Goal: Information Seeking & Learning: Learn about a topic

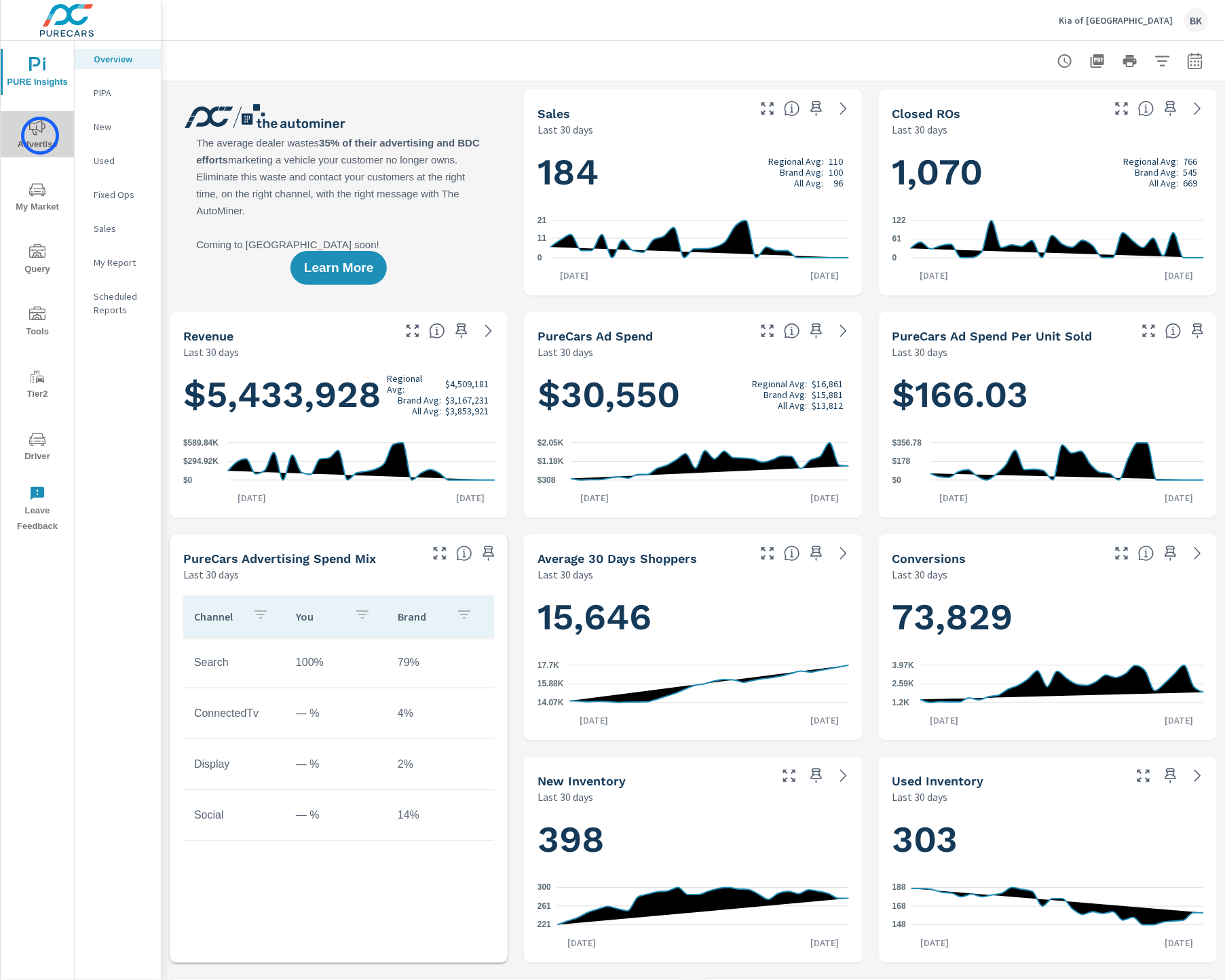
click at [40, 136] on span "Advertise" at bounding box center [37, 136] width 65 height 33
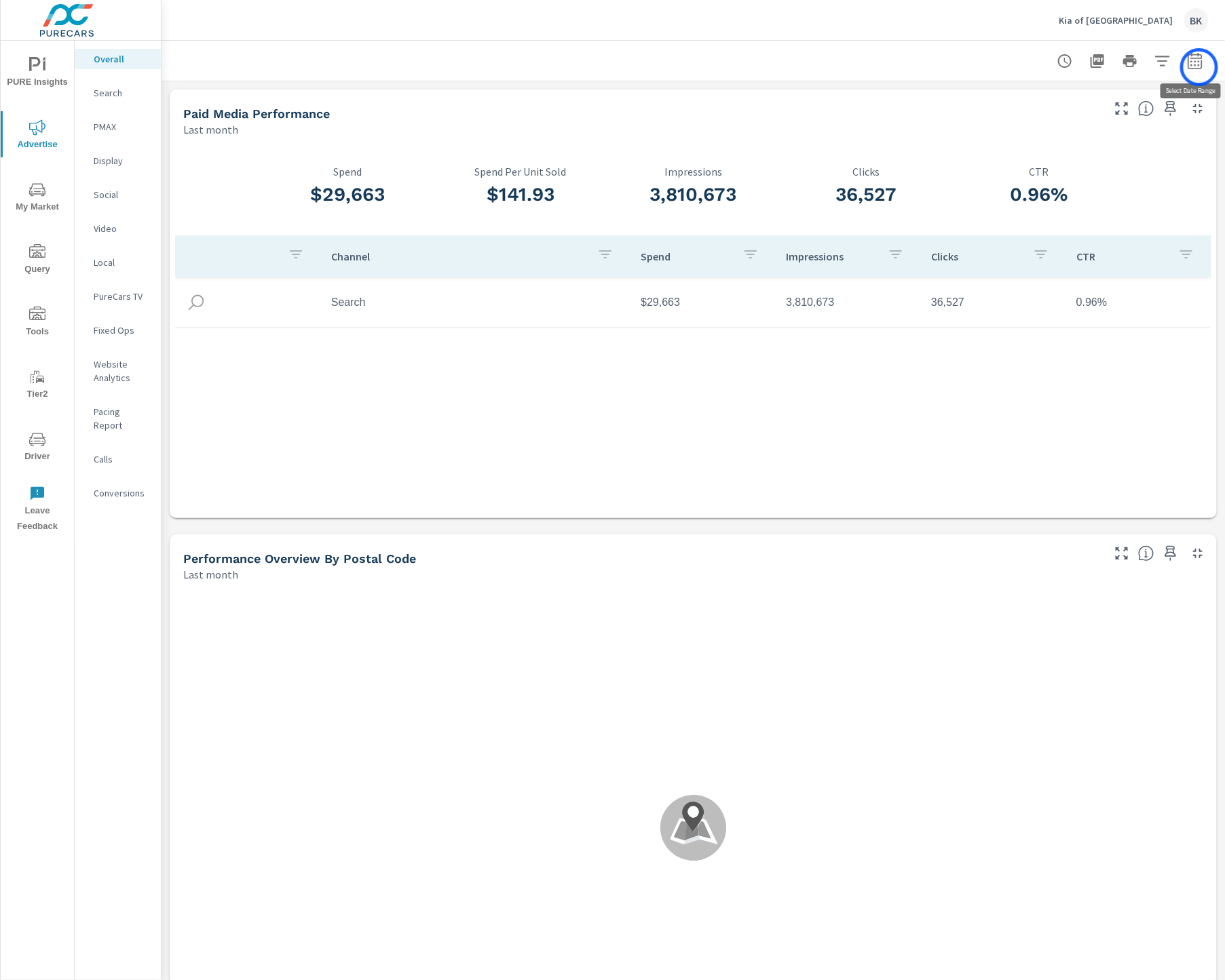
click at [1199, 67] on icon "button" at bounding box center [1195, 61] width 17 height 17
select select "Last month"
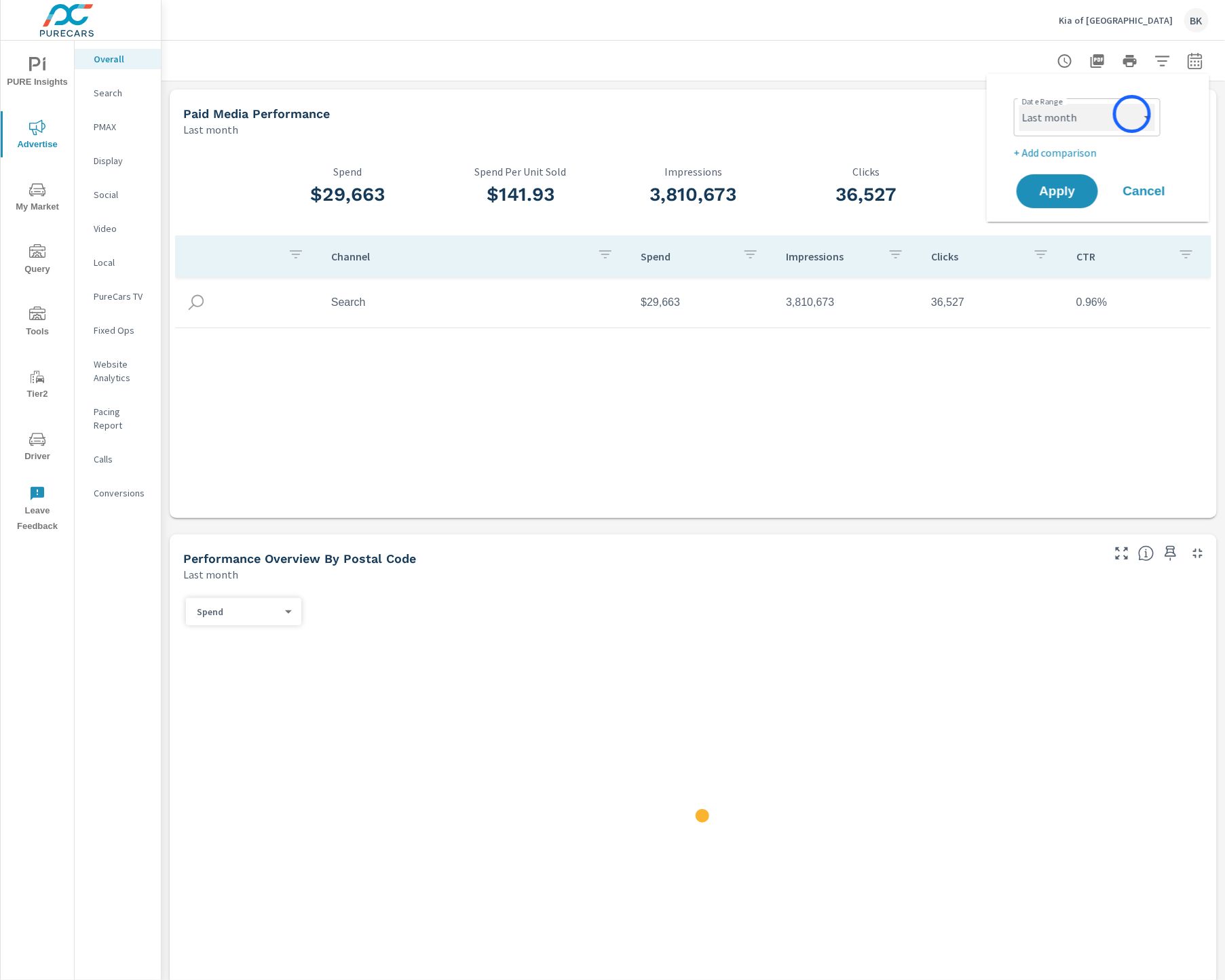
click at [1132, 114] on select "Custom Yesterday Last week Last 7 days Last 14 days Last 30 days Last 45 days L…" at bounding box center [1087, 117] width 136 height 27
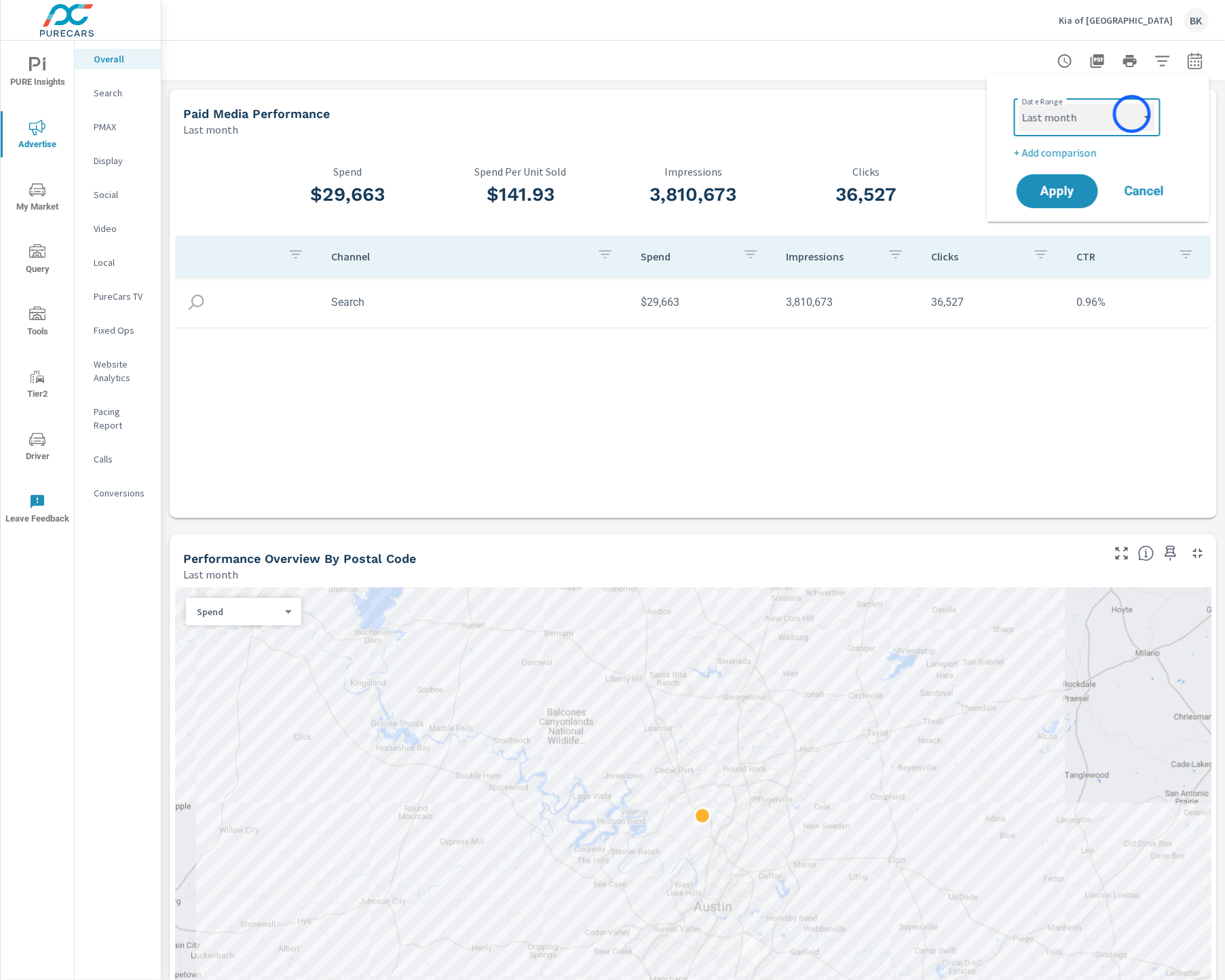
click at [1020, 104] on select "Custom Yesterday Last week Last 7 days Last 14 days Last 30 days Last 45 days L…" at bounding box center [1087, 117] width 136 height 27
click at [1075, 148] on p "+ Add comparison" at bounding box center [1101, 152] width 174 height 17
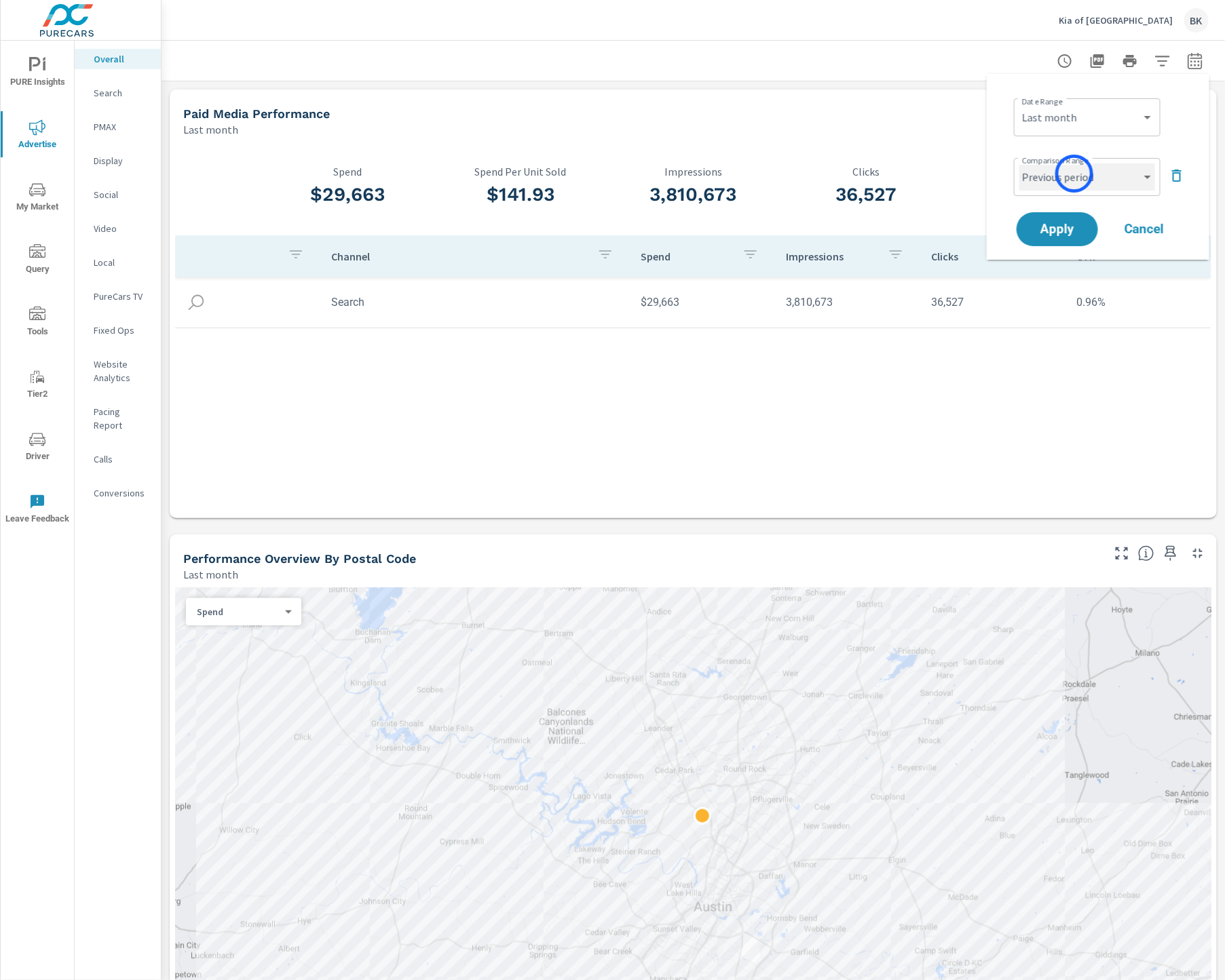
click at [1074, 174] on select "Custom Previous period Previous month Previous year" at bounding box center [1087, 177] width 136 height 27
click at [1020, 164] on select "Custom Previous period Previous month Previous year" at bounding box center [1087, 177] width 136 height 27
select select "Previous month"
click at [1053, 224] on span "Apply" at bounding box center [1057, 229] width 56 height 13
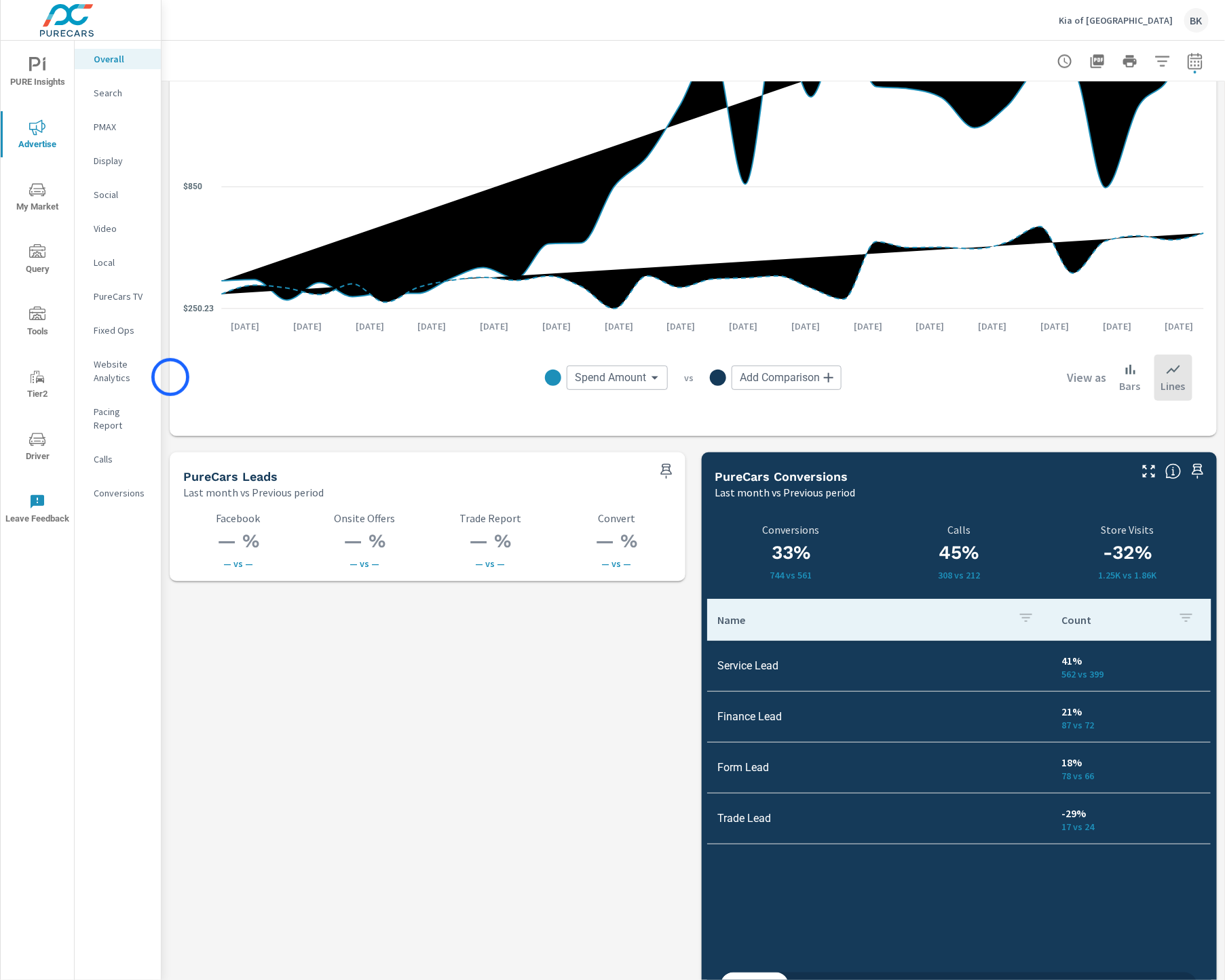
scroll to position [1568, 0]
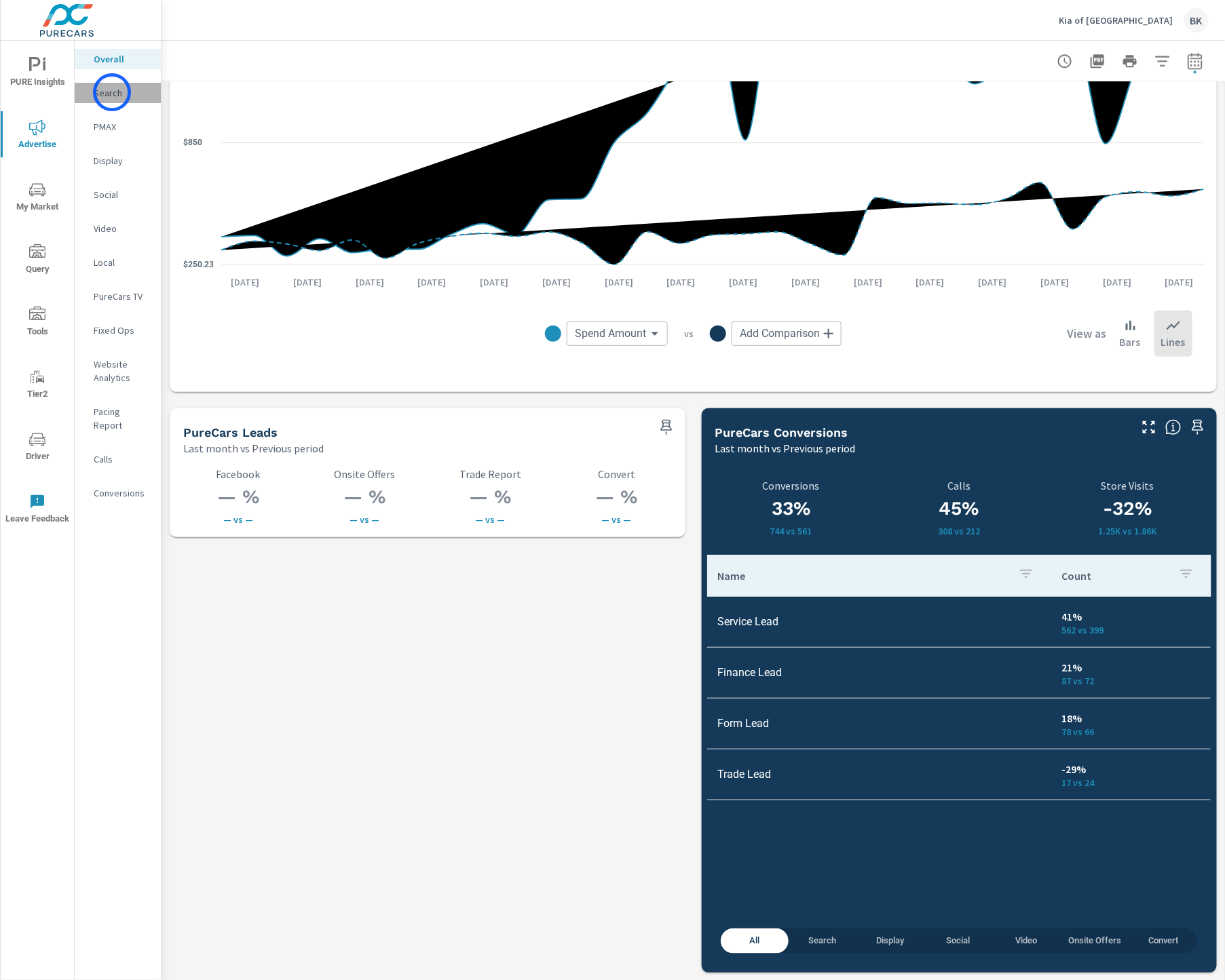
click at [112, 92] on p "Search" at bounding box center [122, 93] width 57 height 14
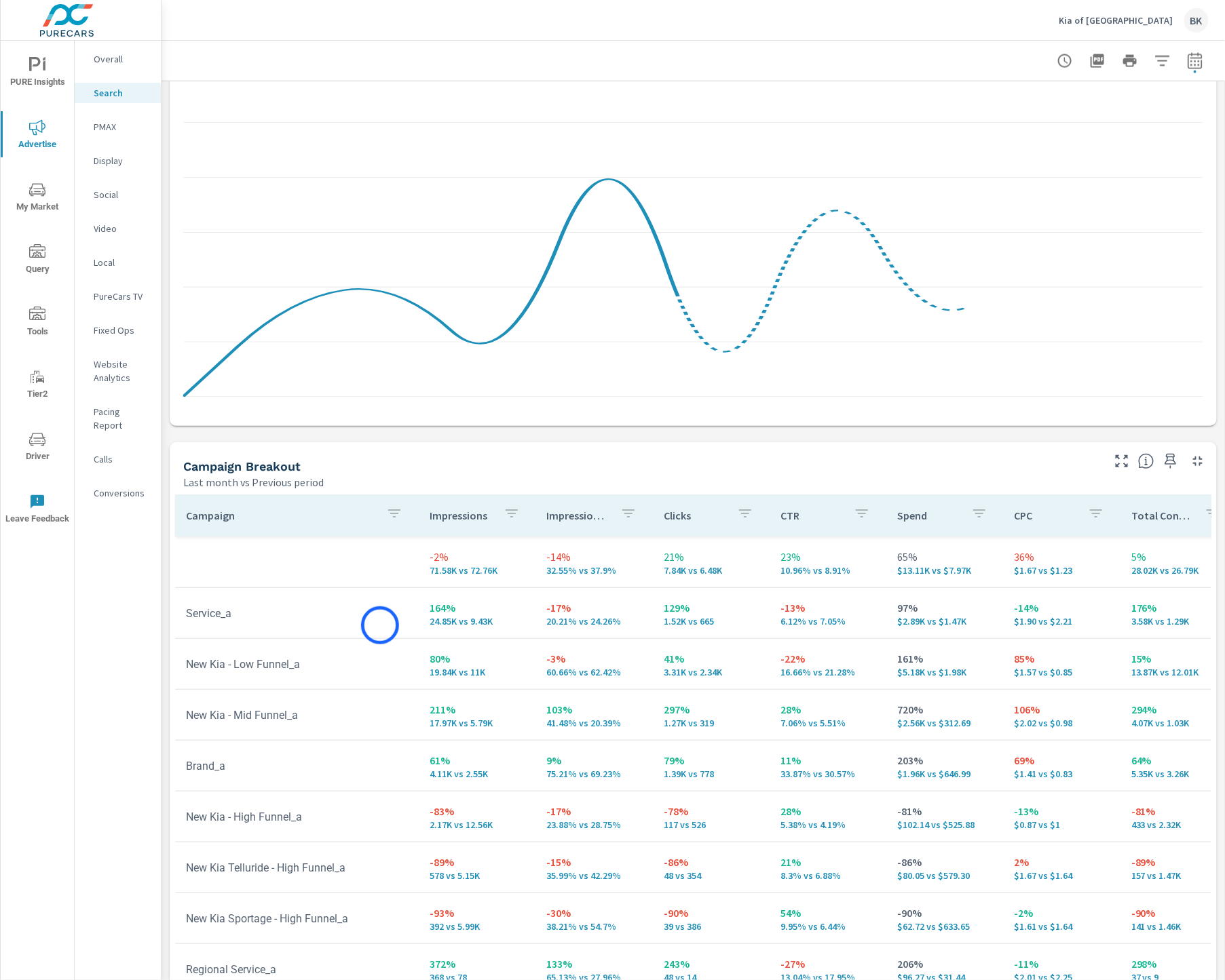
scroll to position [988, 0]
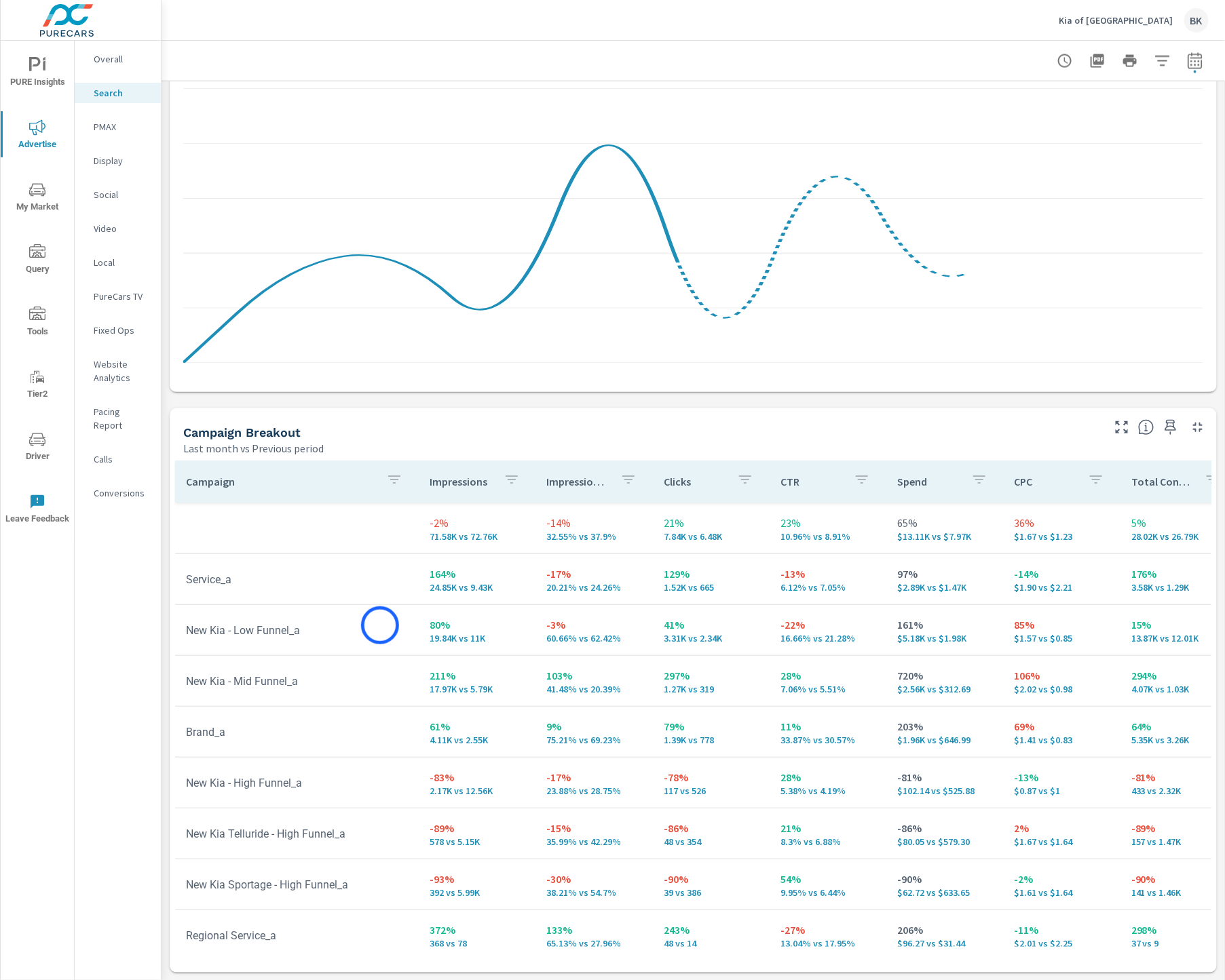
scroll to position [62, 0]
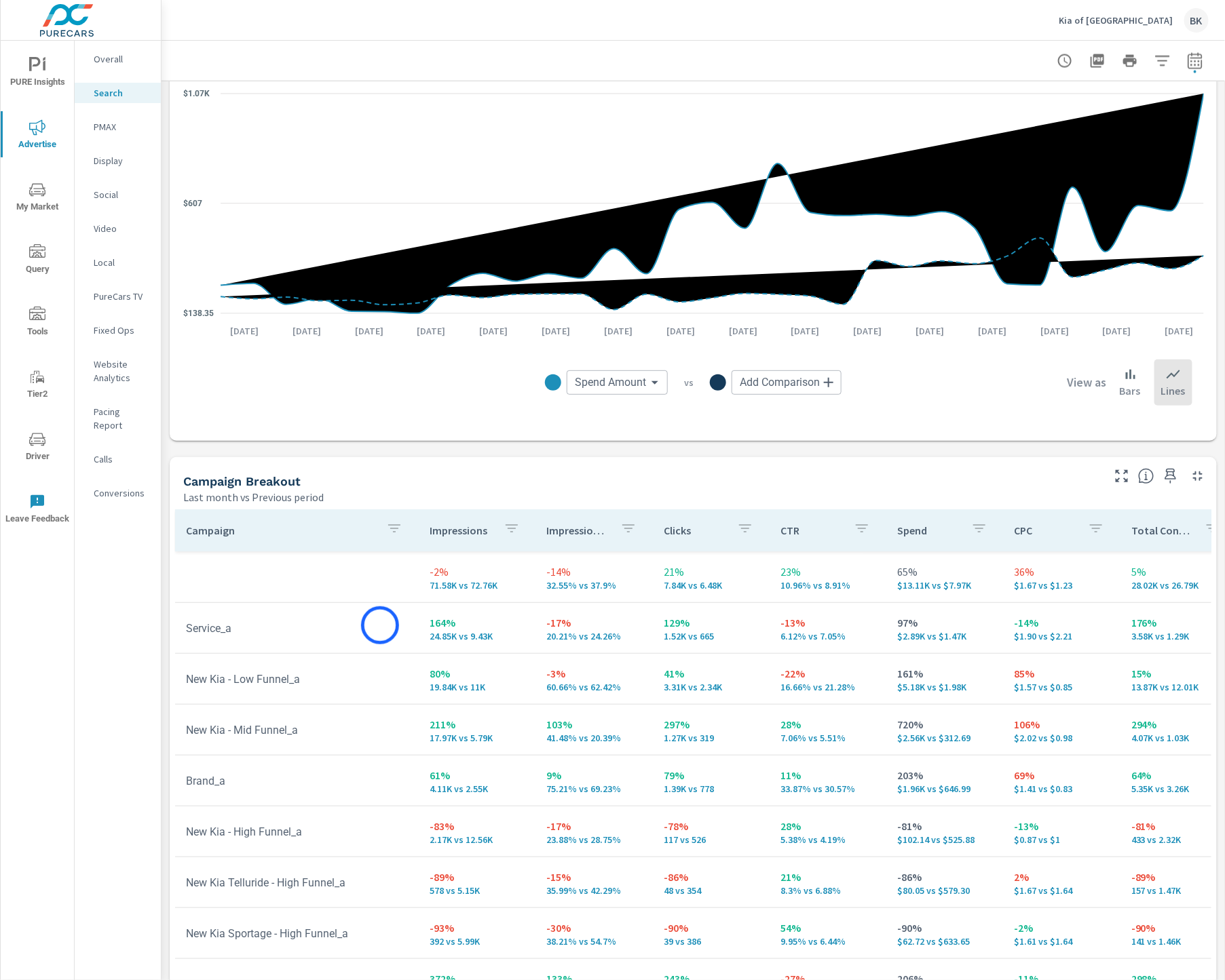
scroll to position [988, 0]
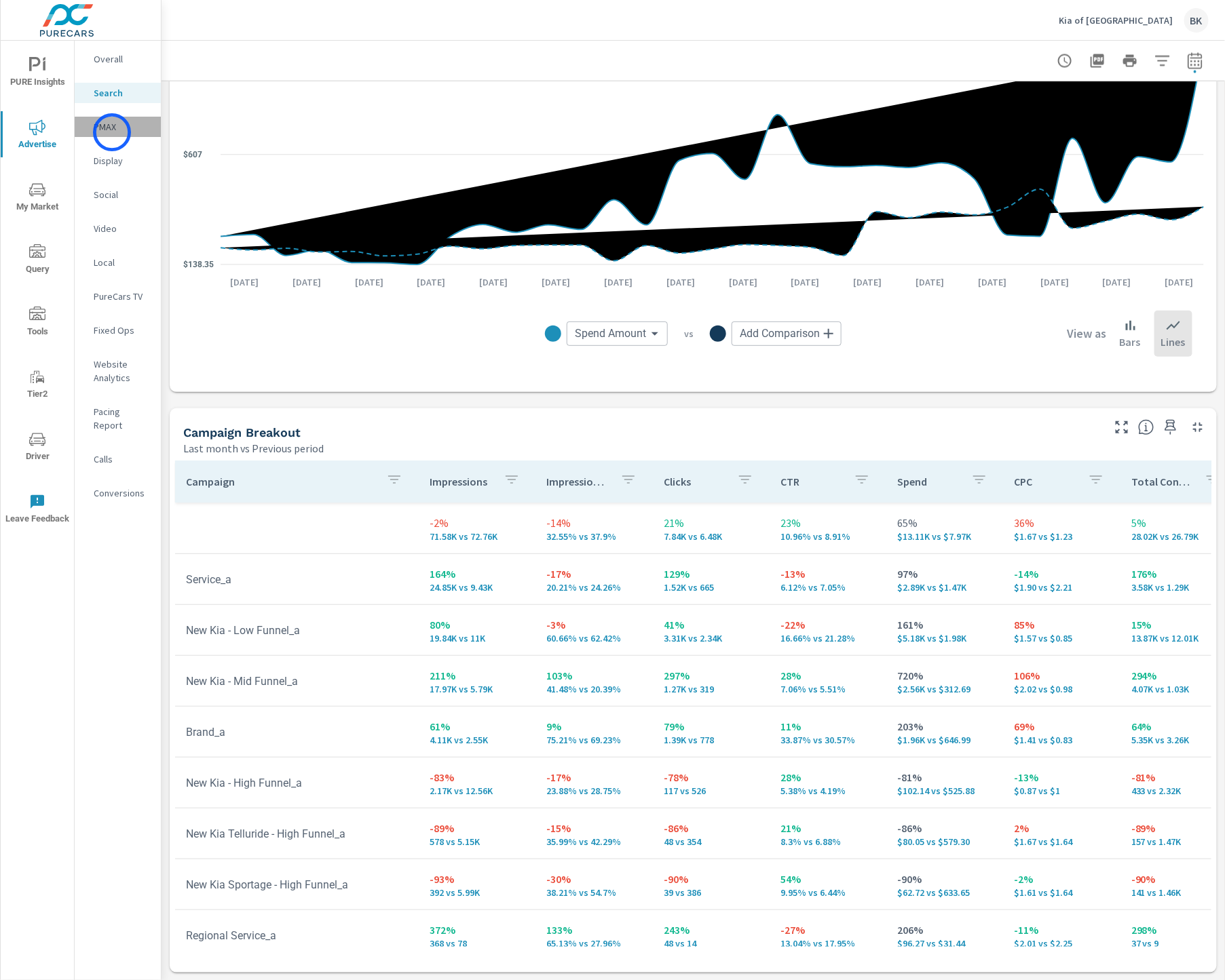
click at [112, 132] on p "PMAX" at bounding box center [122, 127] width 57 height 14
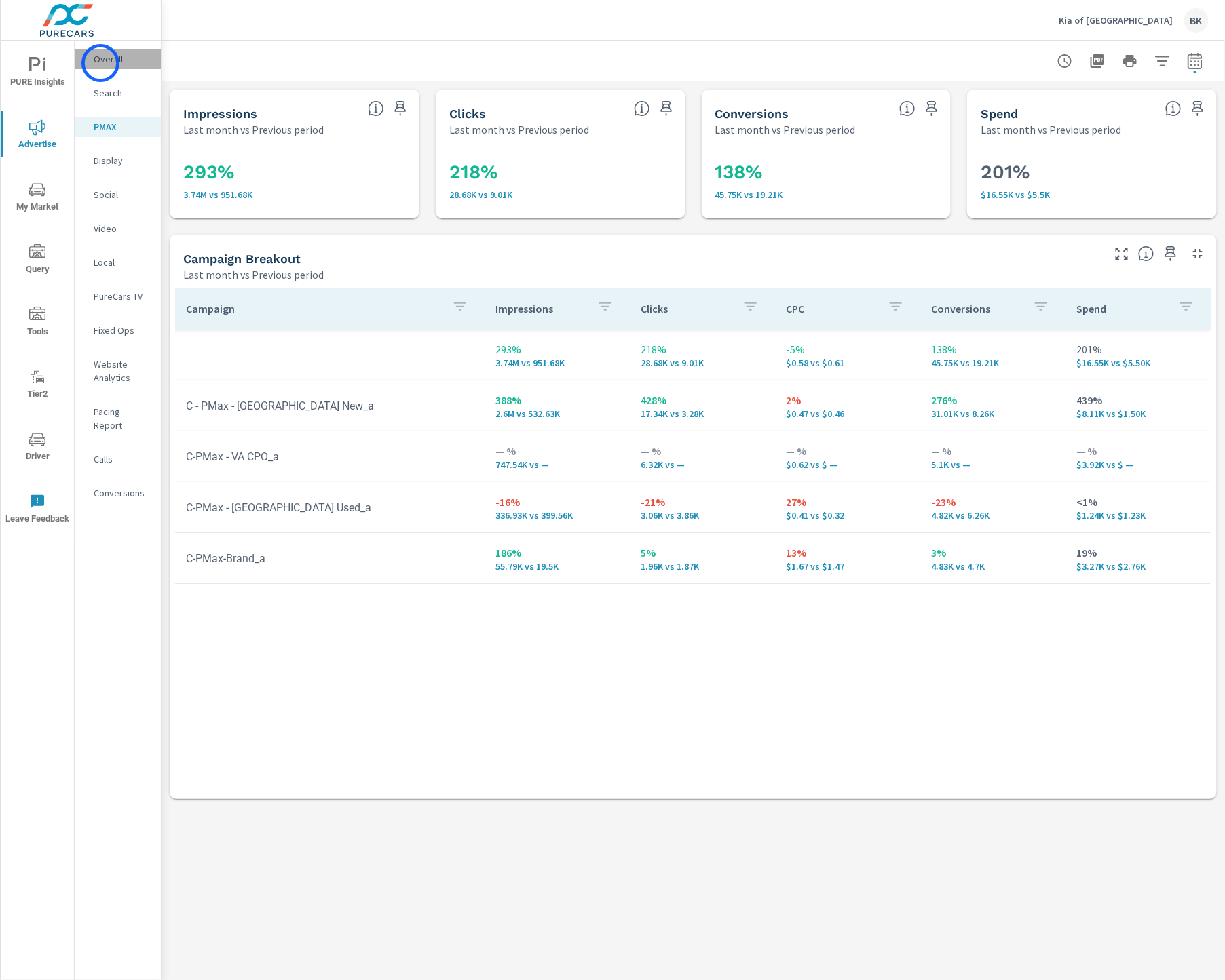
click at [100, 63] on p "Overall" at bounding box center [122, 59] width 57 height 14
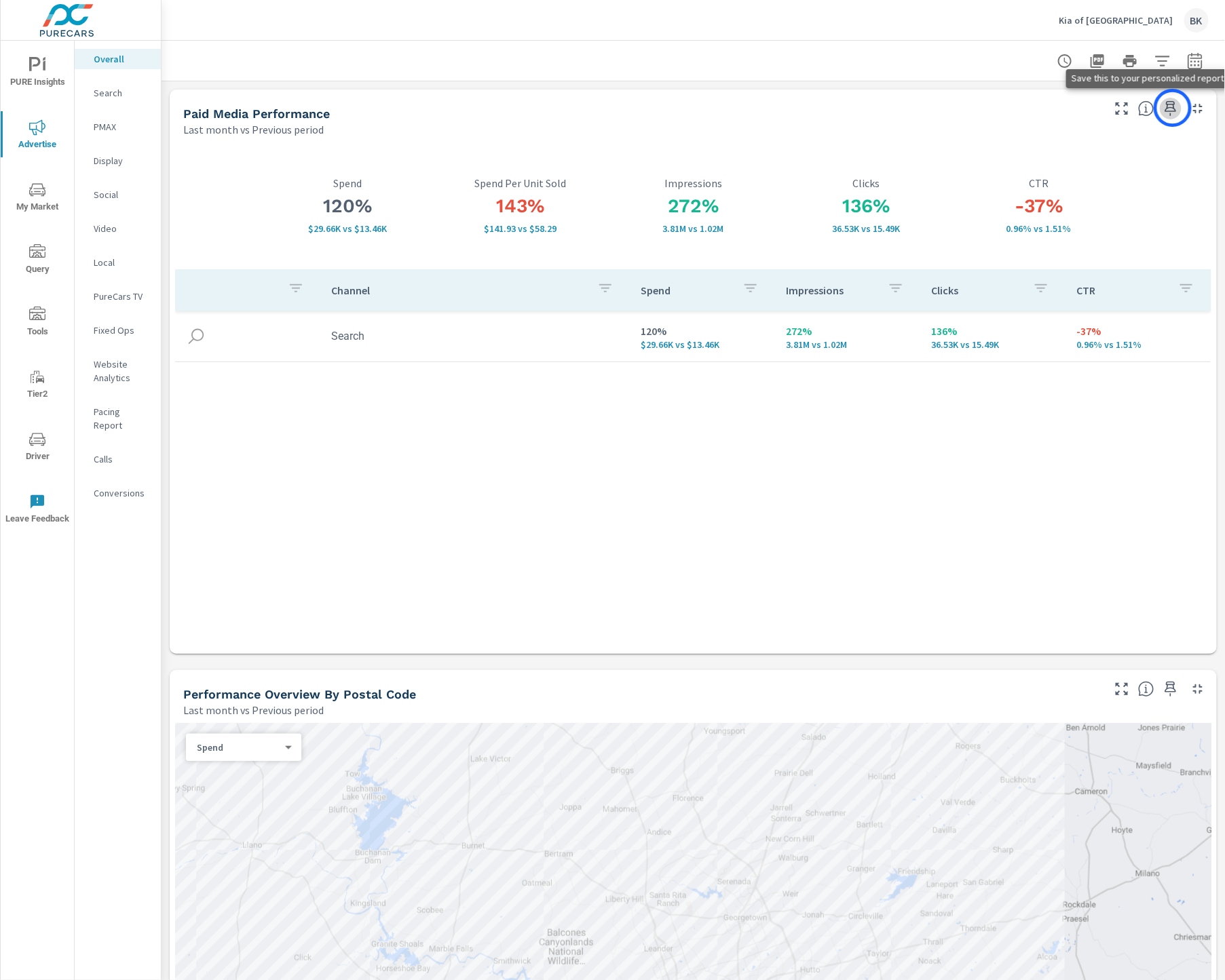
click at [1173, 108] on icon "button" at bounding box center [1170, 108] width 17 height 17
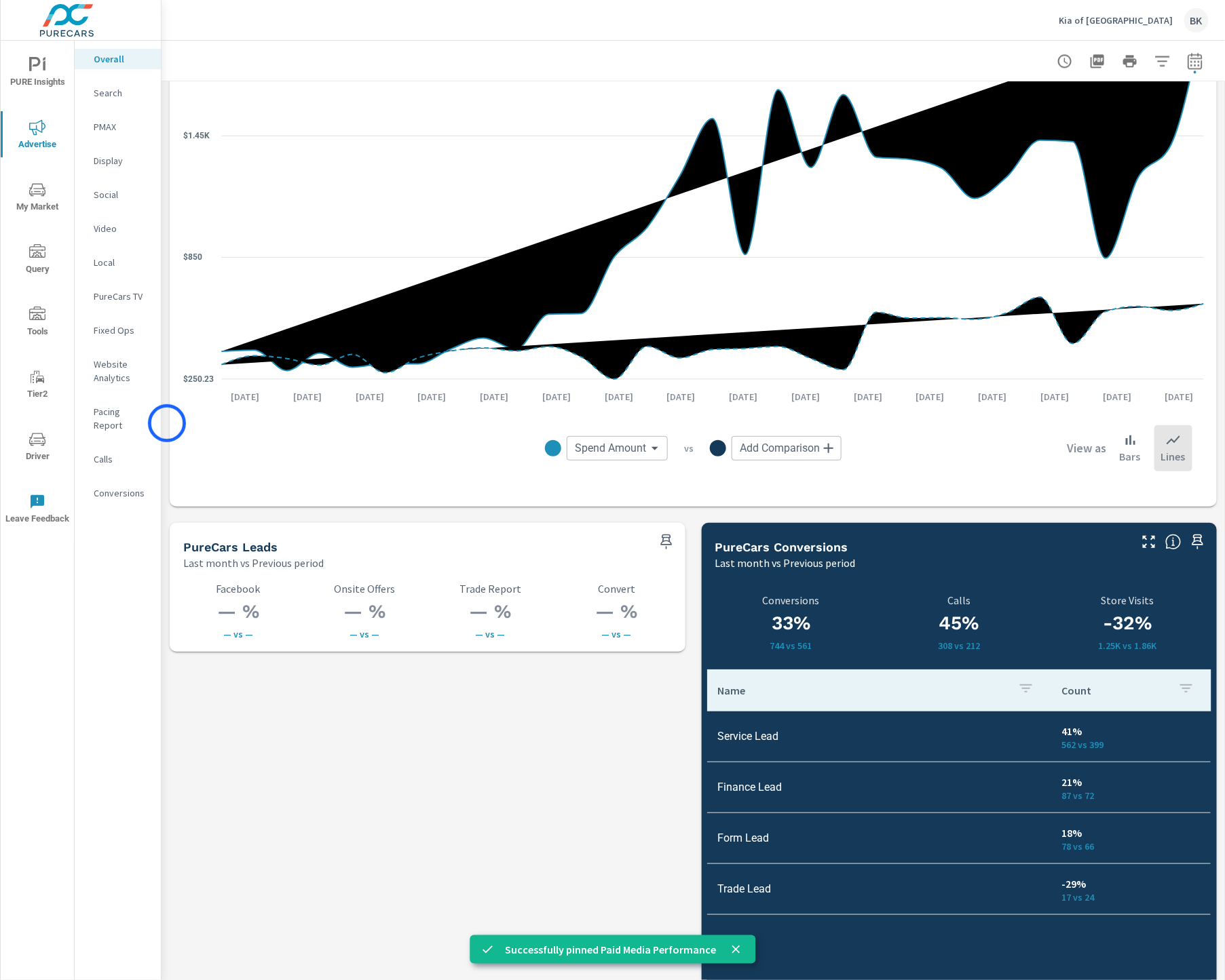
scroll to position [1568, 0]
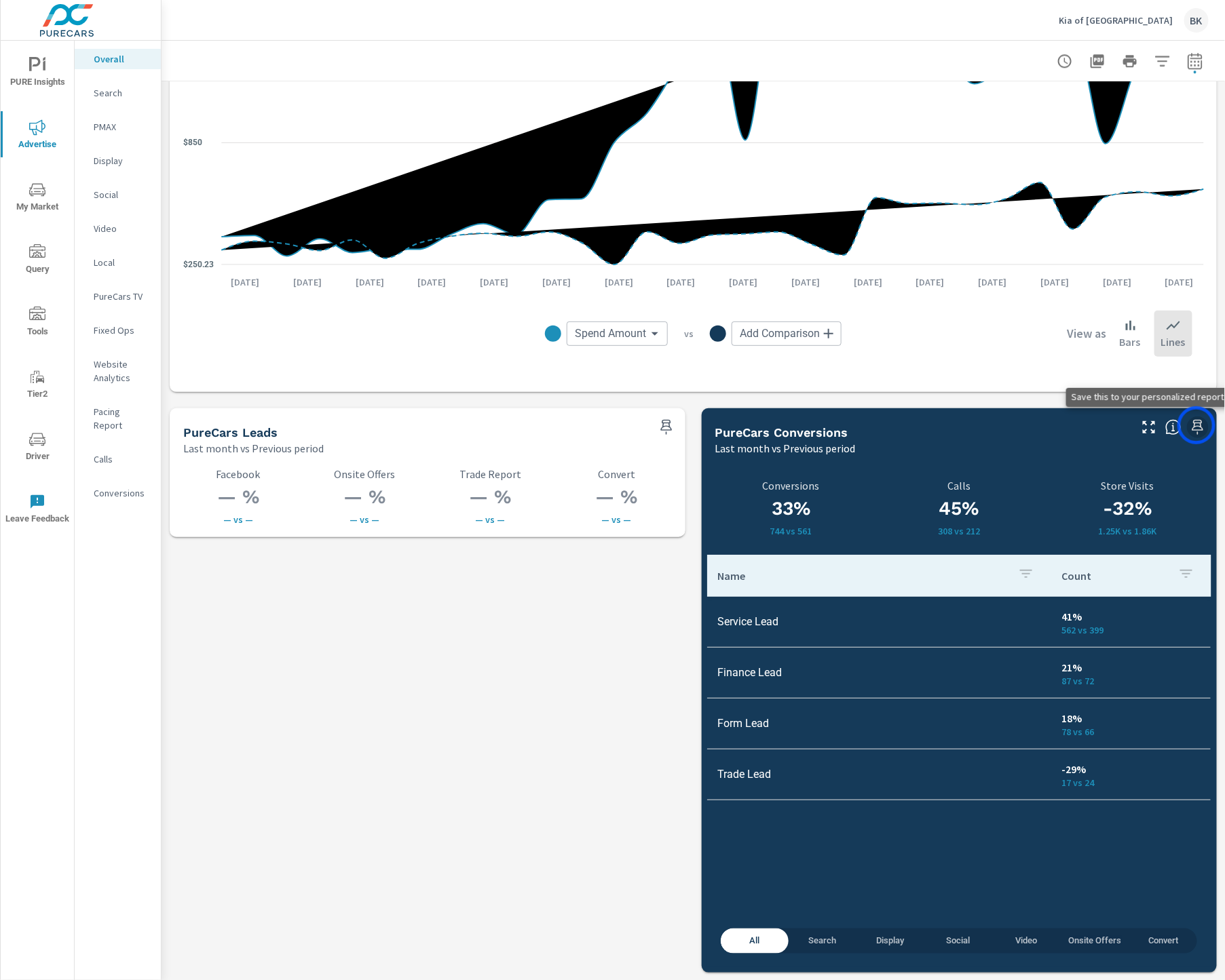
click at [1196, 426] on icon "button" at bounding box center [1197, 427] width 17 height 17
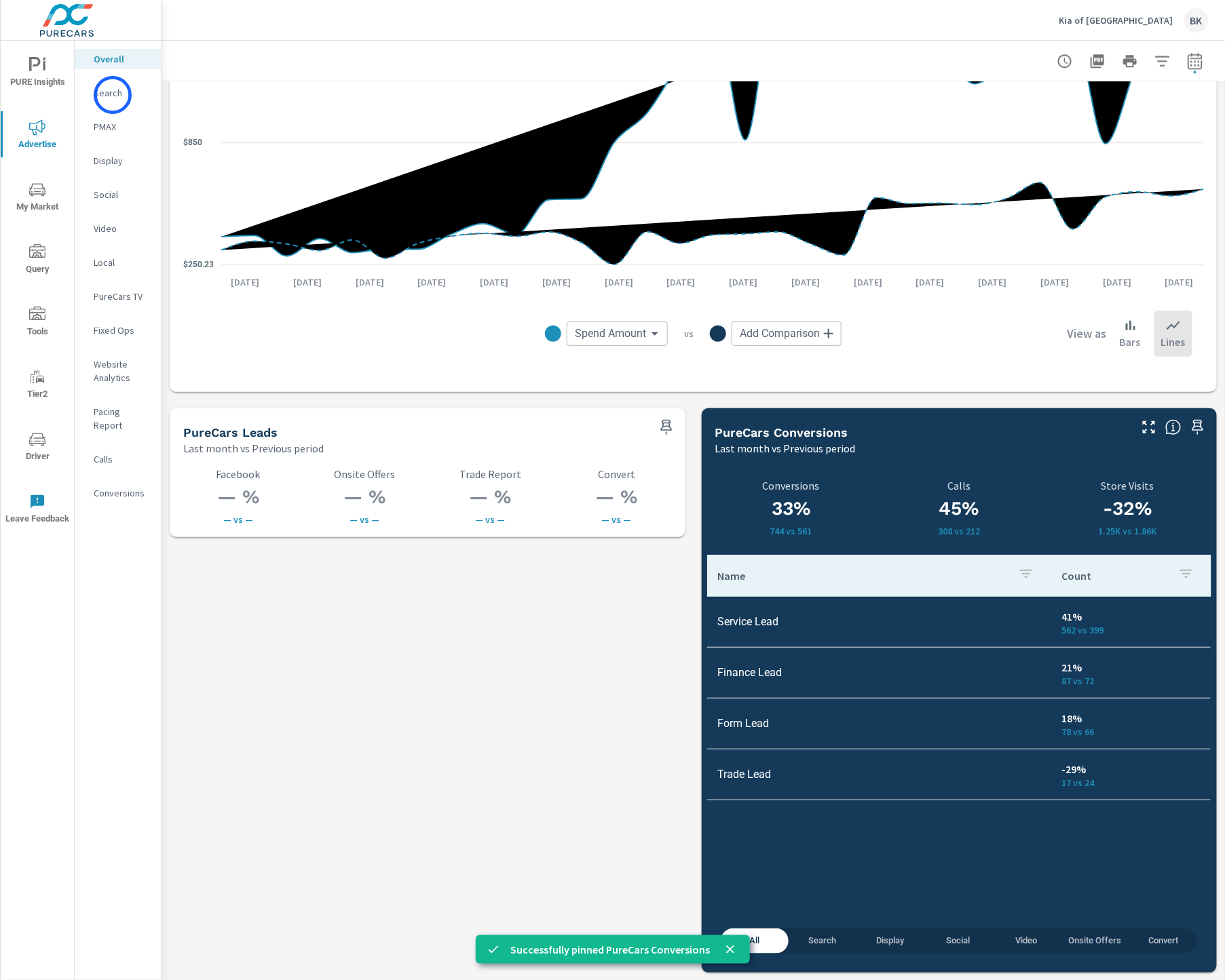
click at [112, 95] on p "Search" at bounding box center [122, 93] width 57 height 14
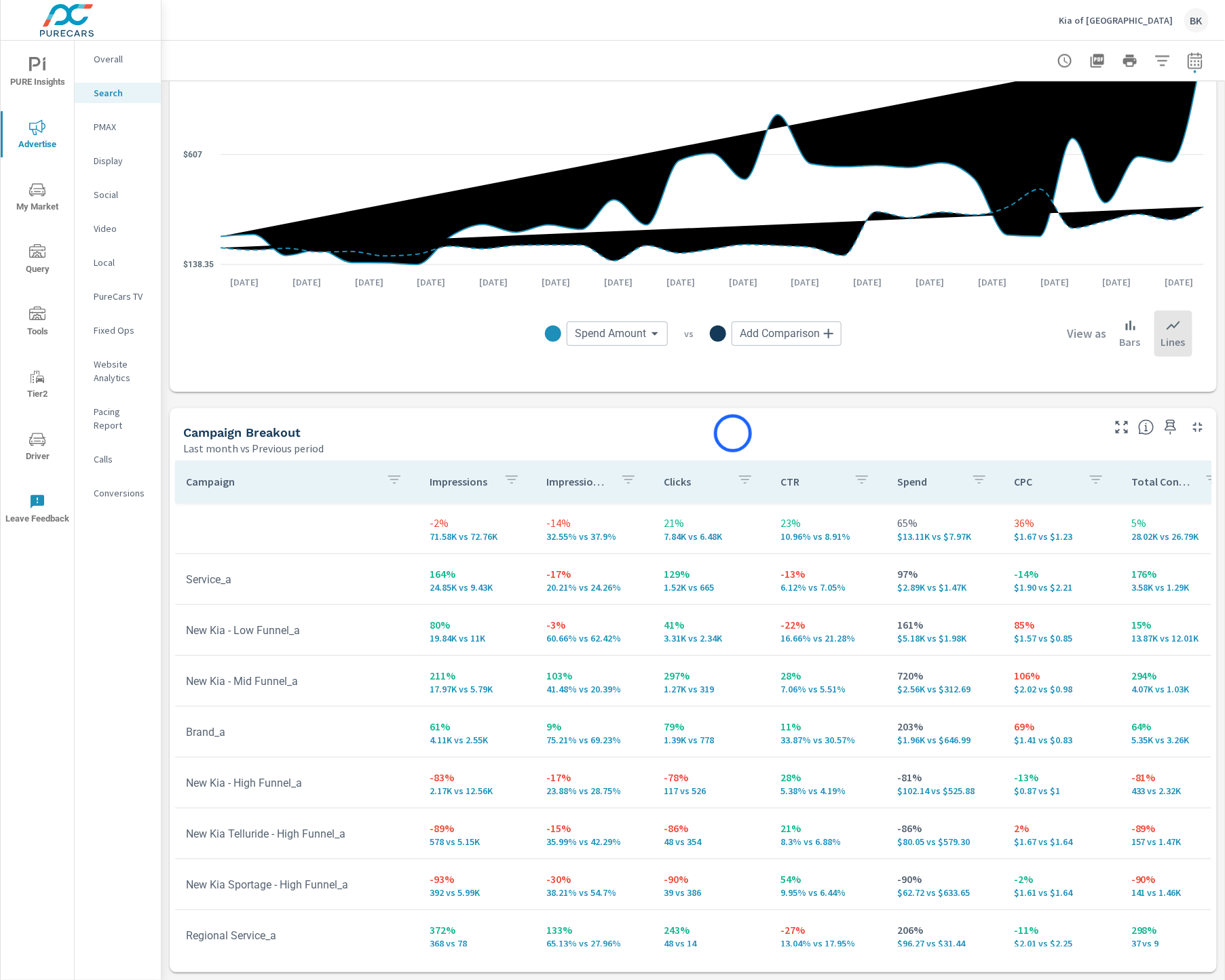
scroll to position [788, 0]
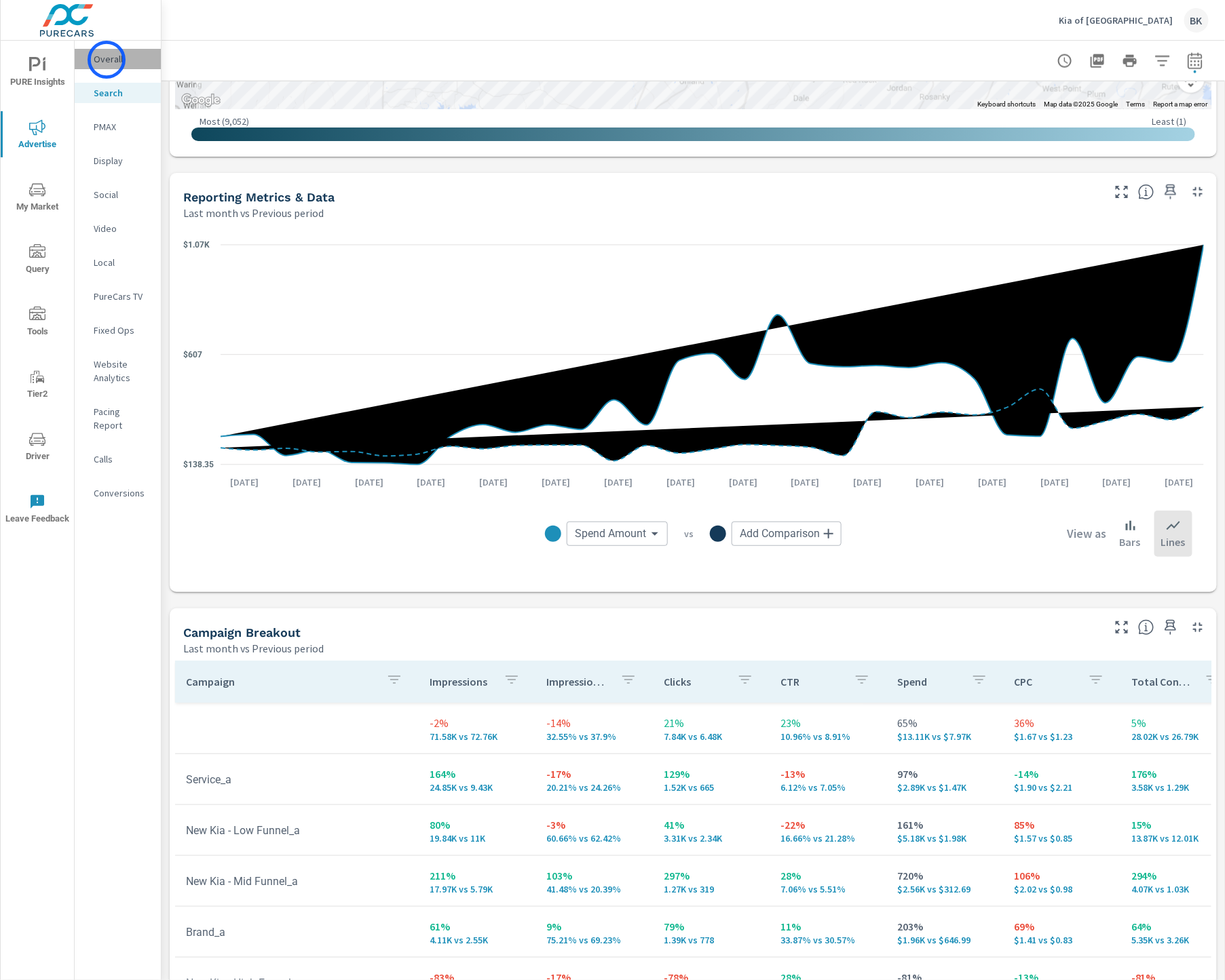
click at [106, 60] on p "Overall" at bounding box center [122, 59] width 57 height 14
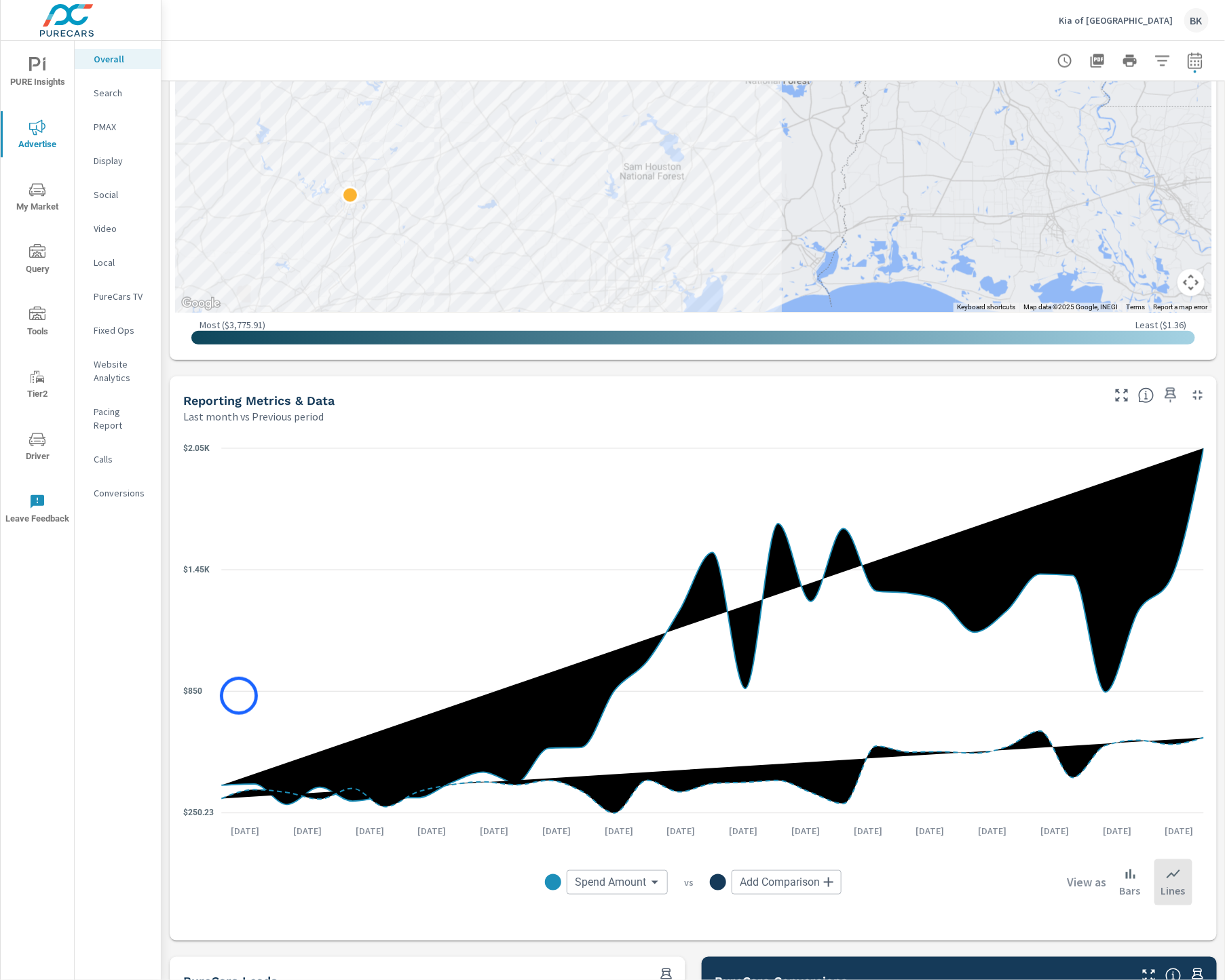
scroll to position [1157, 0]
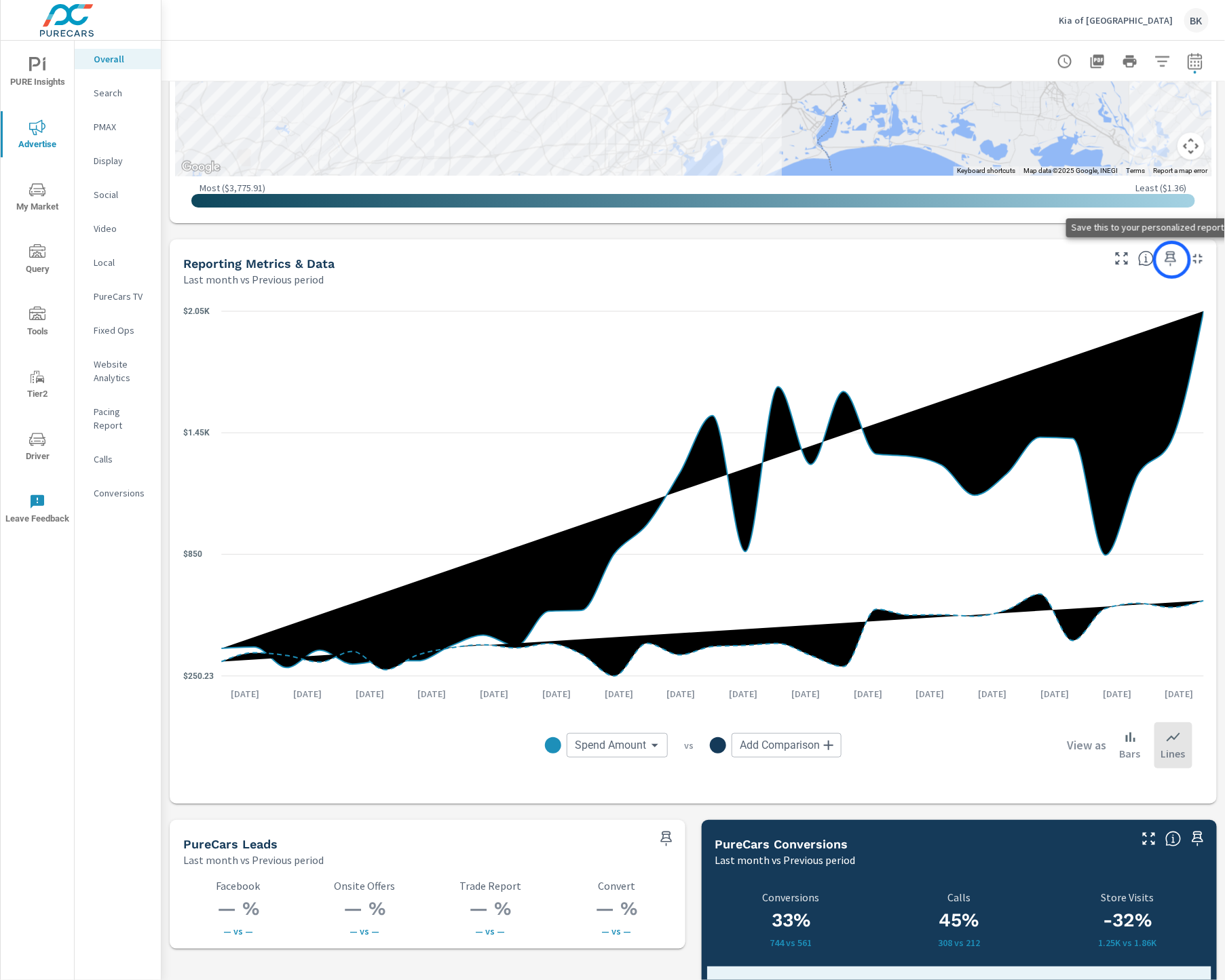
click at [1172, 260] on icon "button" at bounding box center [1170, 258] width 17 height 17
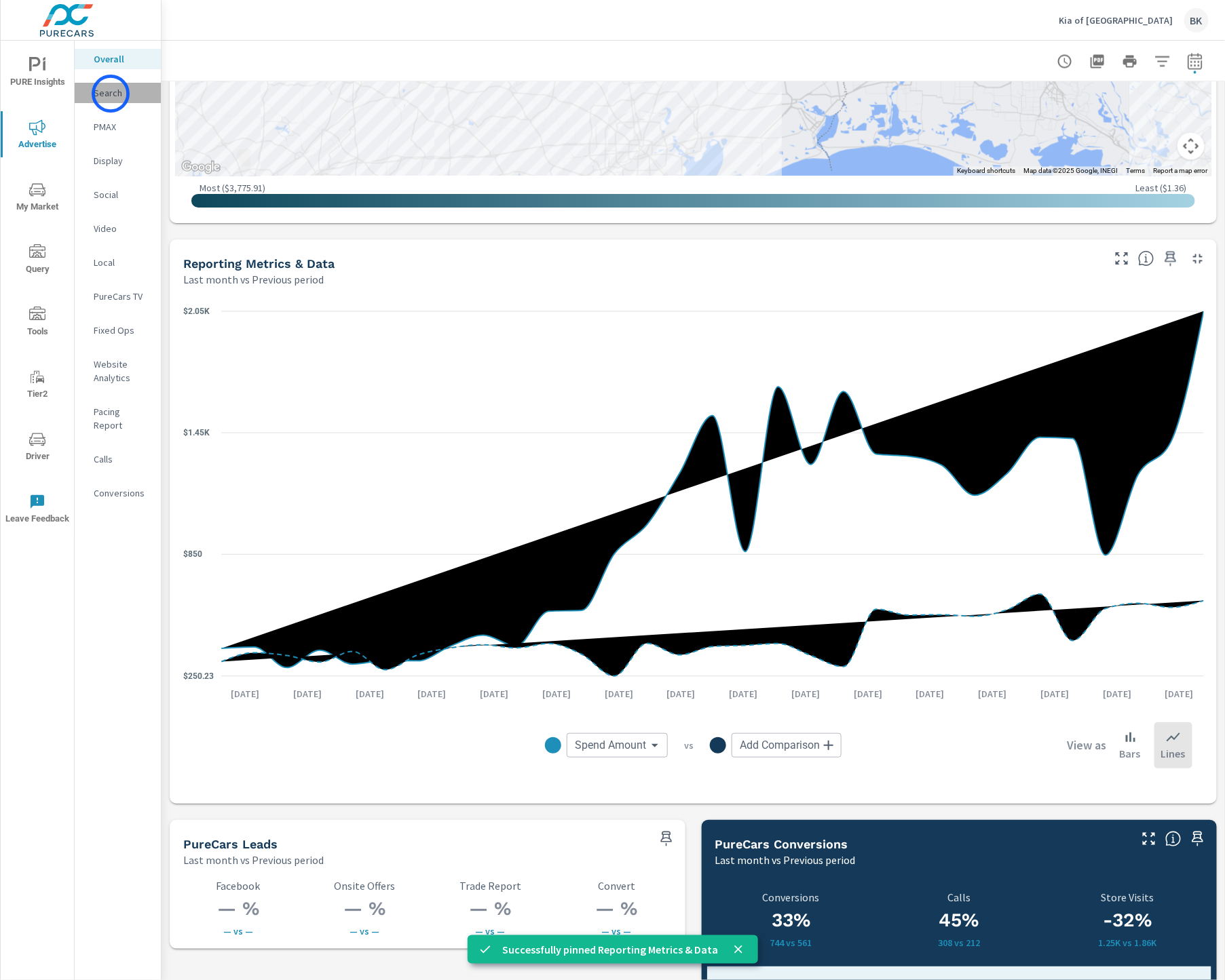
click at [111, 94] on p "Search" at bounding box center [122, 93] width 57 height 14
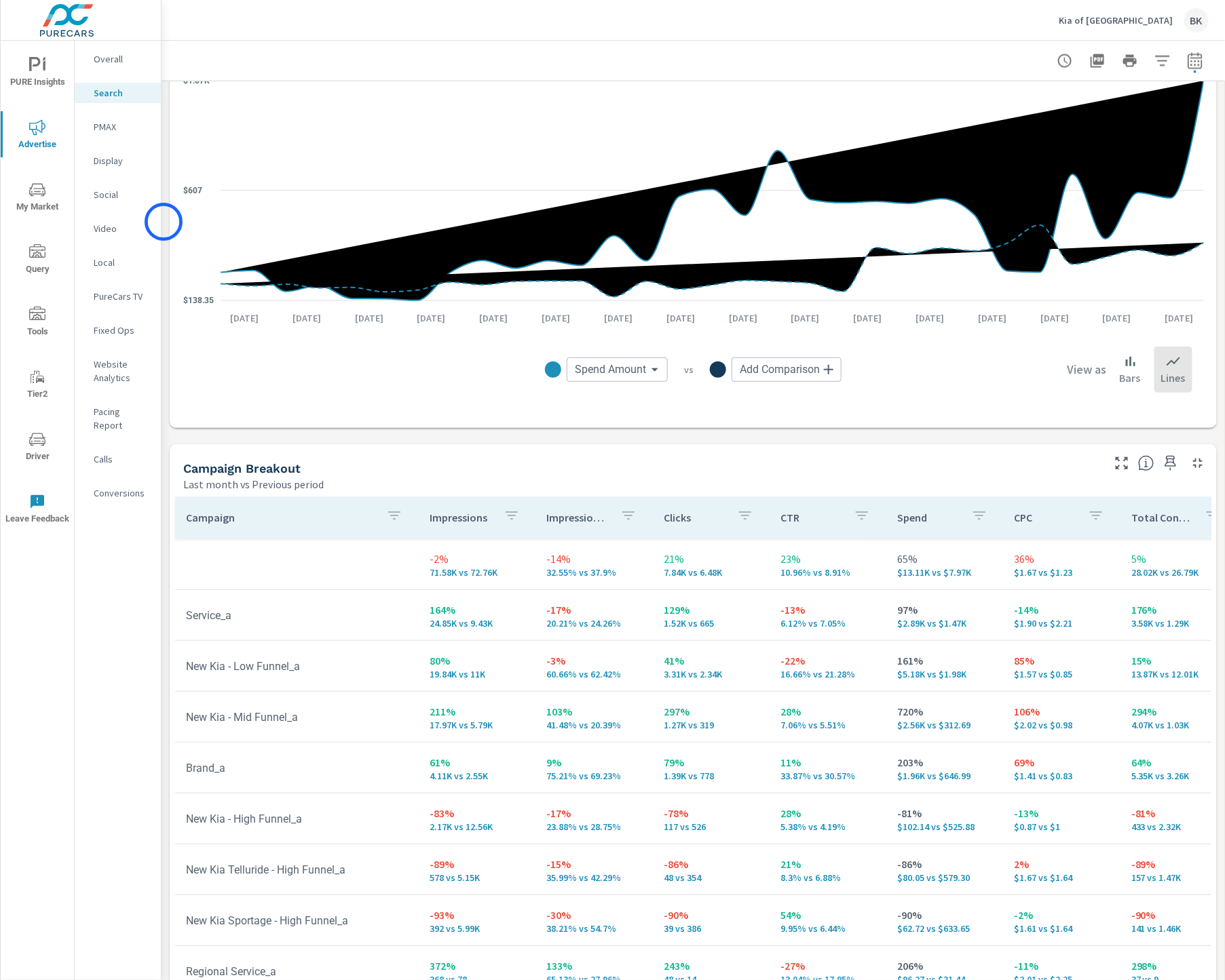
scroll to position [988, 0]
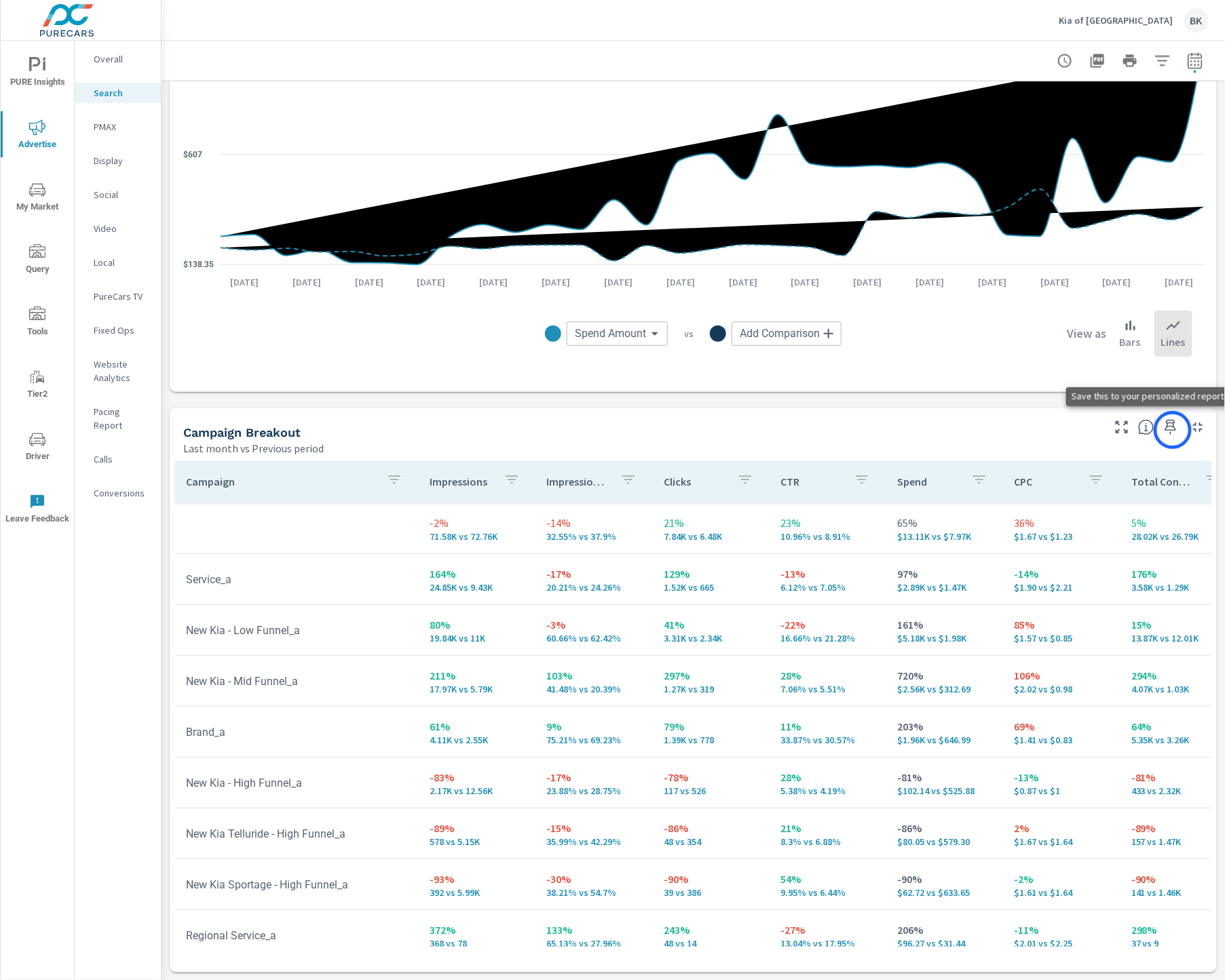
click at [1173, 430] on icon "button" at bounding box center [1170, 427] width 17 height 17
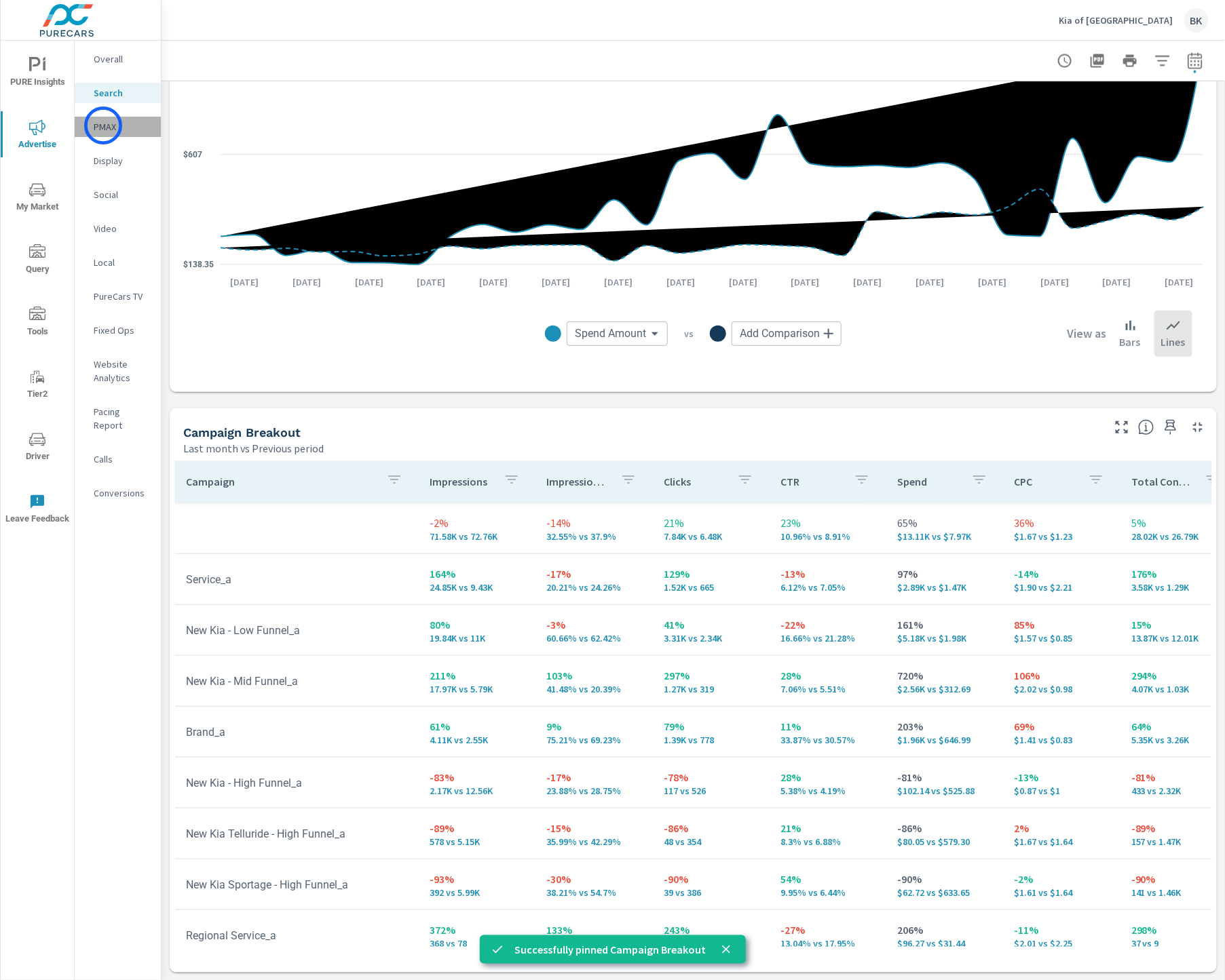
click at [103, 125] on p "PMAX" at bounding box center [122, 127] width 57 height 14
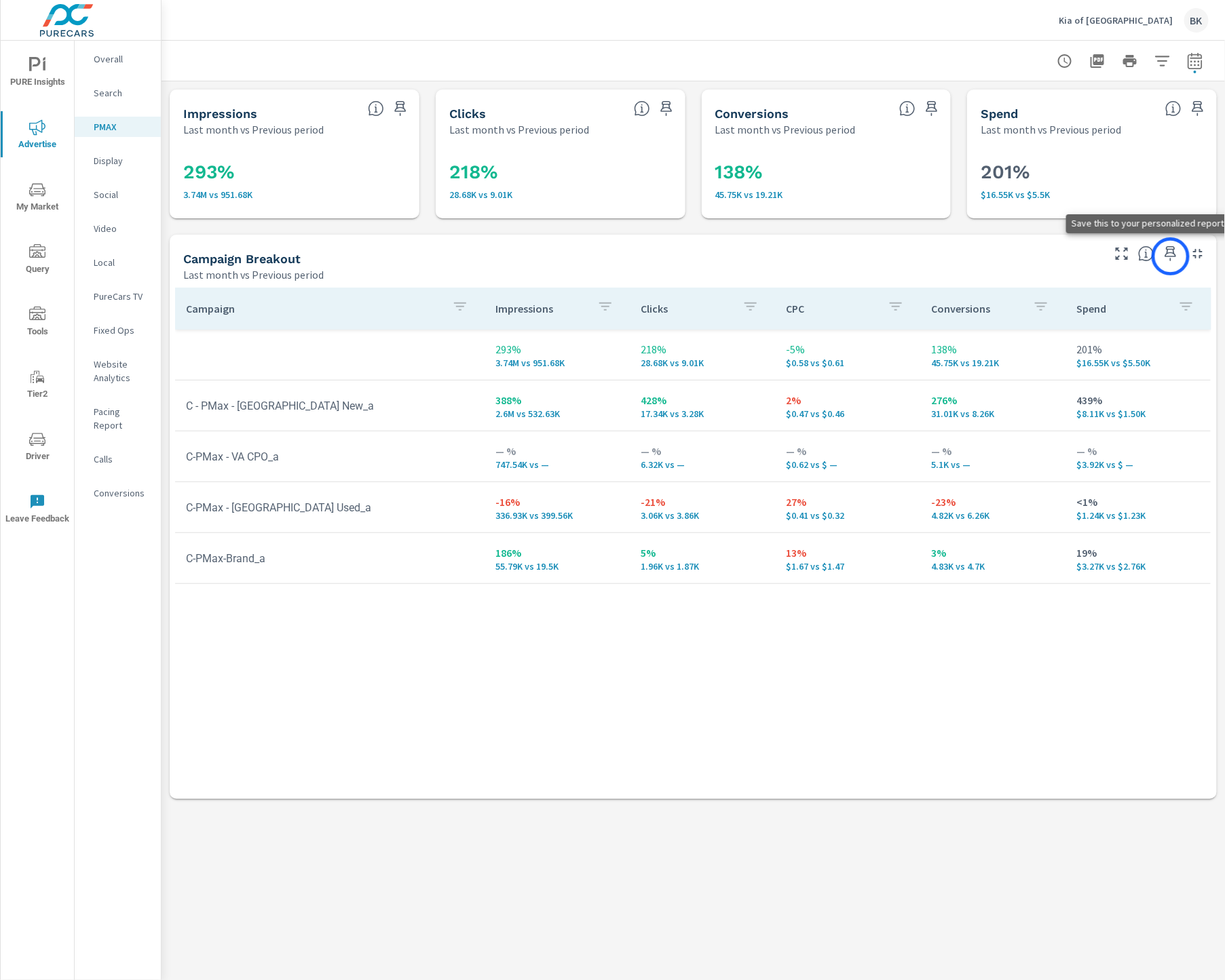
click at [1171, 257] on icon "button" at bounding box center [1170, 253] width 11 height 15
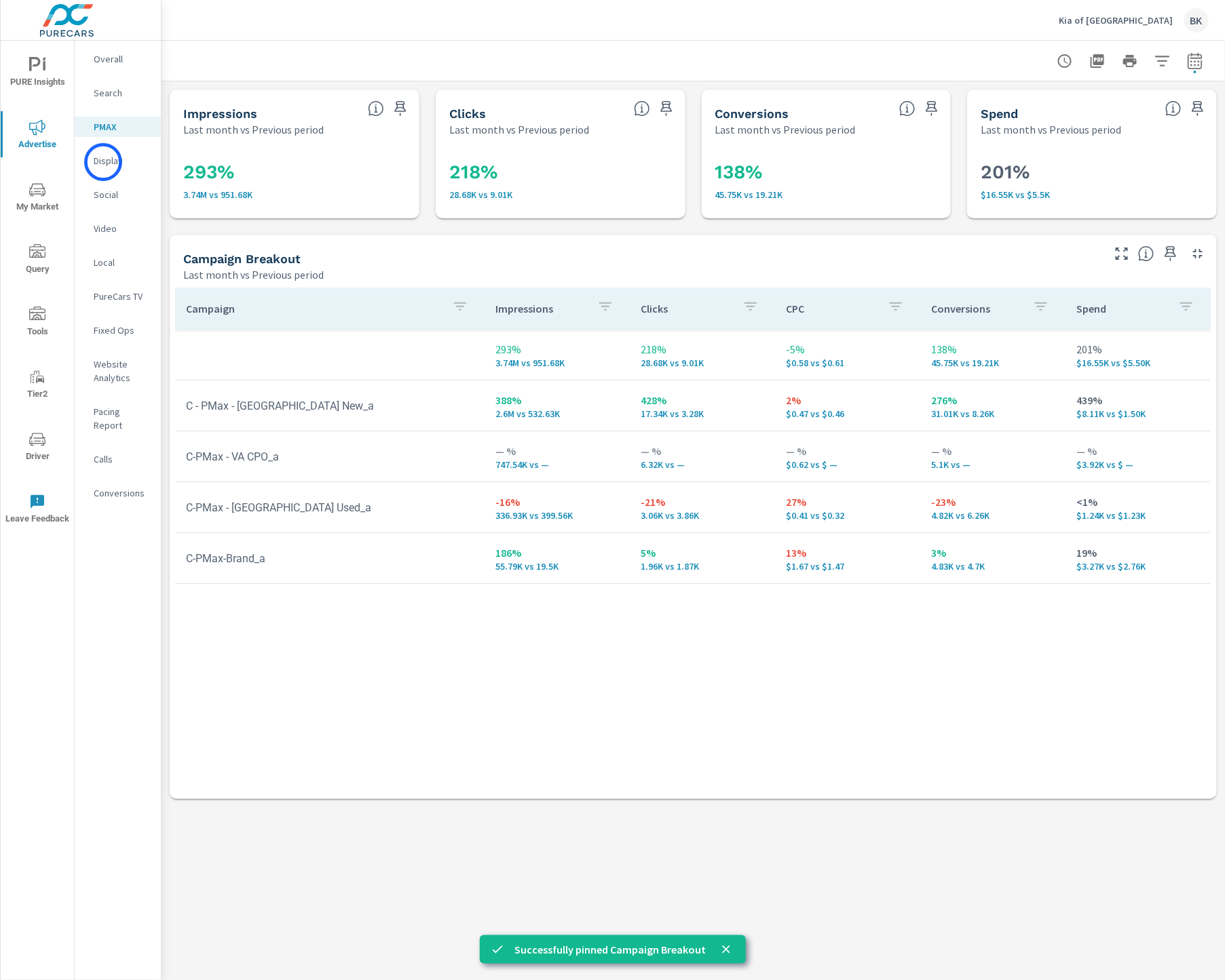
click at [103, 162] on p "Display" at bounding box center [122, 161] width 57 height 14
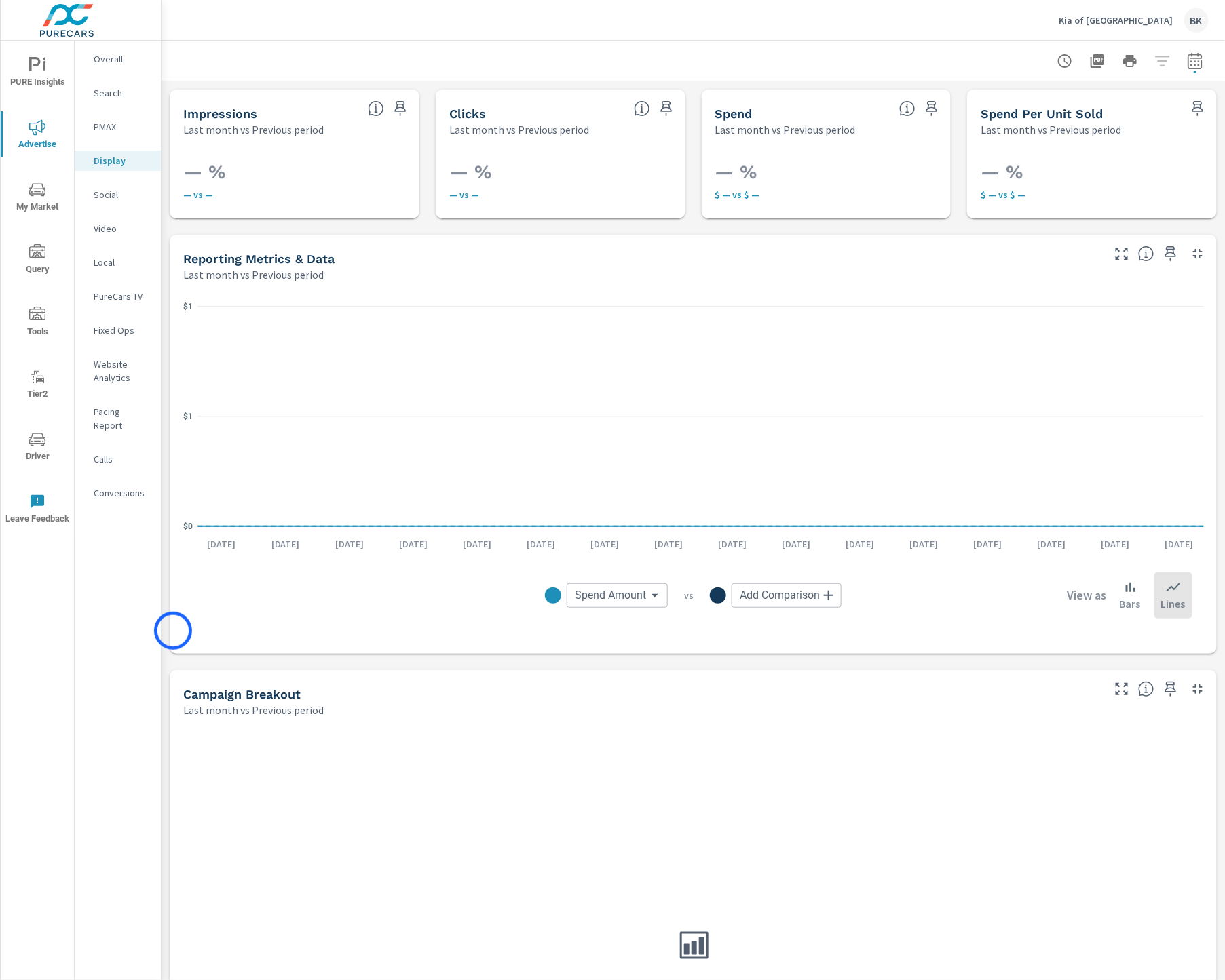
scroll to position [262, 0]
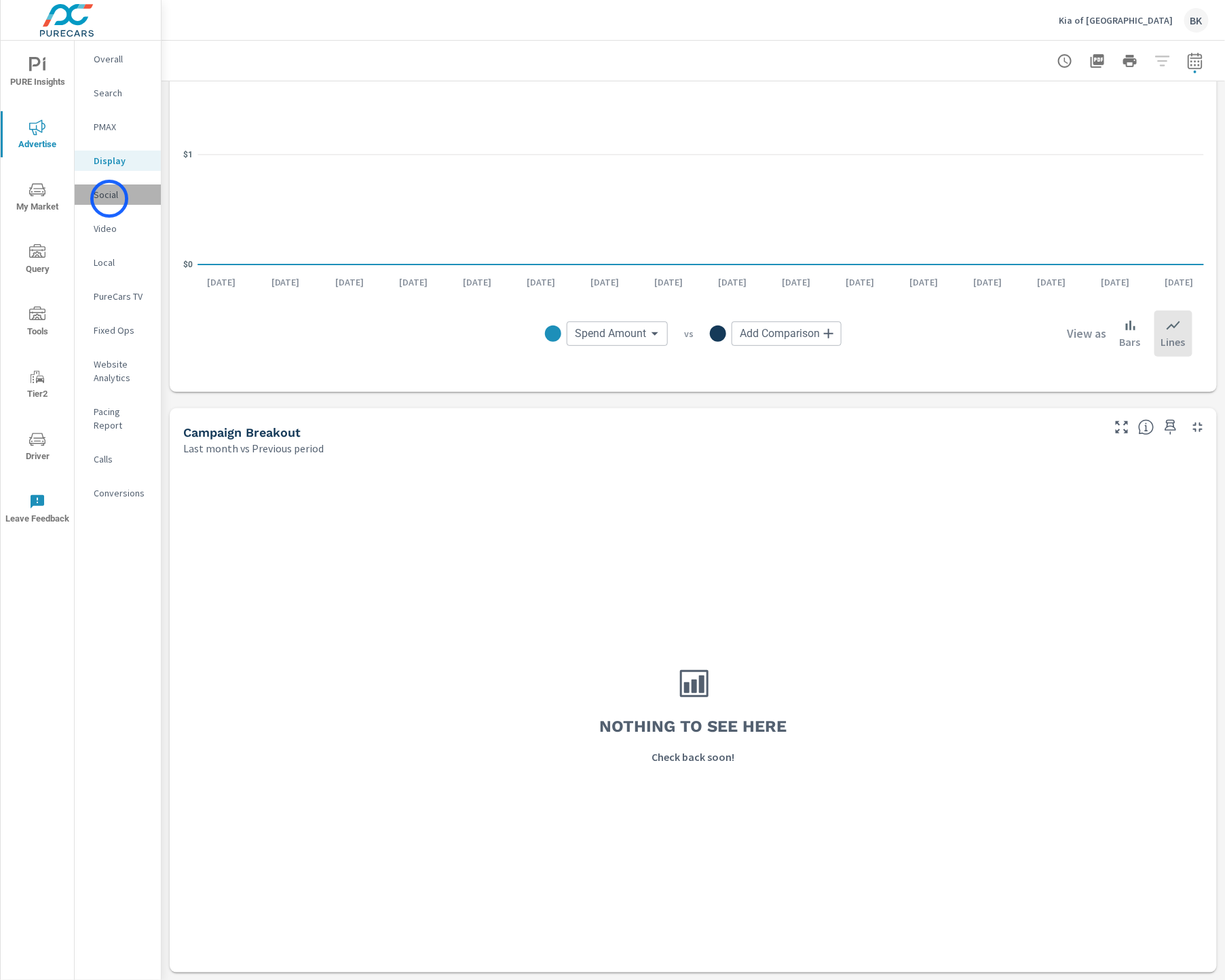
click at [109, 198] on p "Social" at bounding box center [122, 195] width 57 height 14
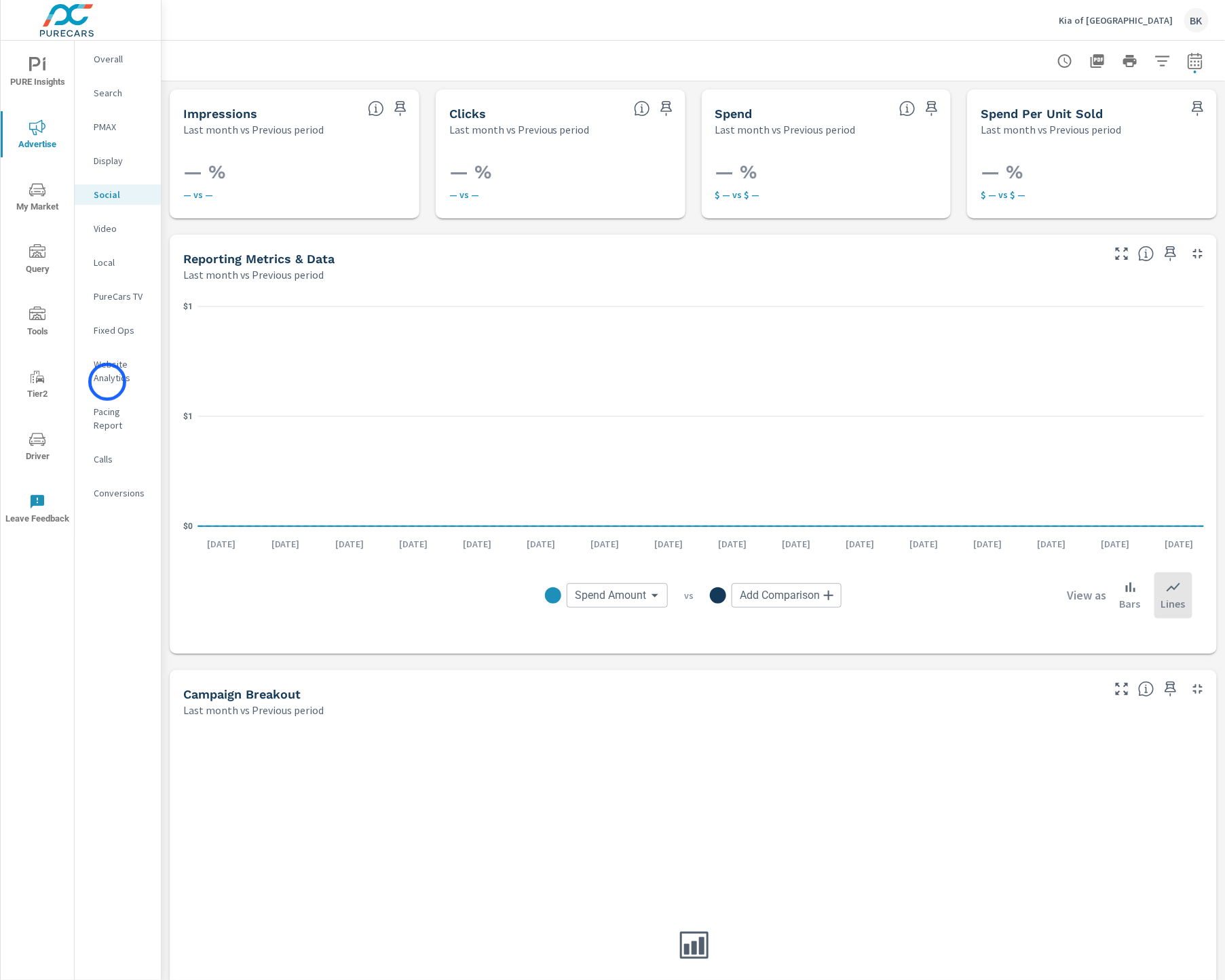
click at [107, 382] on p "Website Analytics" at bounding box center [122, 371] width 57 height 27
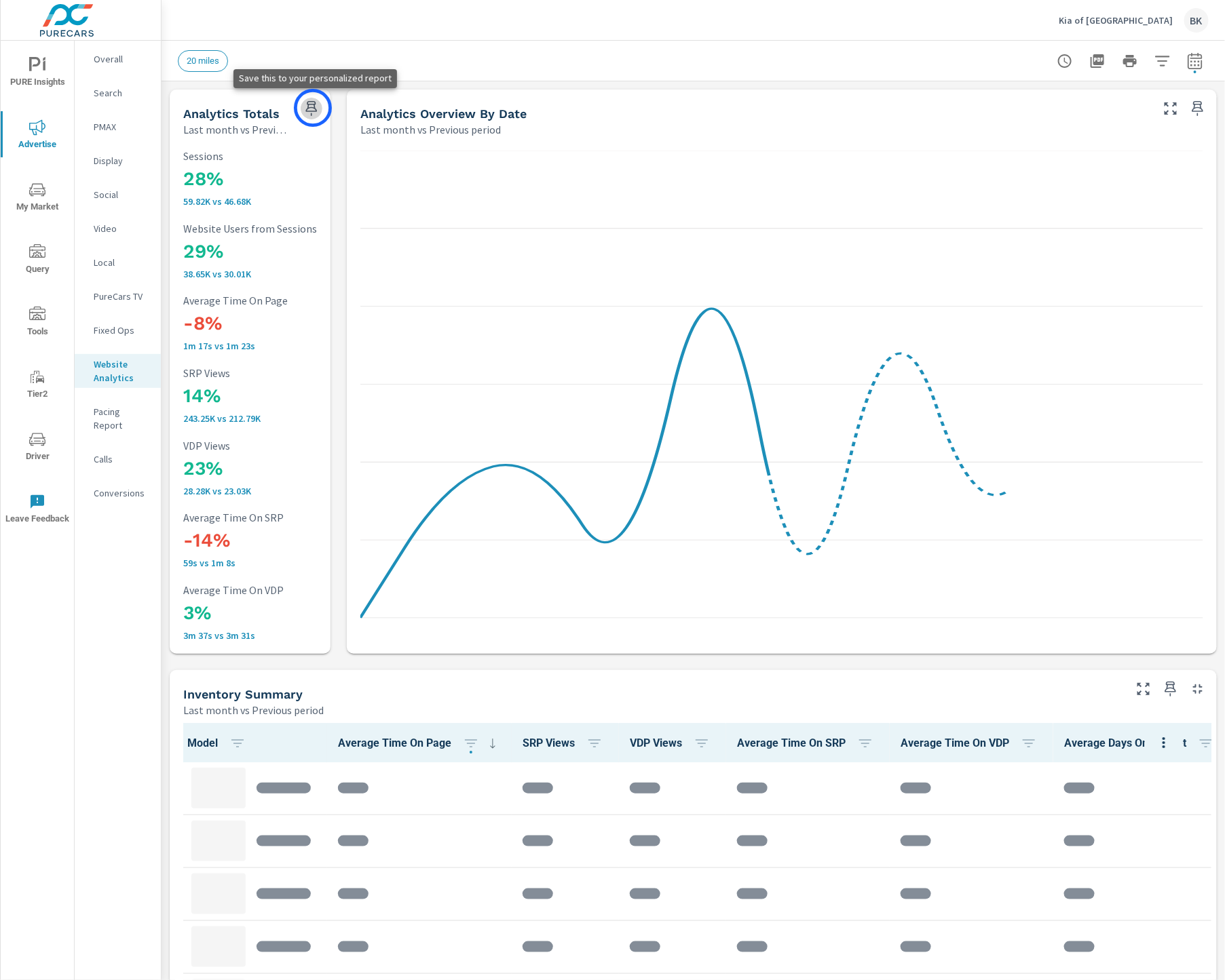
click at [313, 108] on icon "button" at bounding box center [311, 108] width 17 height 17
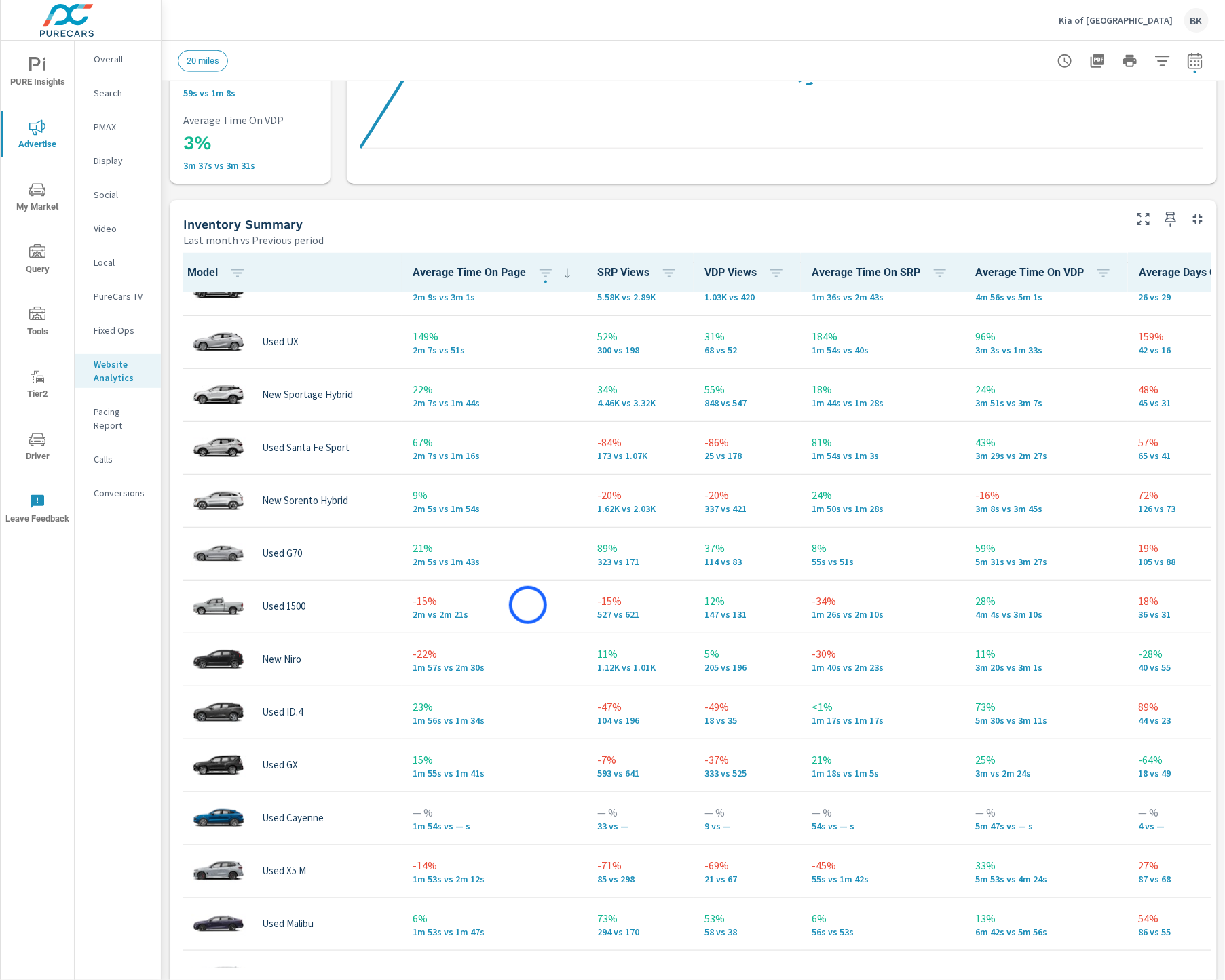
scroll to position [1335, 0]
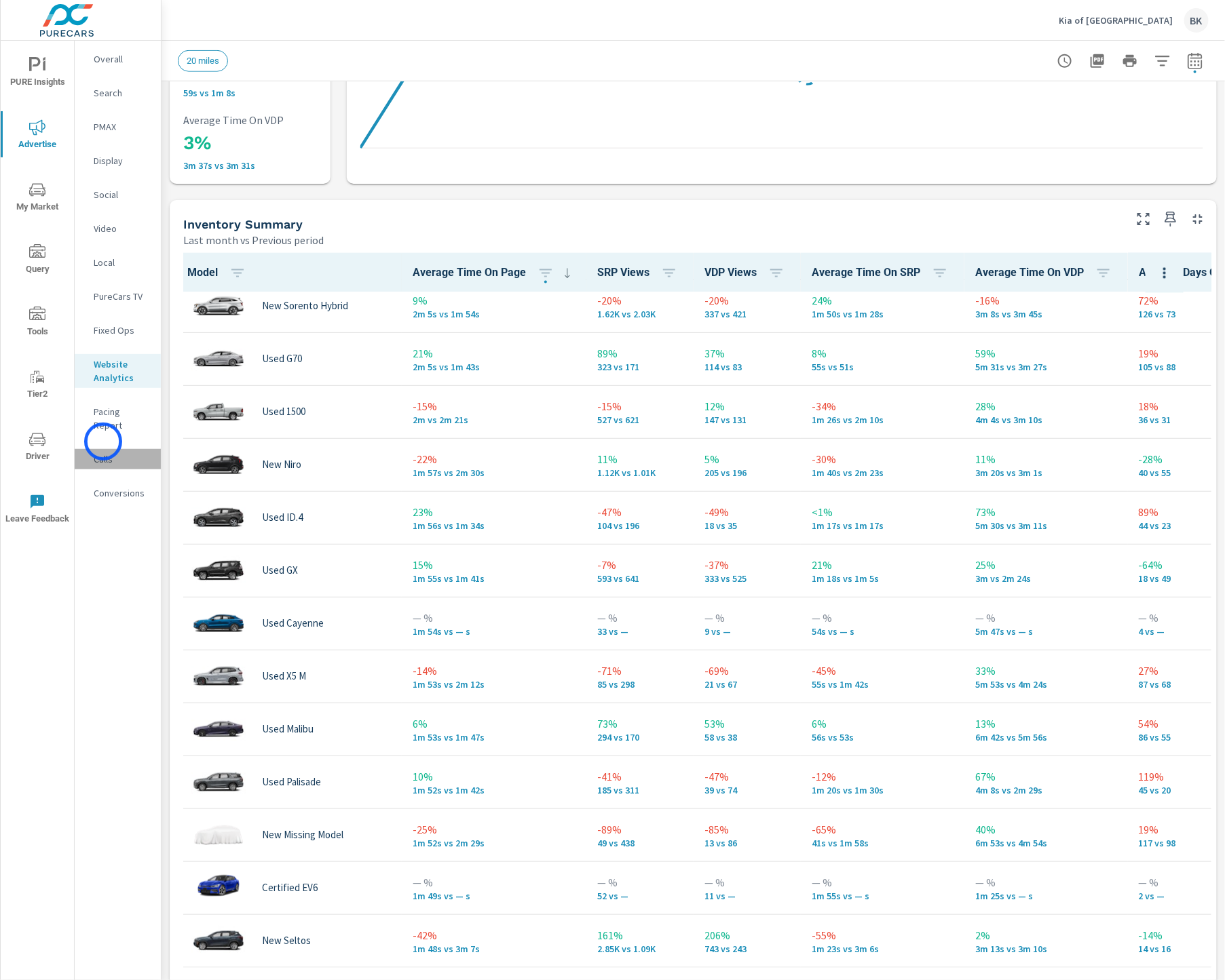
click at [103, 453] on p "Calls" at bounding box center [122, 460] width 57 height 14
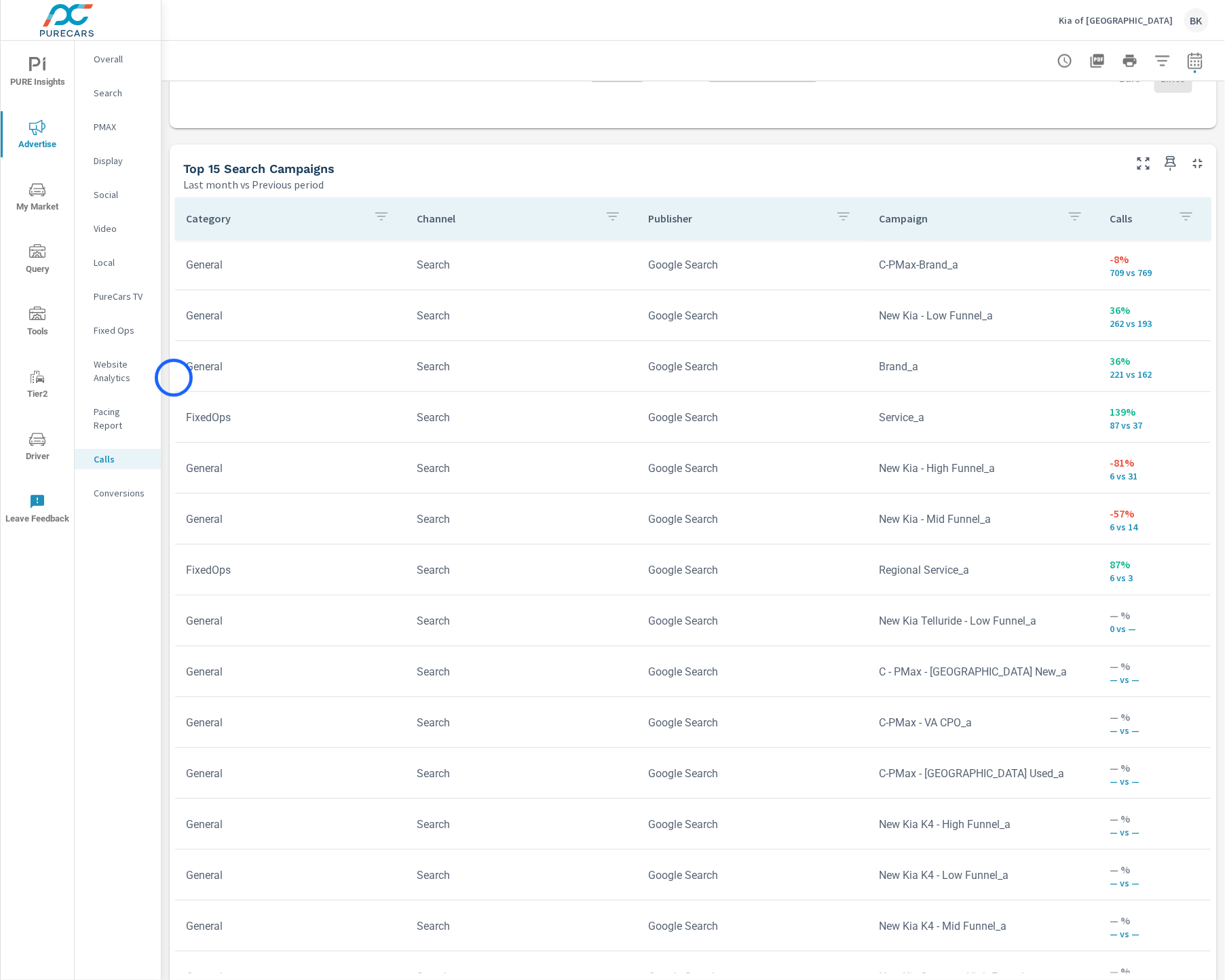
scroll to position [836, 0]
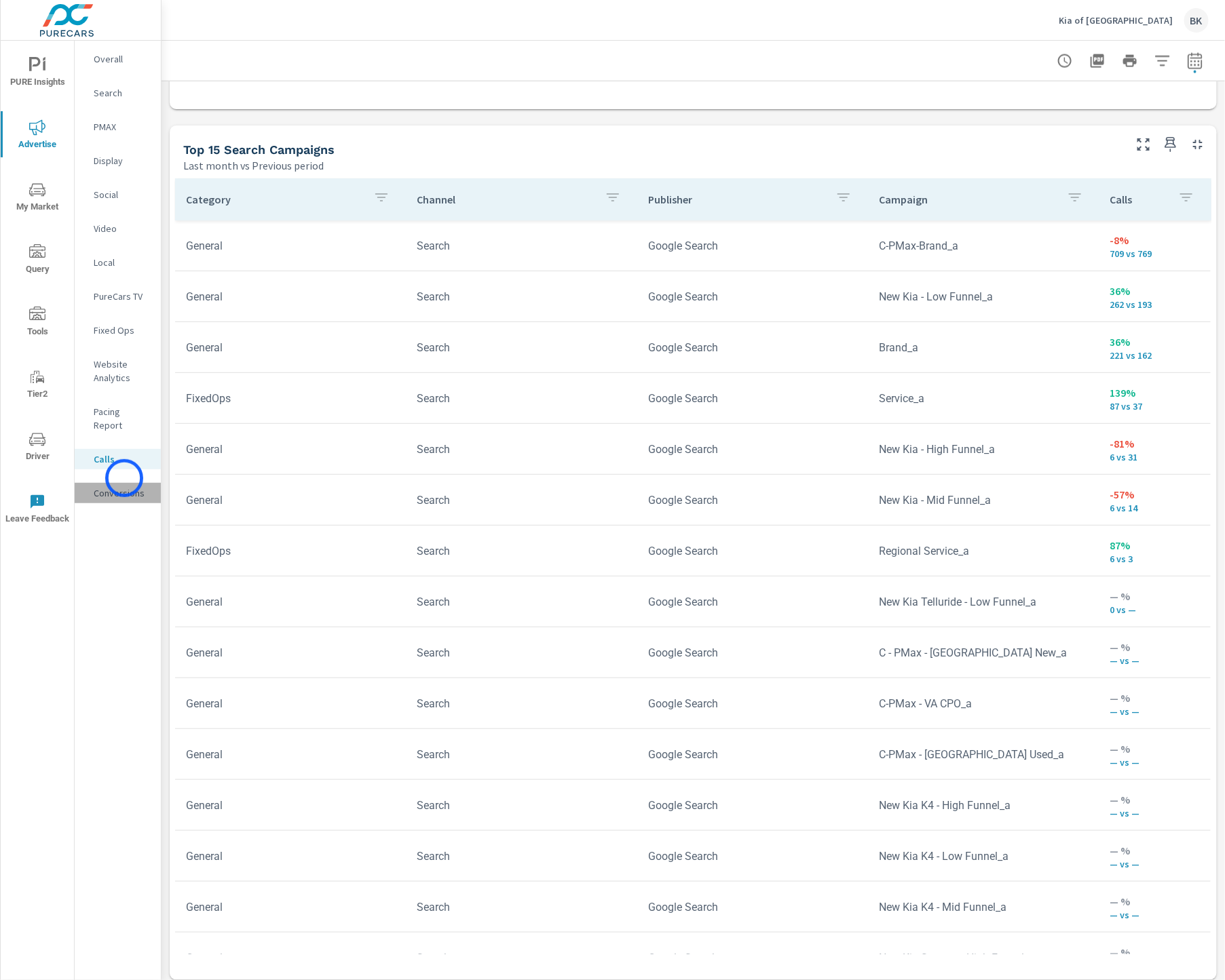
click at [125, 487] on p "Conversions" at bounding box center [122, 493] width 57 height 14
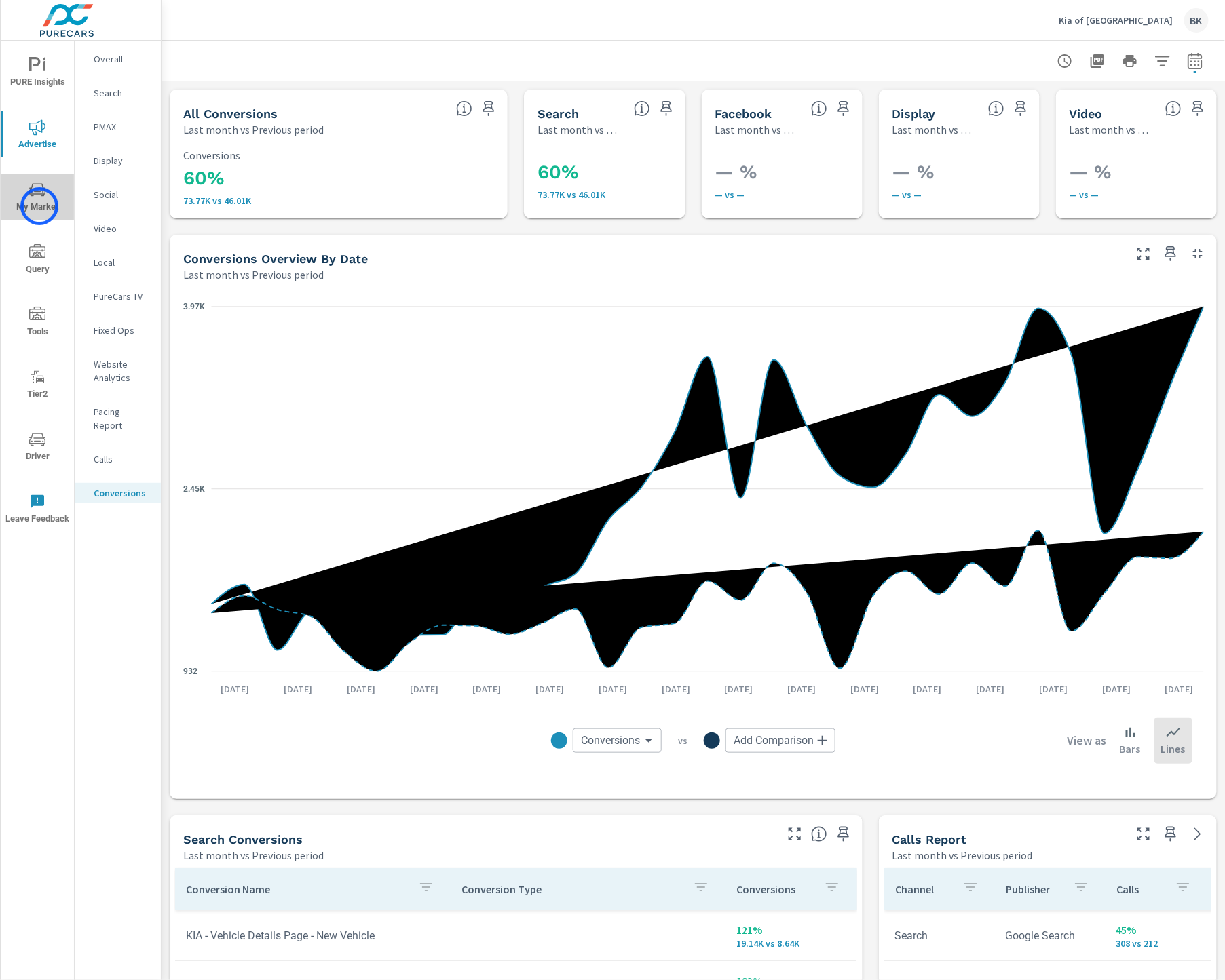
click at [39, 206] on span "My Market" at bounding box center [37, 198] width 65 height 33
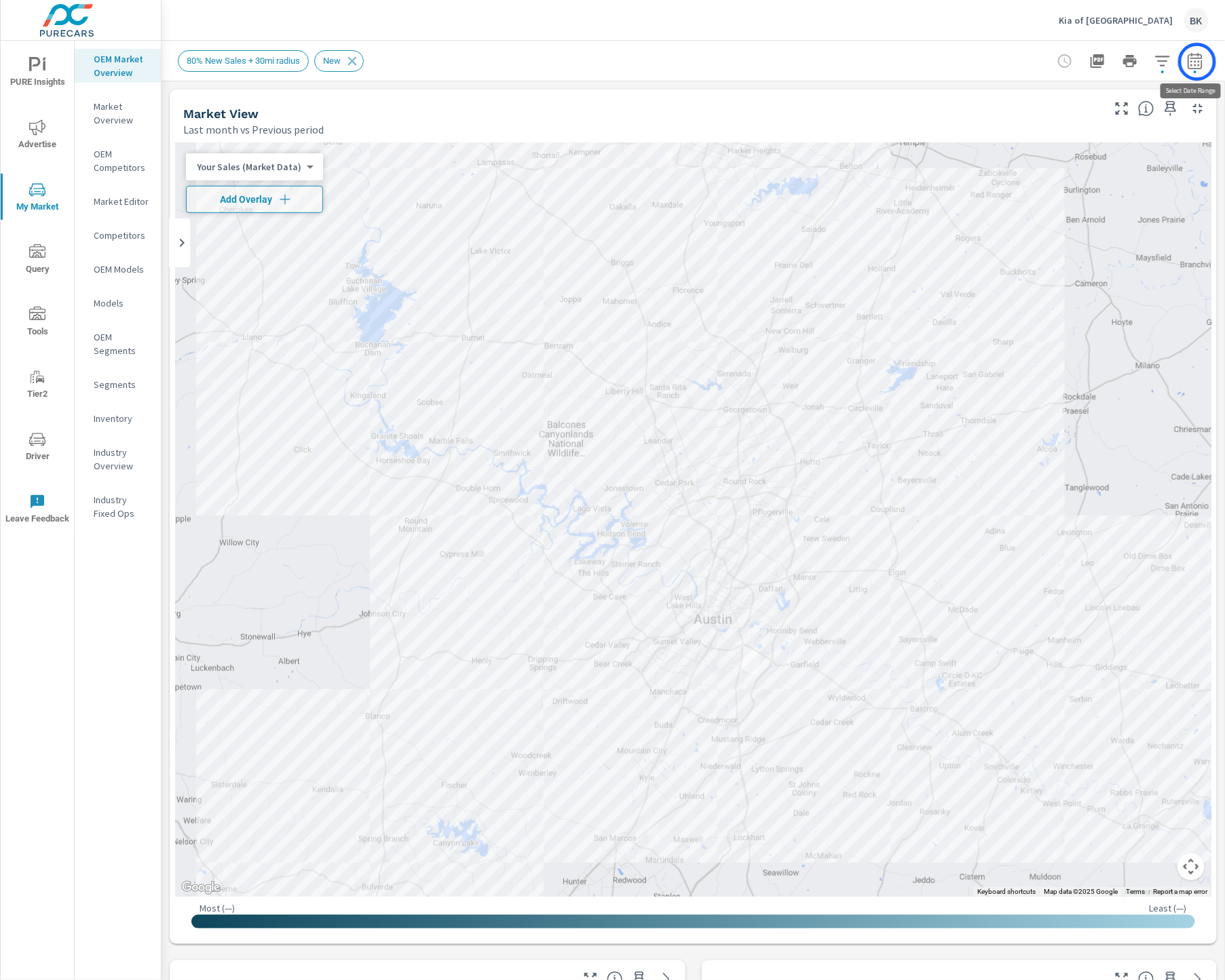
click at [1197, 62] on icon "button" at bounding box center [1195, 61] width 17 height 17
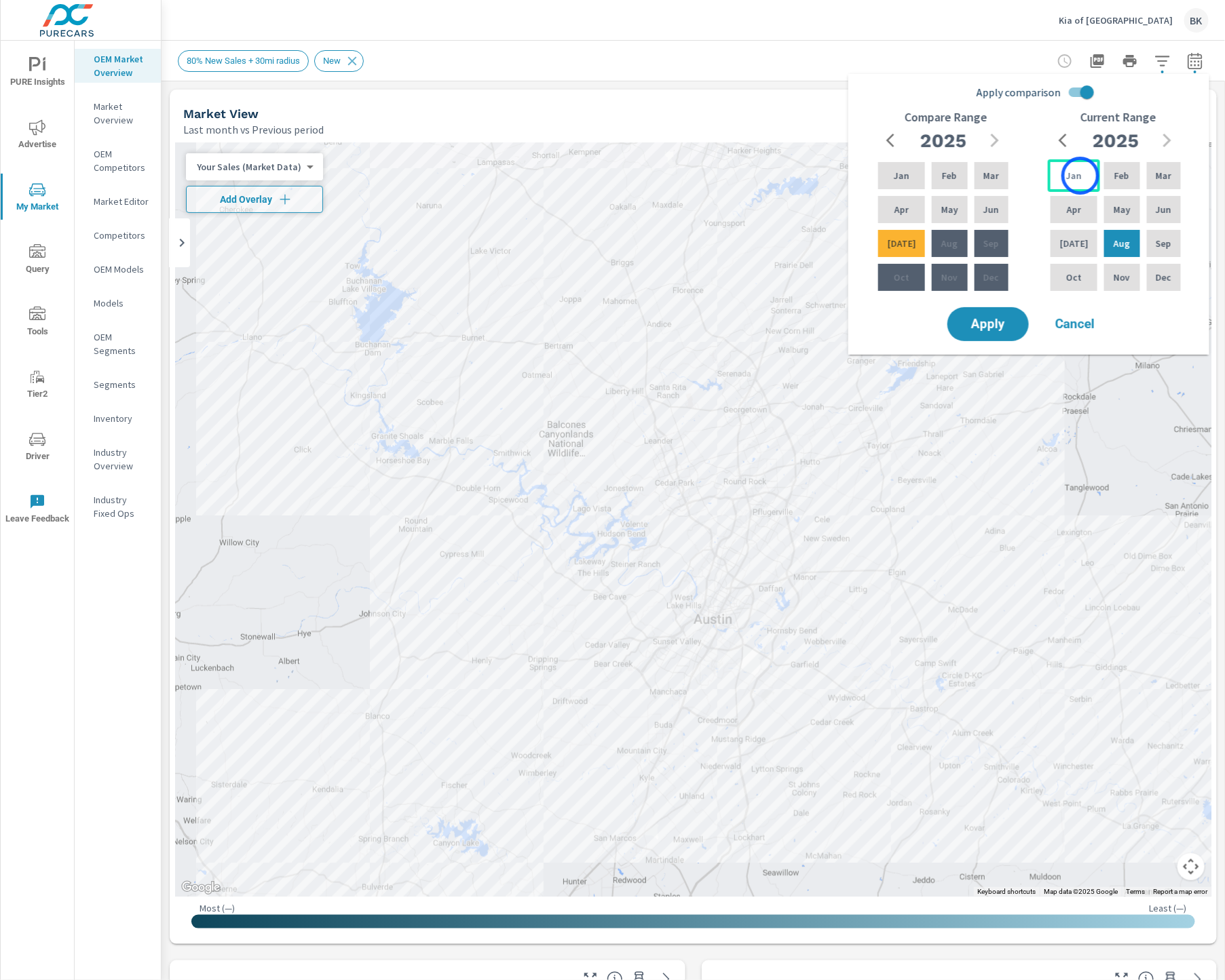
click at [1080, 176] on div "Jan" at bounding box center [1074, 175] width 52 height 32
click at [1077, 244] on div "Jul" at bounding box center [1074, 243] width 52 height 32
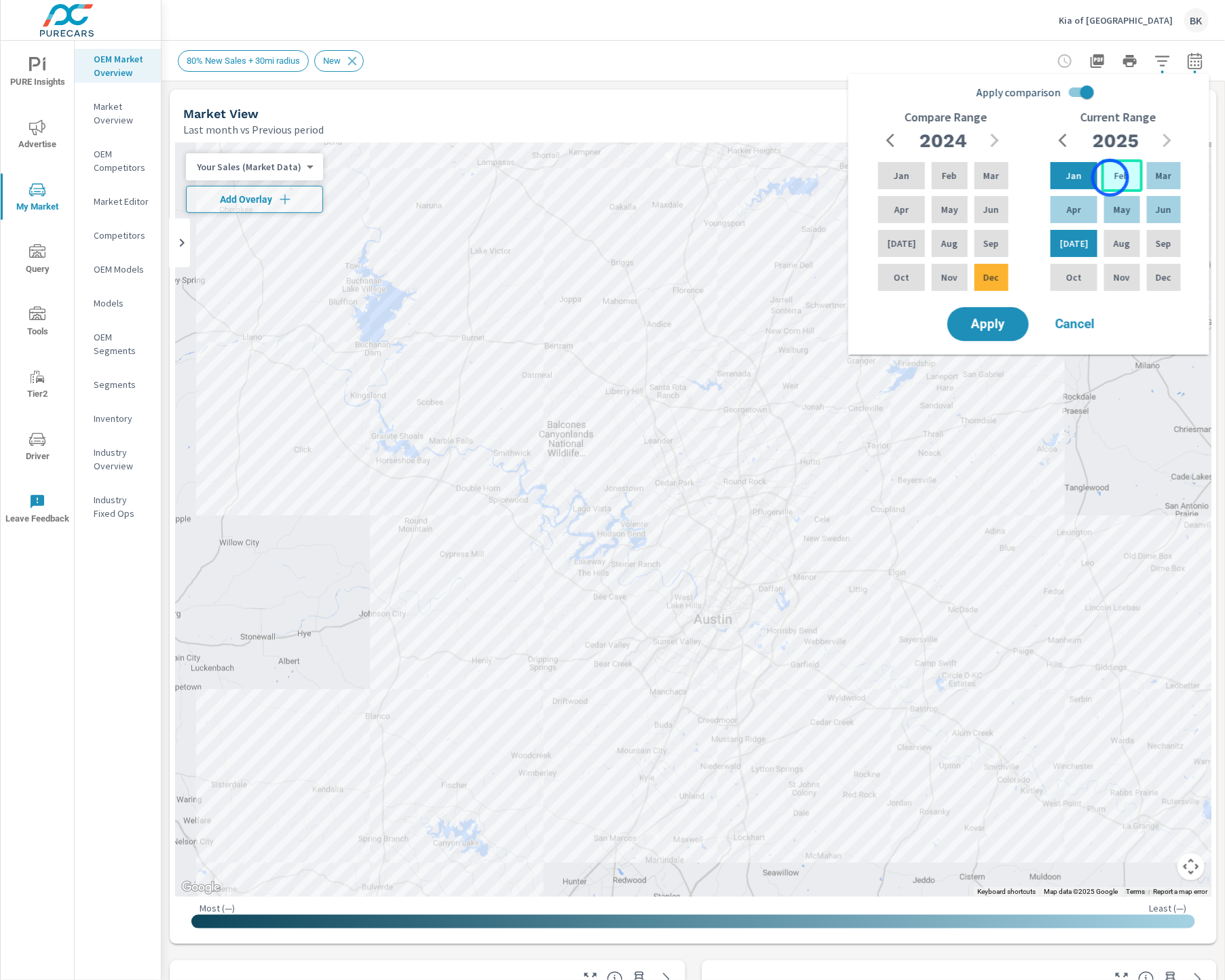
click at [1114, 178] on p "Feb" at bounding box center [1121, 176] width 15 height 14
click at [1072, 238] on p "Jul" at bounding box center [1074, 244] width 29 height 14
click at [1080, 90] on input "Apply comparison" at bounding box center [1087, 92] width 77 height 26
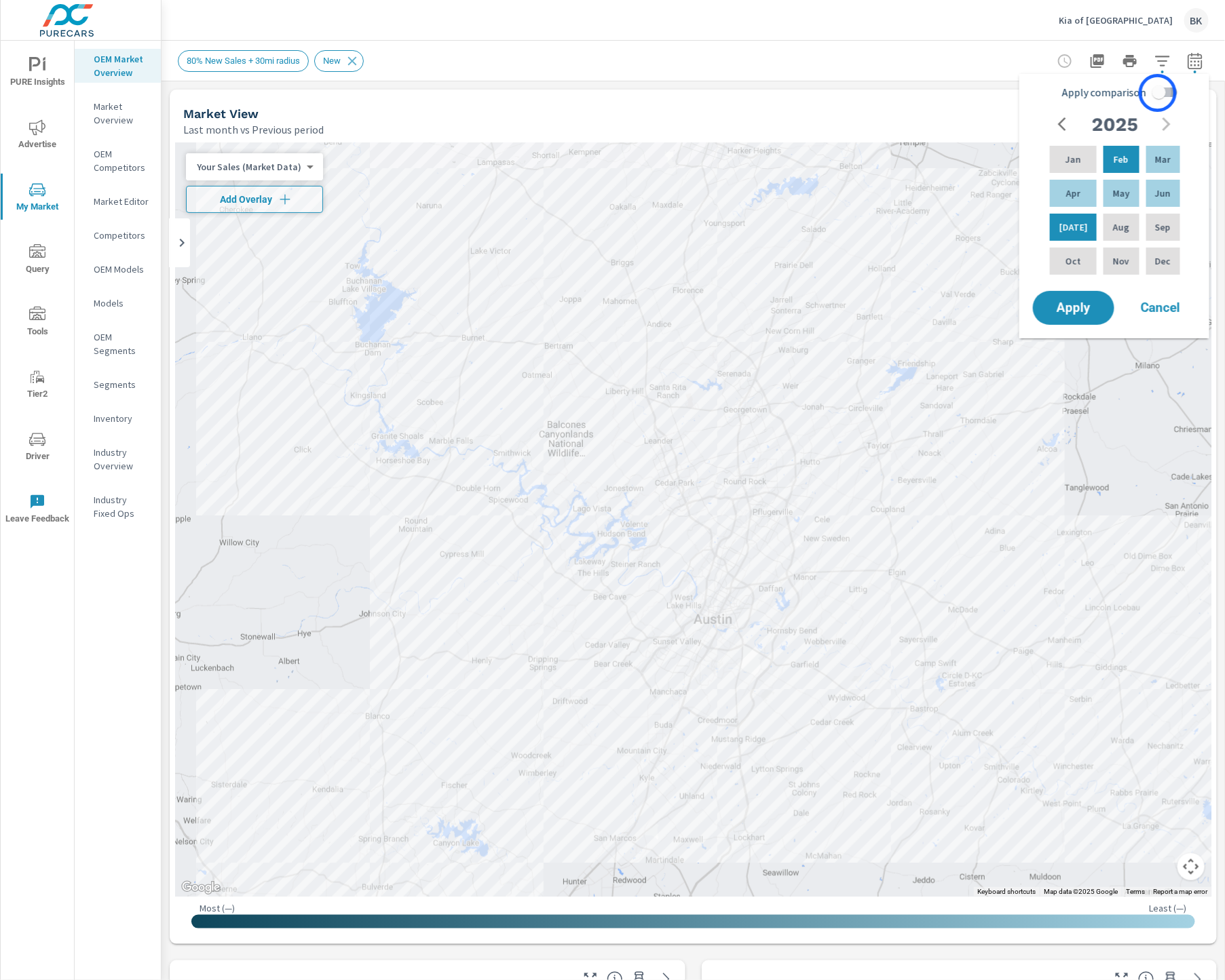
click at [1158, 93] on input "Apply comparison" at bounding box center [1159, 92] width 77 height 26
checkbox input "true"
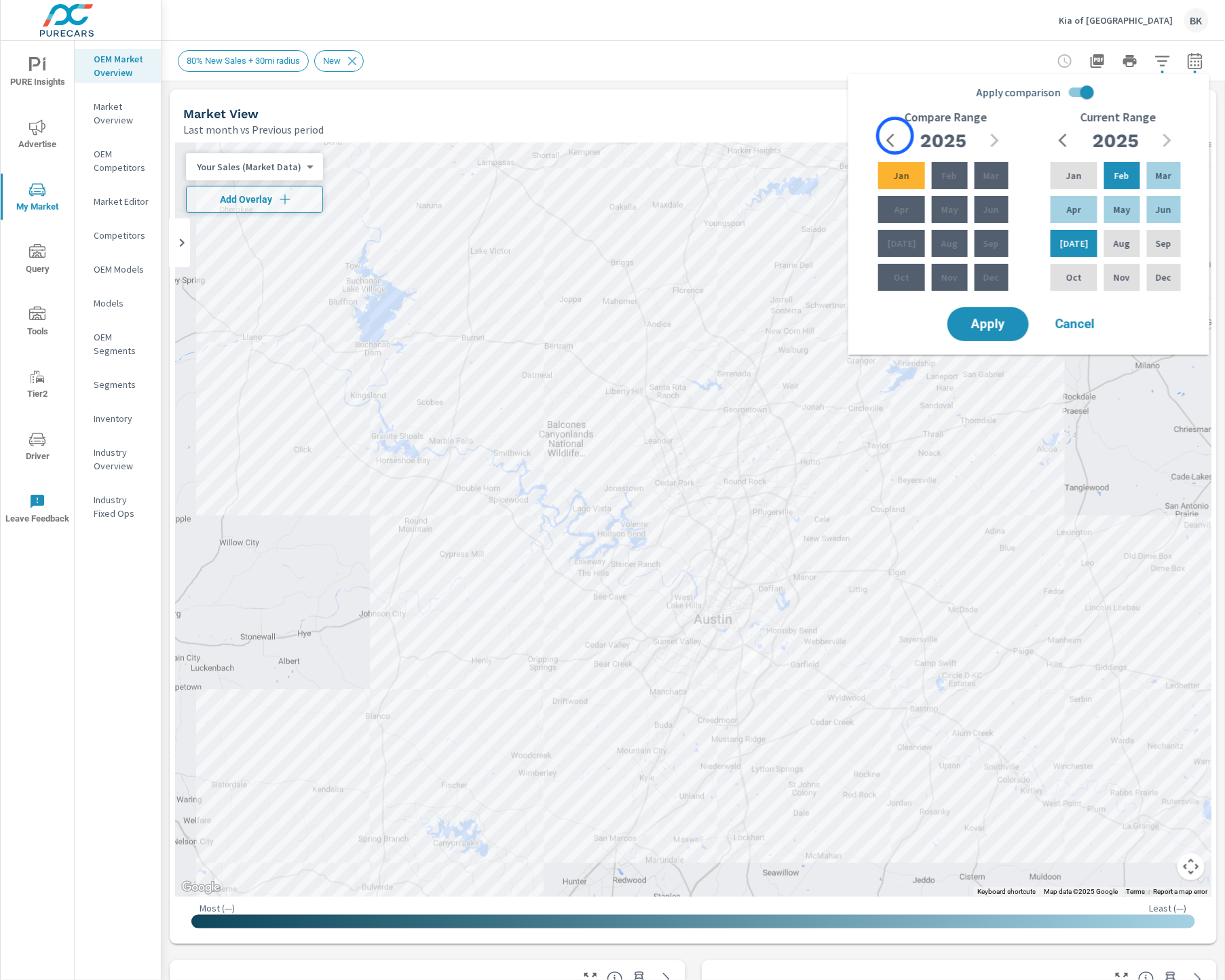
click at [895, 136] on icon "button" at bounding box center [894, 140] width 17 height 17
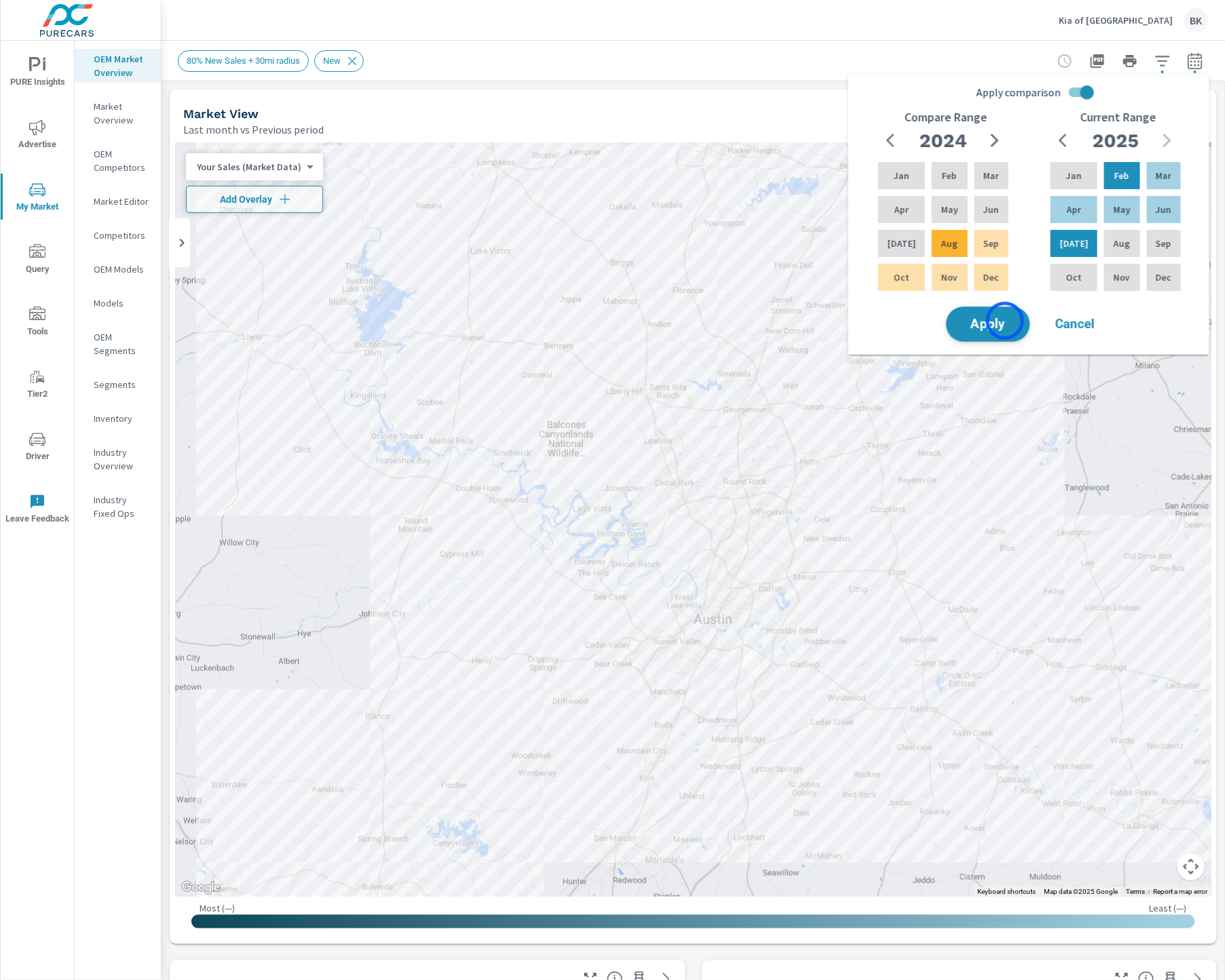
click at [1005, 321] on span "Apply" at bounding box center [988, 325] width 56 height 13
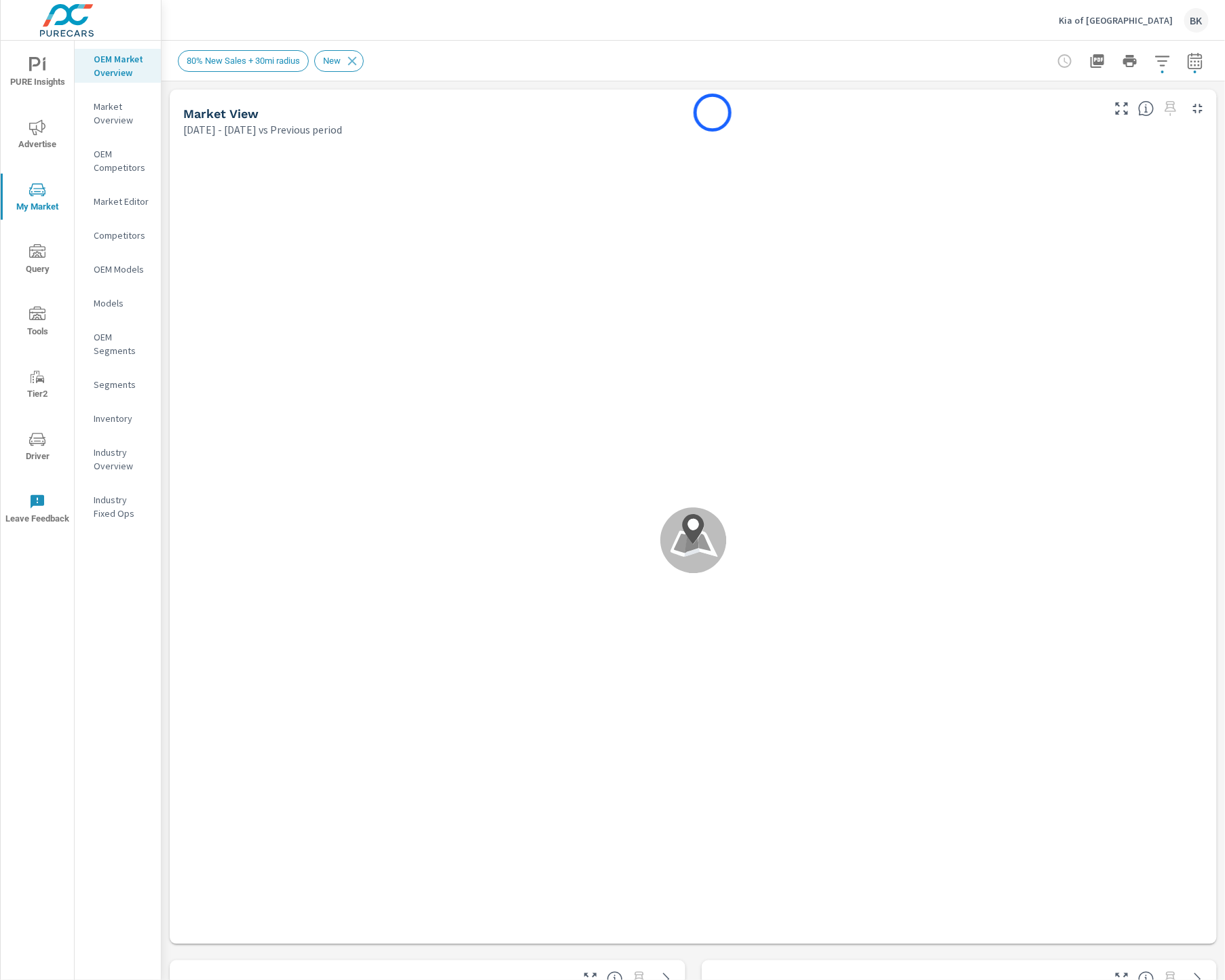
scroll to position [1, 0]
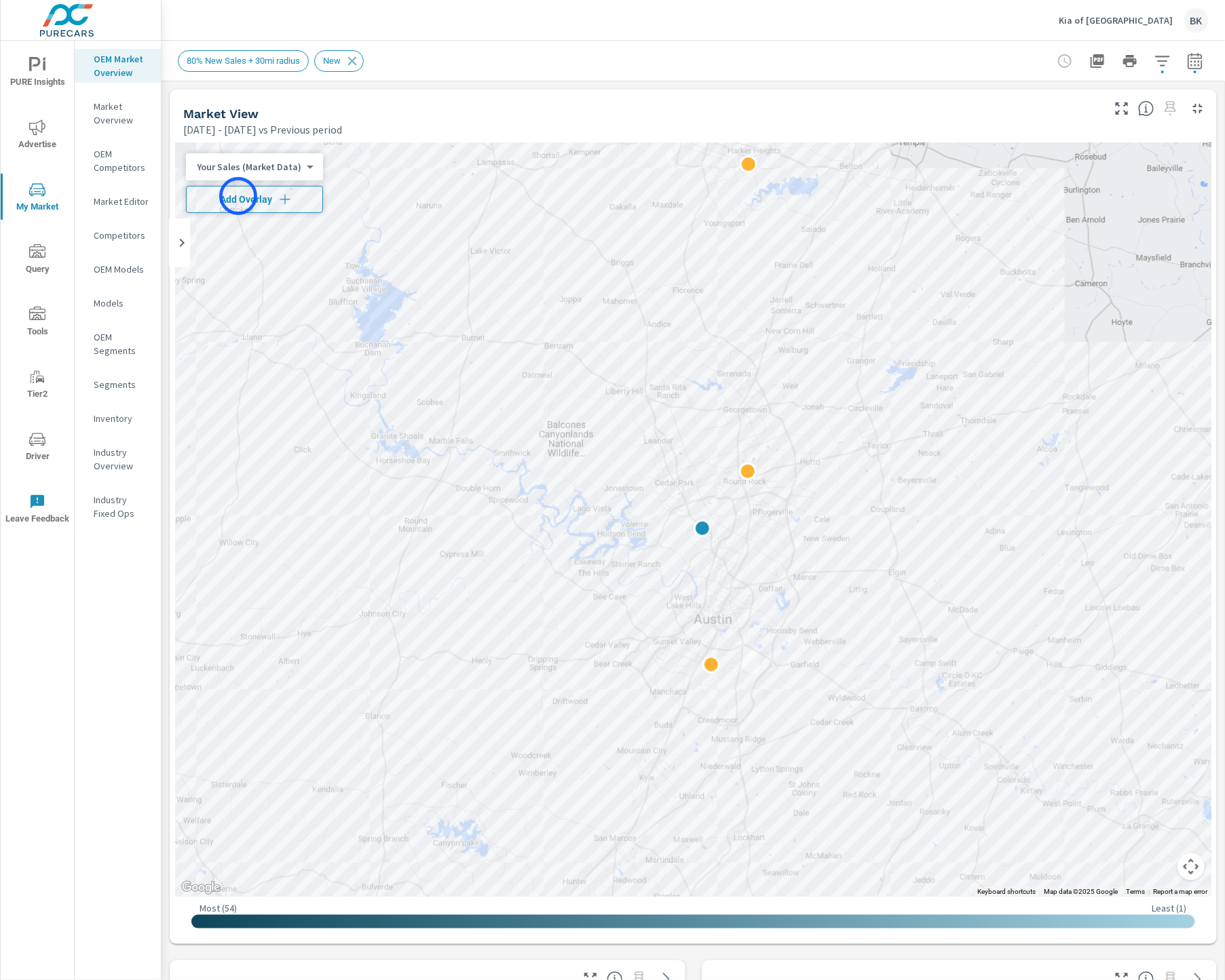
click at [239, 196] on span "Add Overlay" at bounding box center [254, 199] width 125 height 14
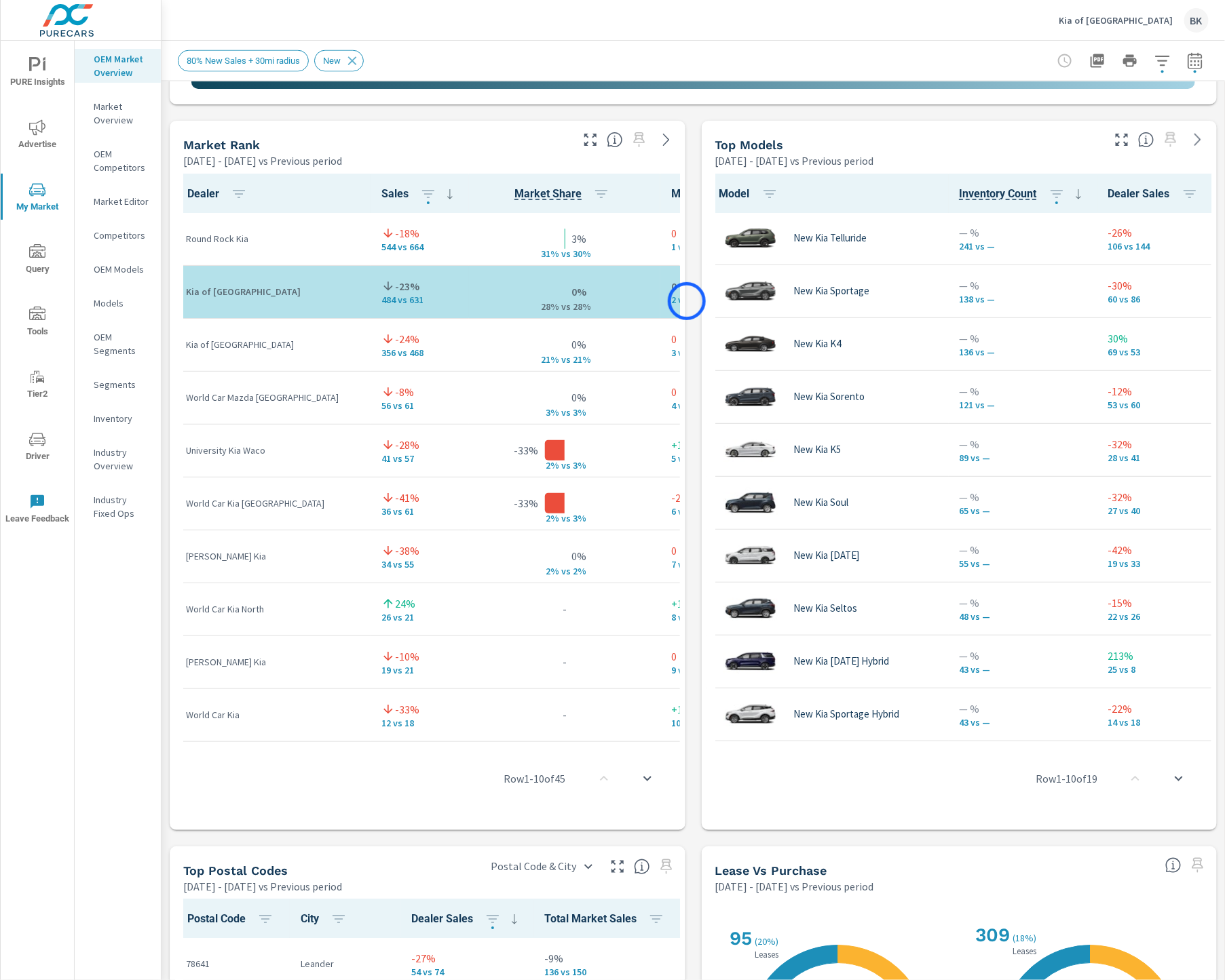
scroll to position [717, 0]
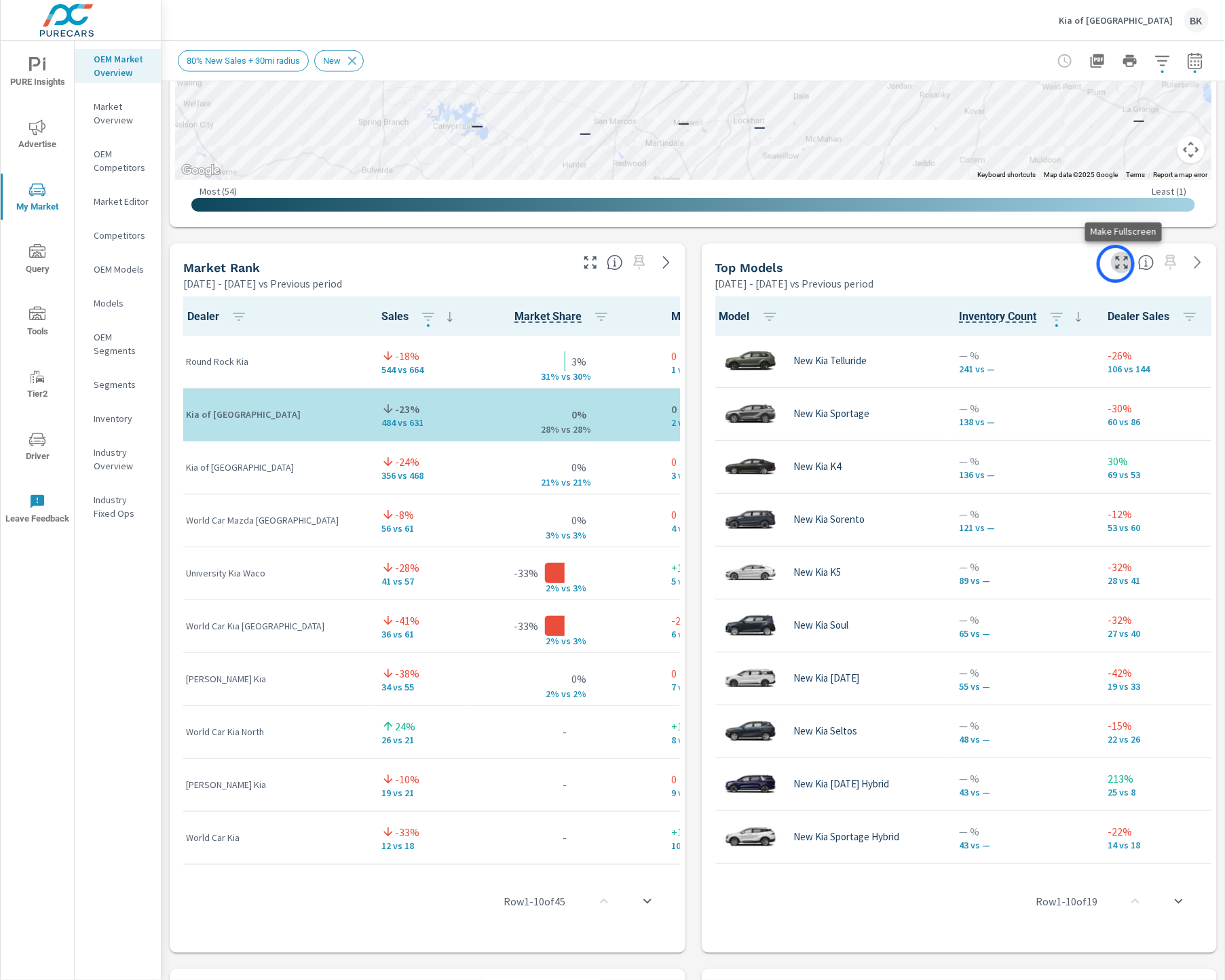
click at [1115, 264] on icon "button" at bounding box center [1121, 263] width 12 height 12
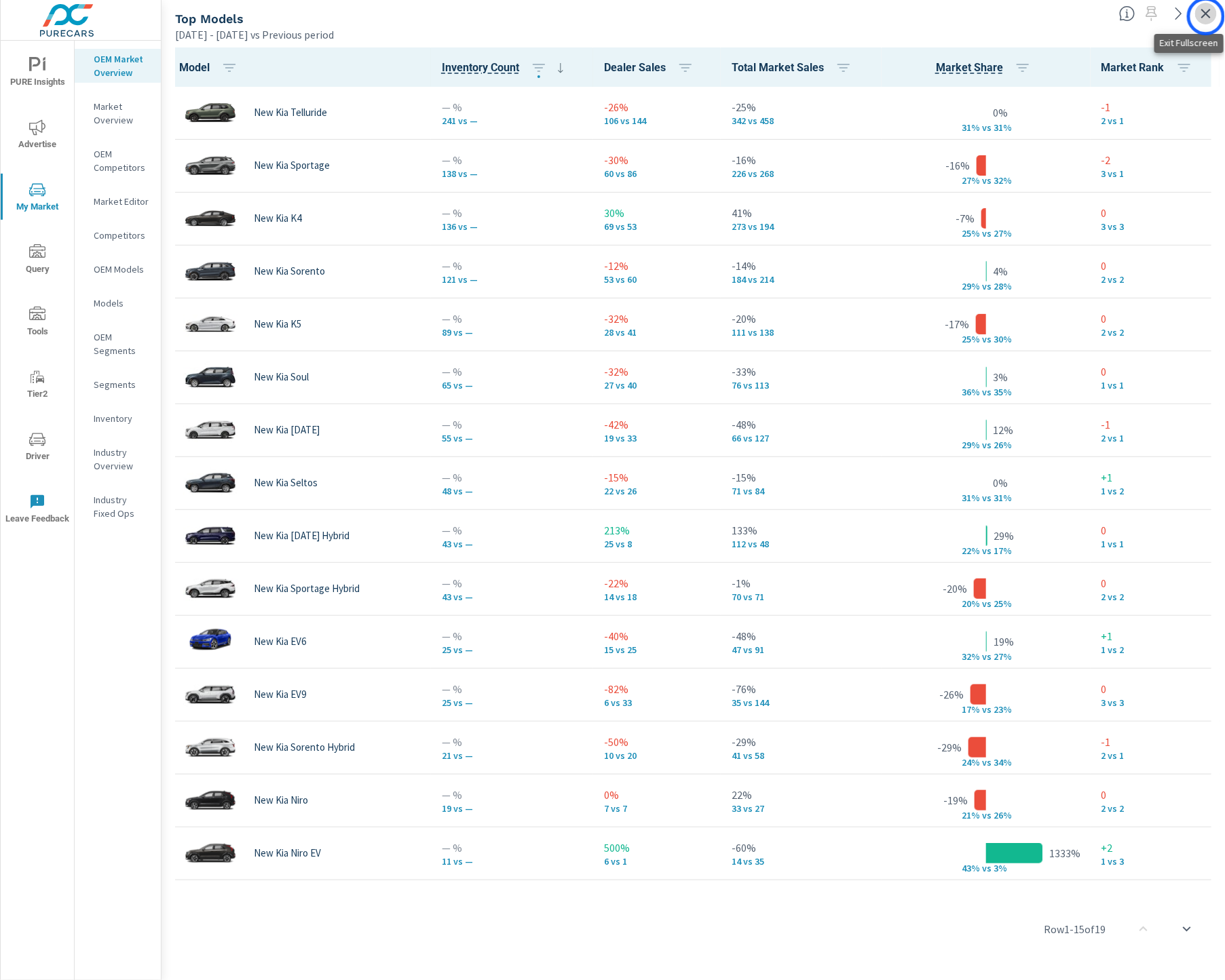
click at [1206, 17] on icon "button" at bounding box center [1206, 13] width 17 height 17
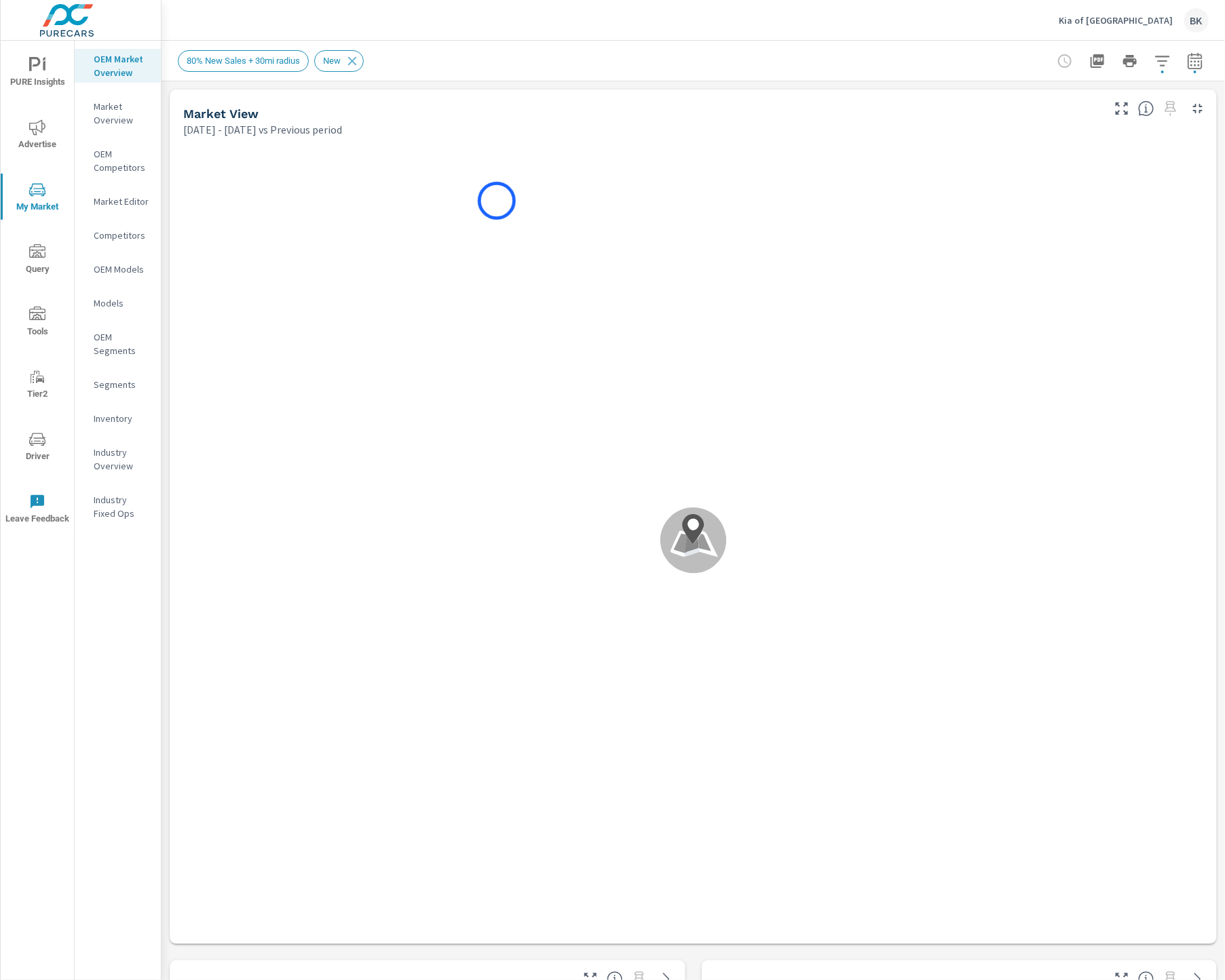
scroll to position [1, 0]
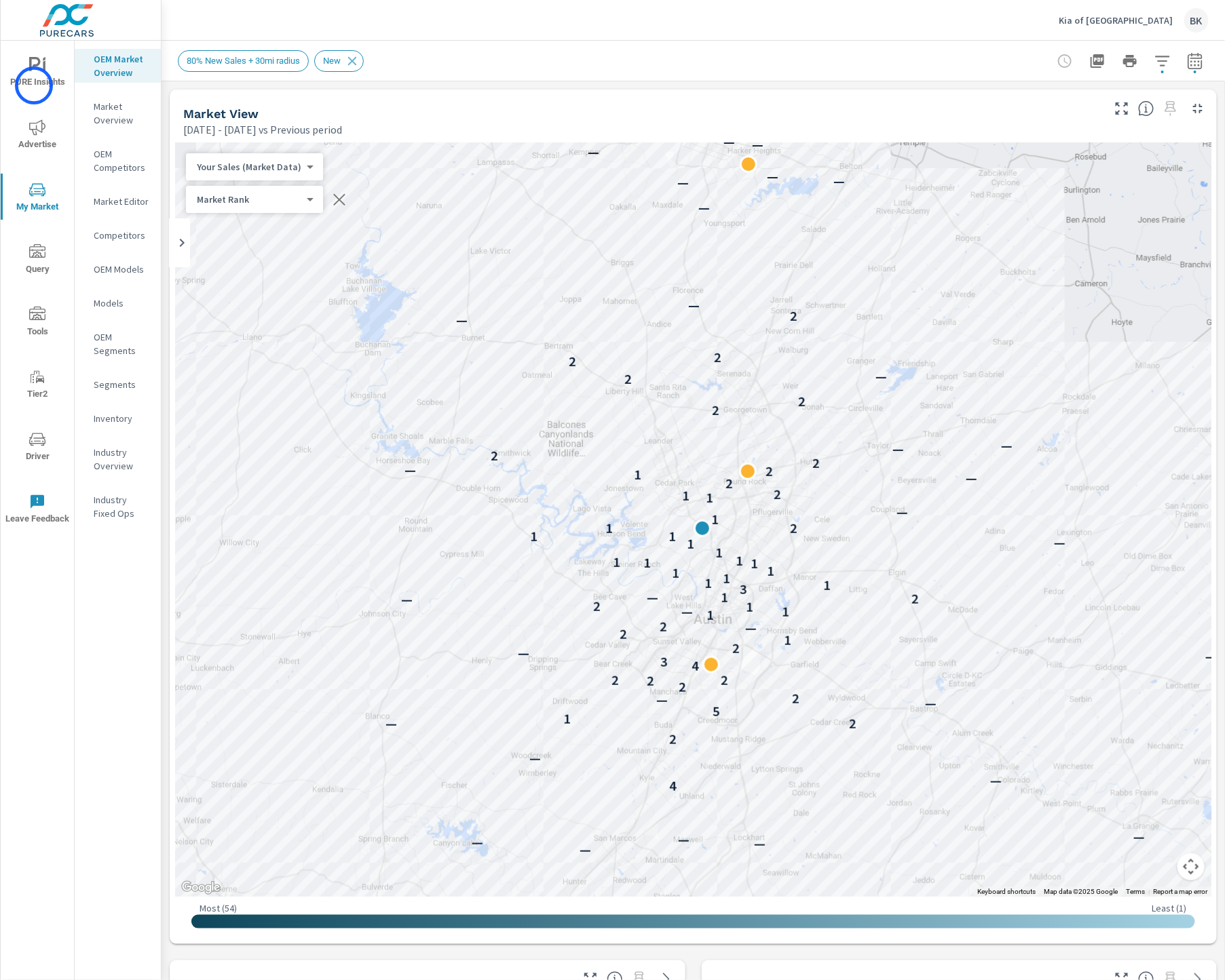
click at [34, 85] on span "PURE Insights" at bounding box center [37, 73] width 65 height 33
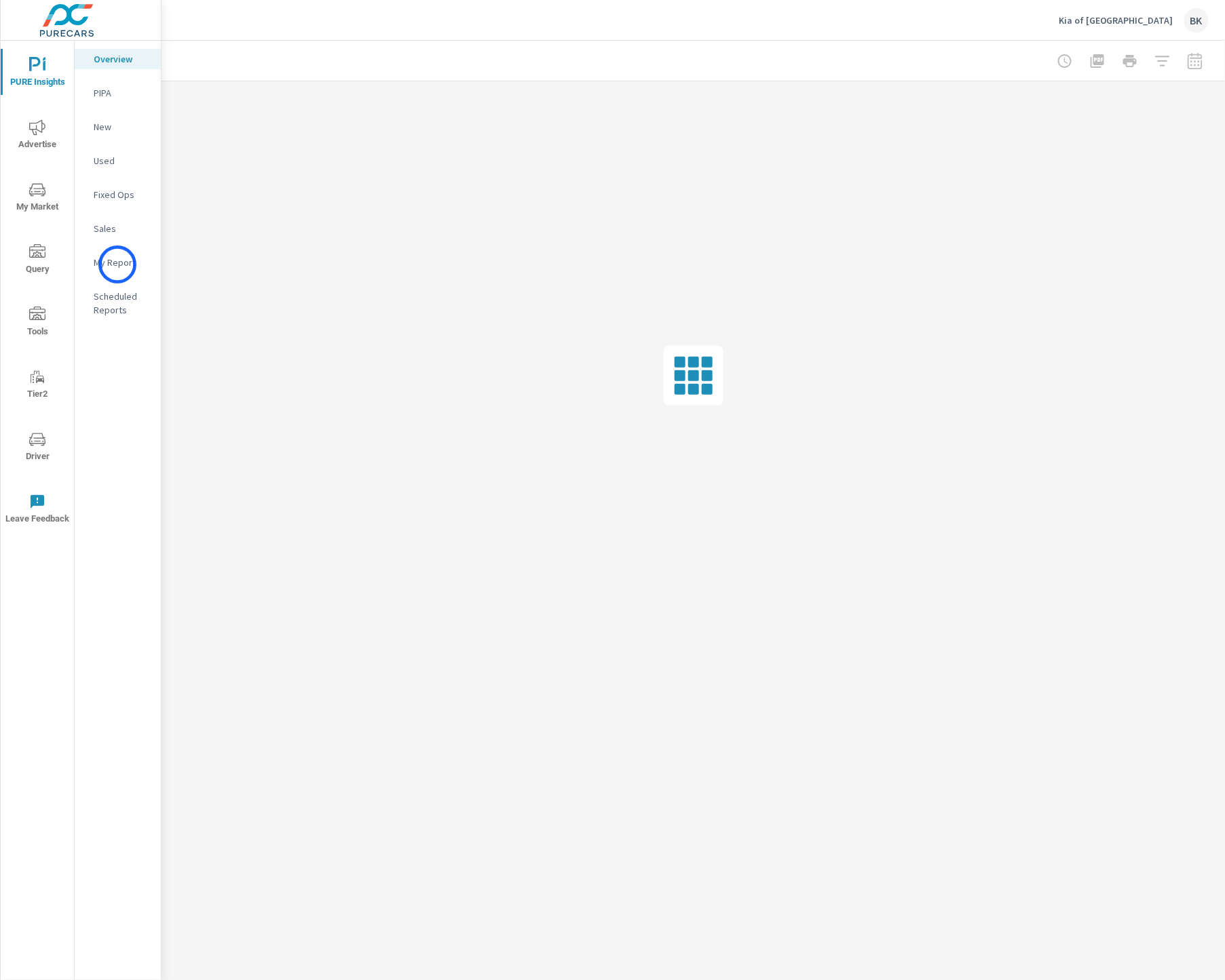
click at [118, 265] on p "My Report" at bounding box center [122, 263] width 57 height 14
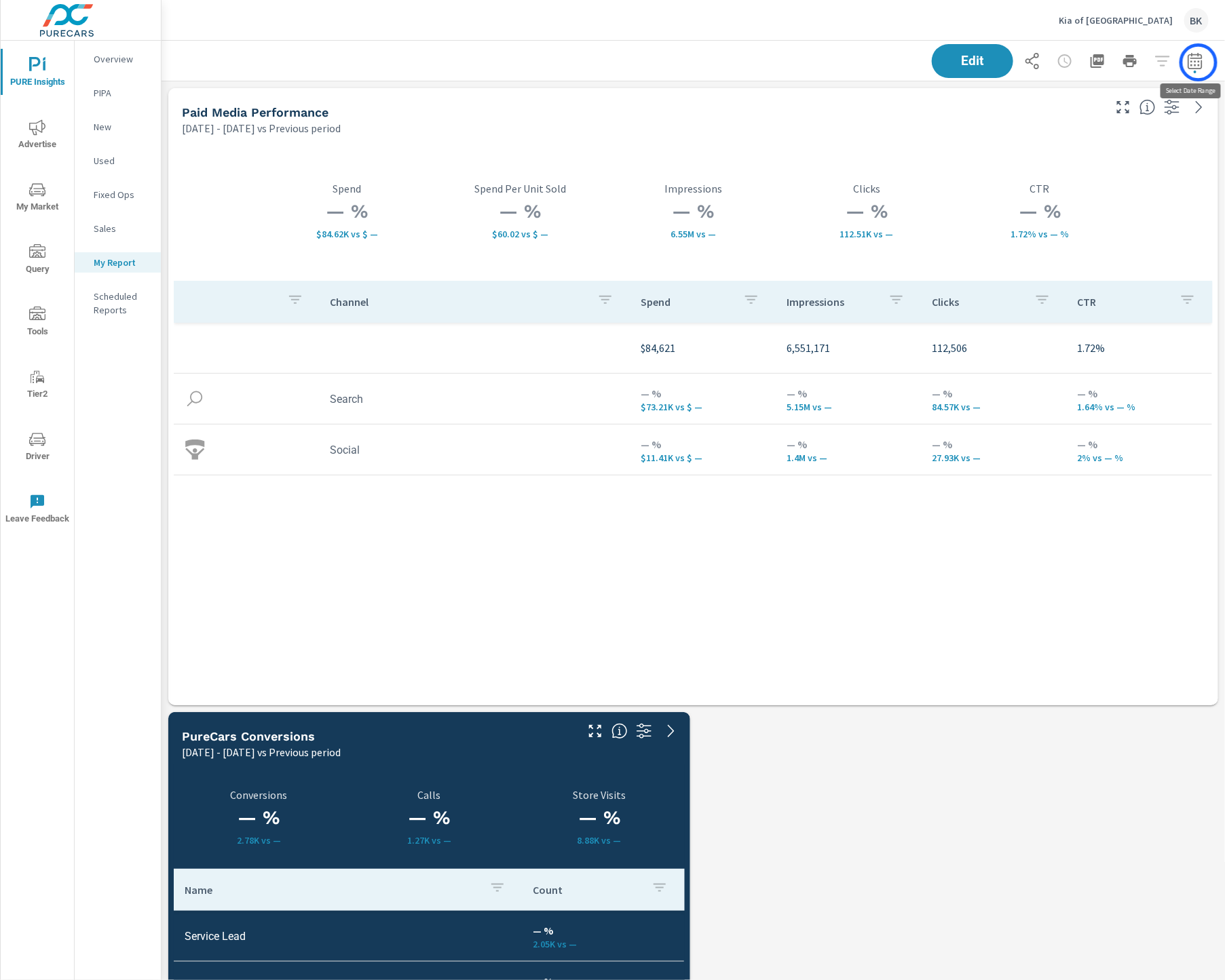
click at [1199, 63] on icon "button" at bounding box center [1195, 61] width 17 height 17
select select "Previous period"
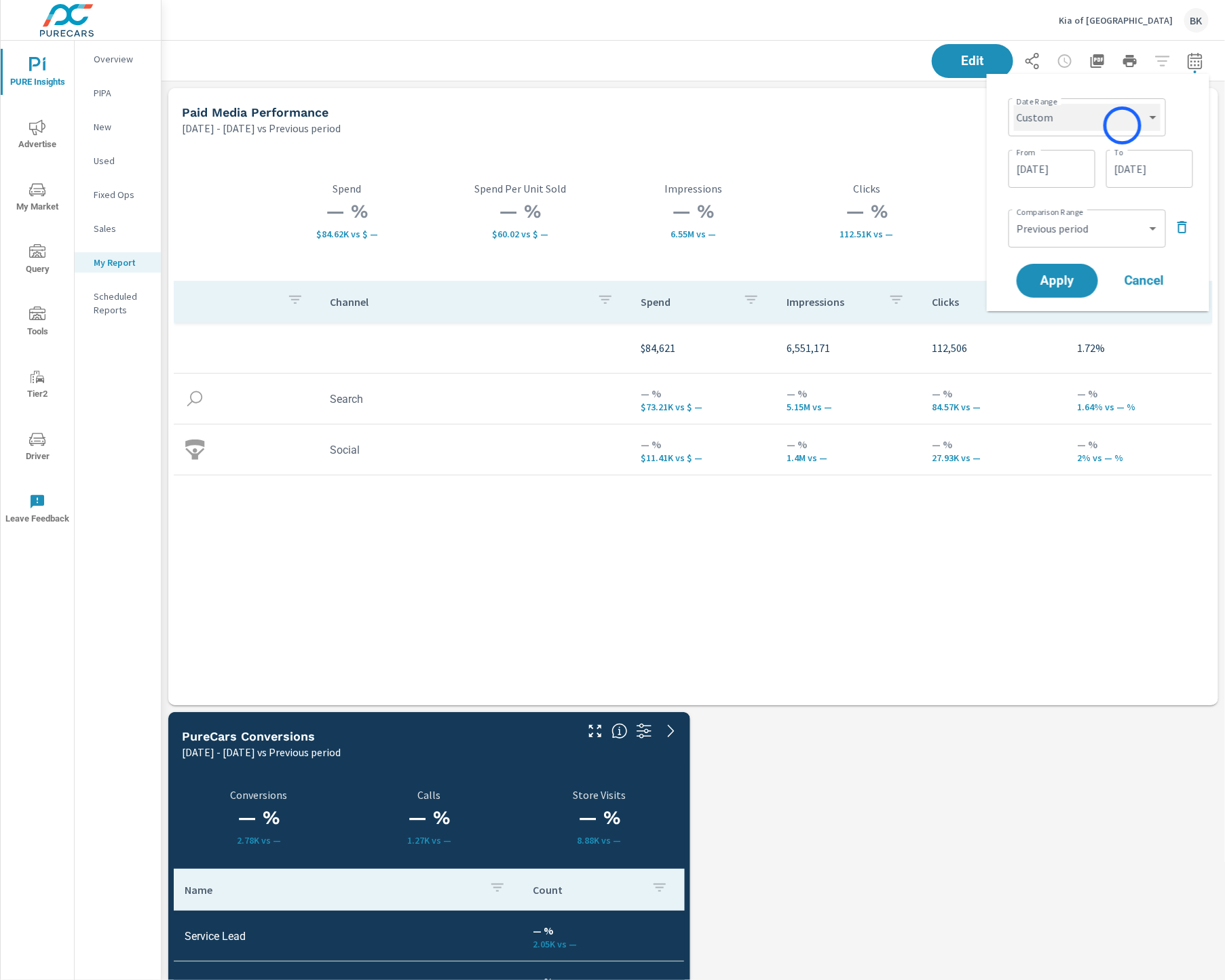
click at [1122, 125] on select "Custom Yesterday Last week Last 7 days Last 14 days Last 30 days Last 45 days L…" at bounding box center [1087, 117] width 146 height 27
click at [1014, 104] on select "Custom Yesterday Last week Last 7 days Last 14 days Last 30 days Last 45 days L…" at bounding box center [1087, 117] width 146 height 27
select select "Last month"
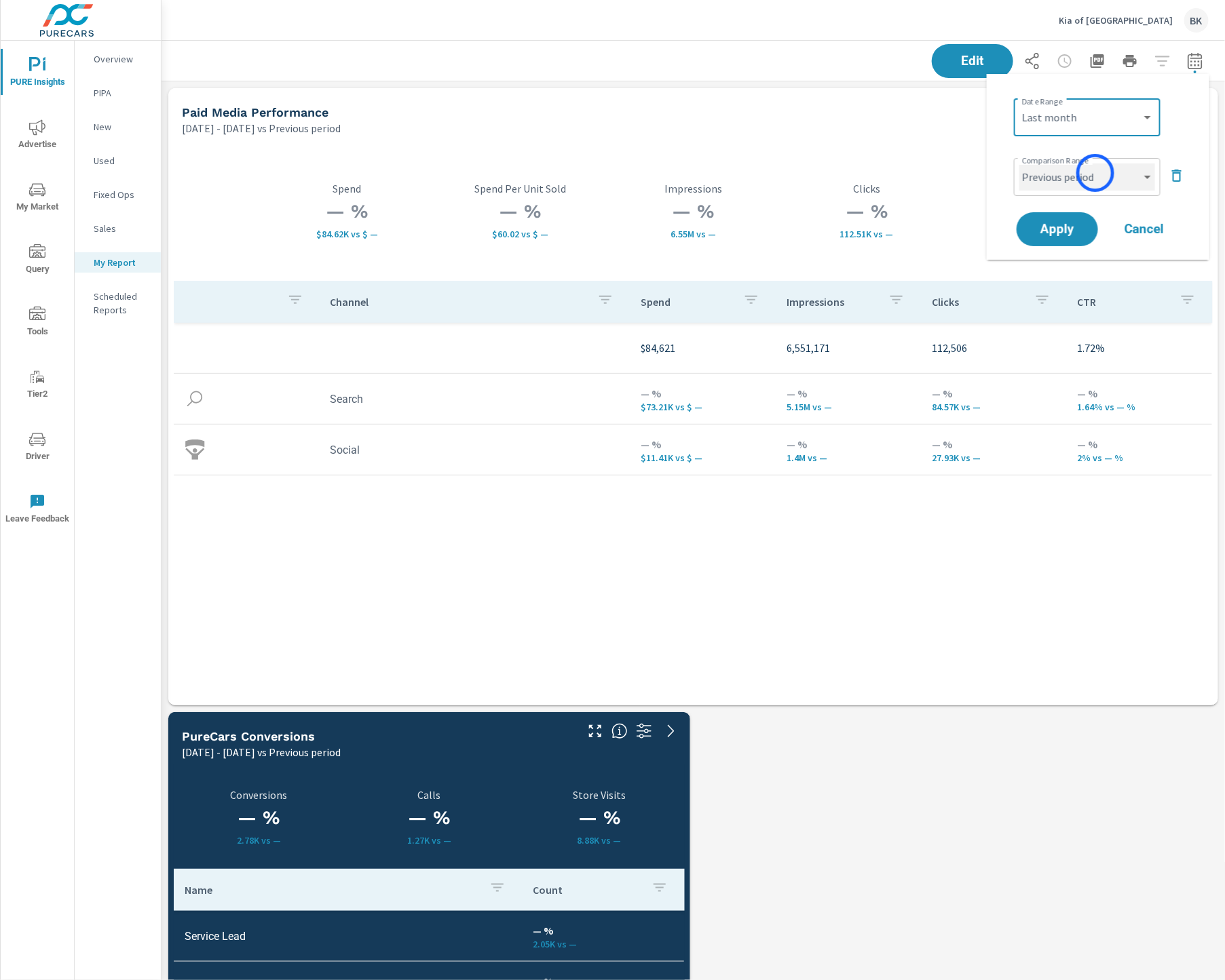
click at [1096, 173] on select "Custom Previous period Previous month Previous year" at bounding box center [1087, 177] width 136 height 27
click at [1020, 164] on select "Custom Previous period Previous month Previous year" at bounding box center [1087, 177] width 136 height 27
select select "Previous month"
click at [1060, 240] on button "Apply" at bounding box center [1057, 229] width 84 height 36
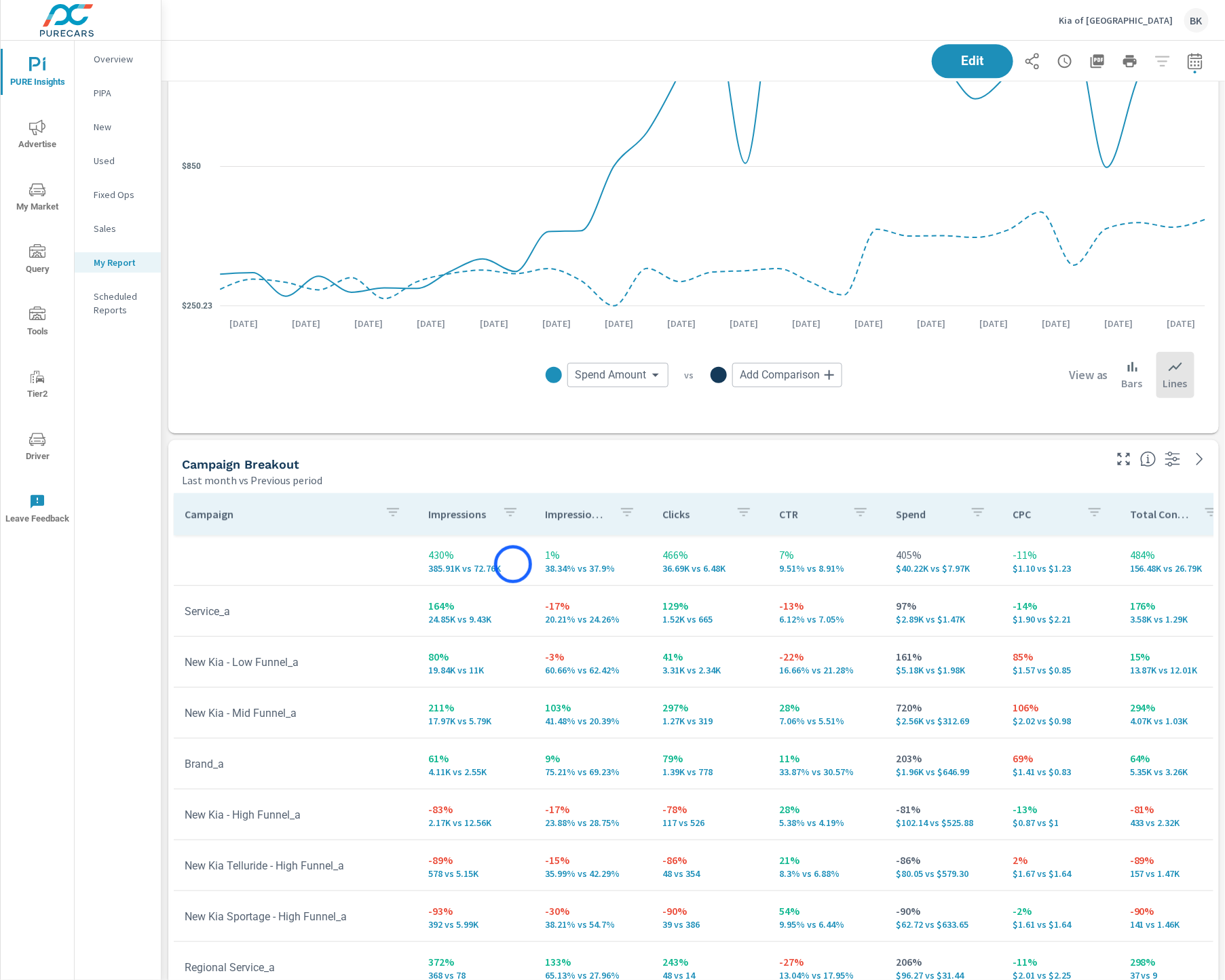
scroll to position [1640, 0]
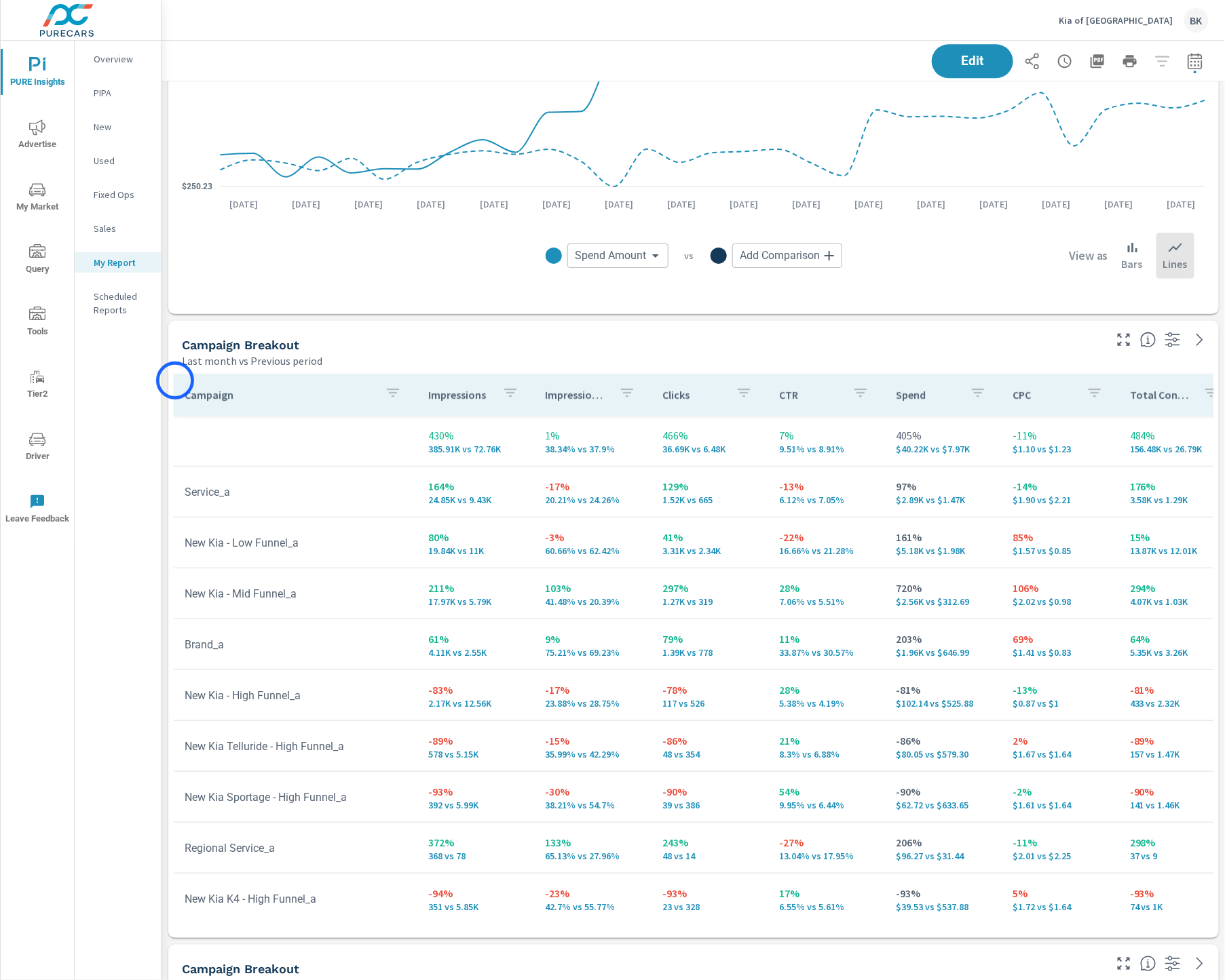
scroll to position [469, 0]
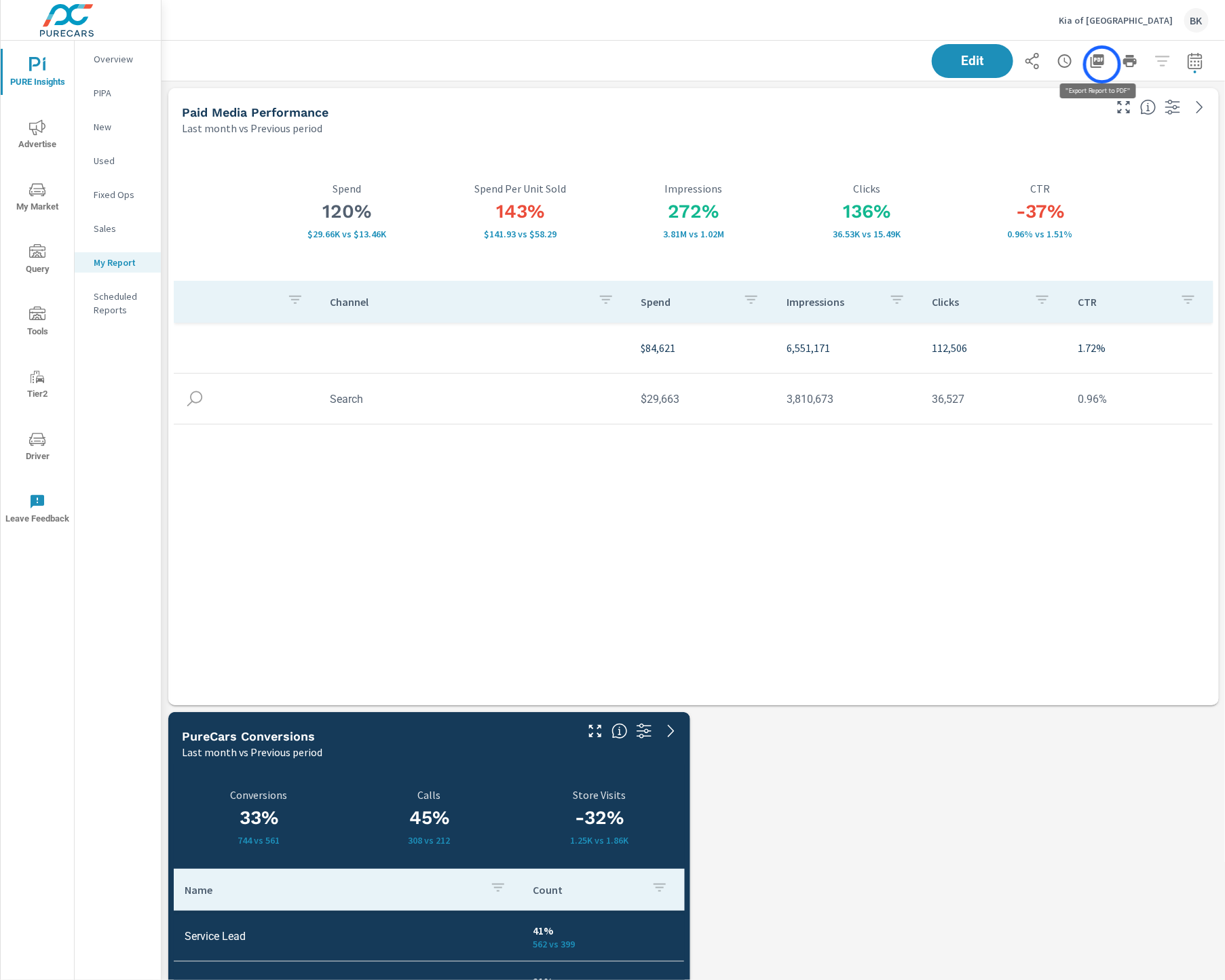
click at [1102, 64] on icon "button" at bounding box center [1098, 61] width 14 height 14
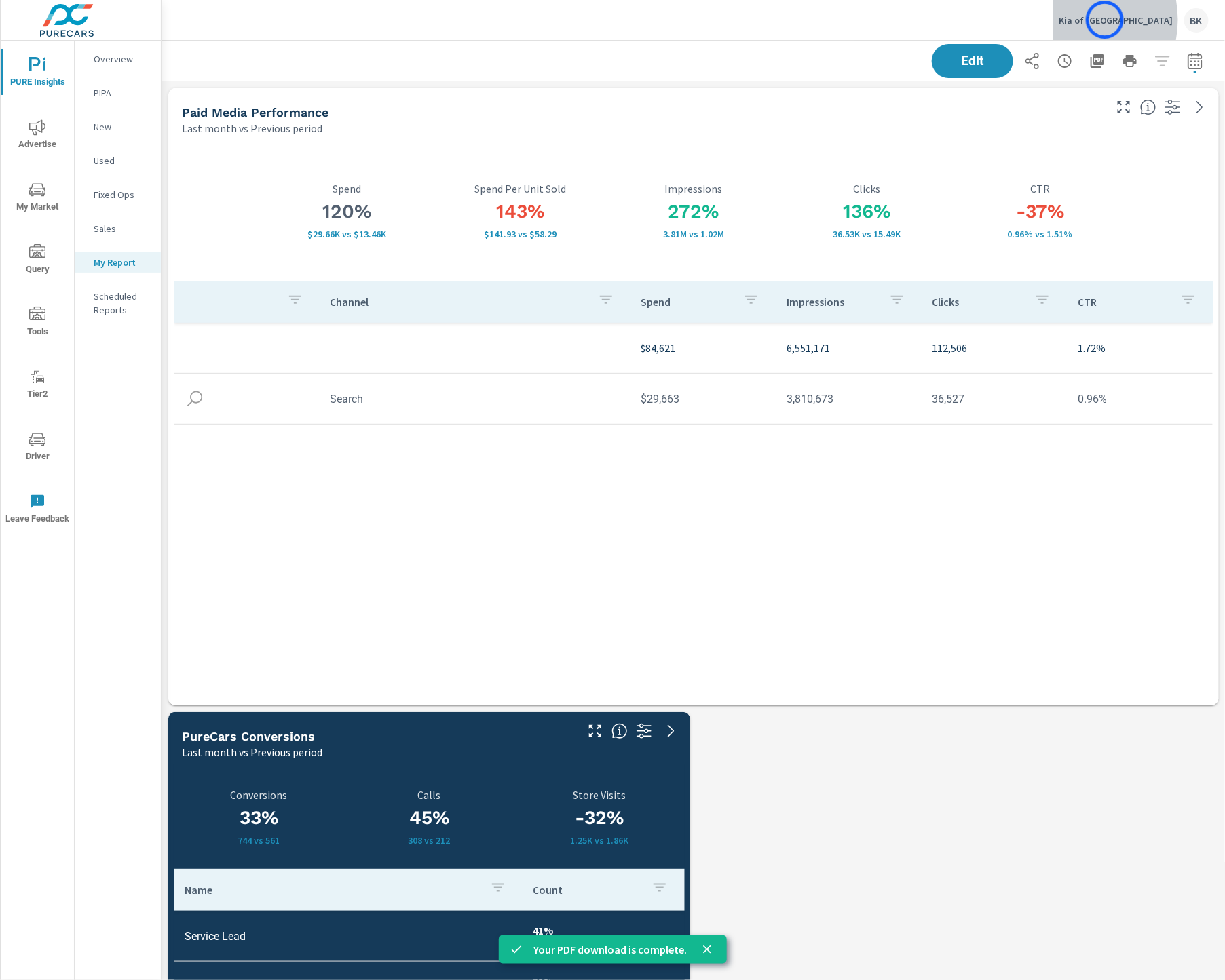
click at [1105, 20] on p "Kia of North Austin" at bounding box center [1116, 20] width 115 height 12
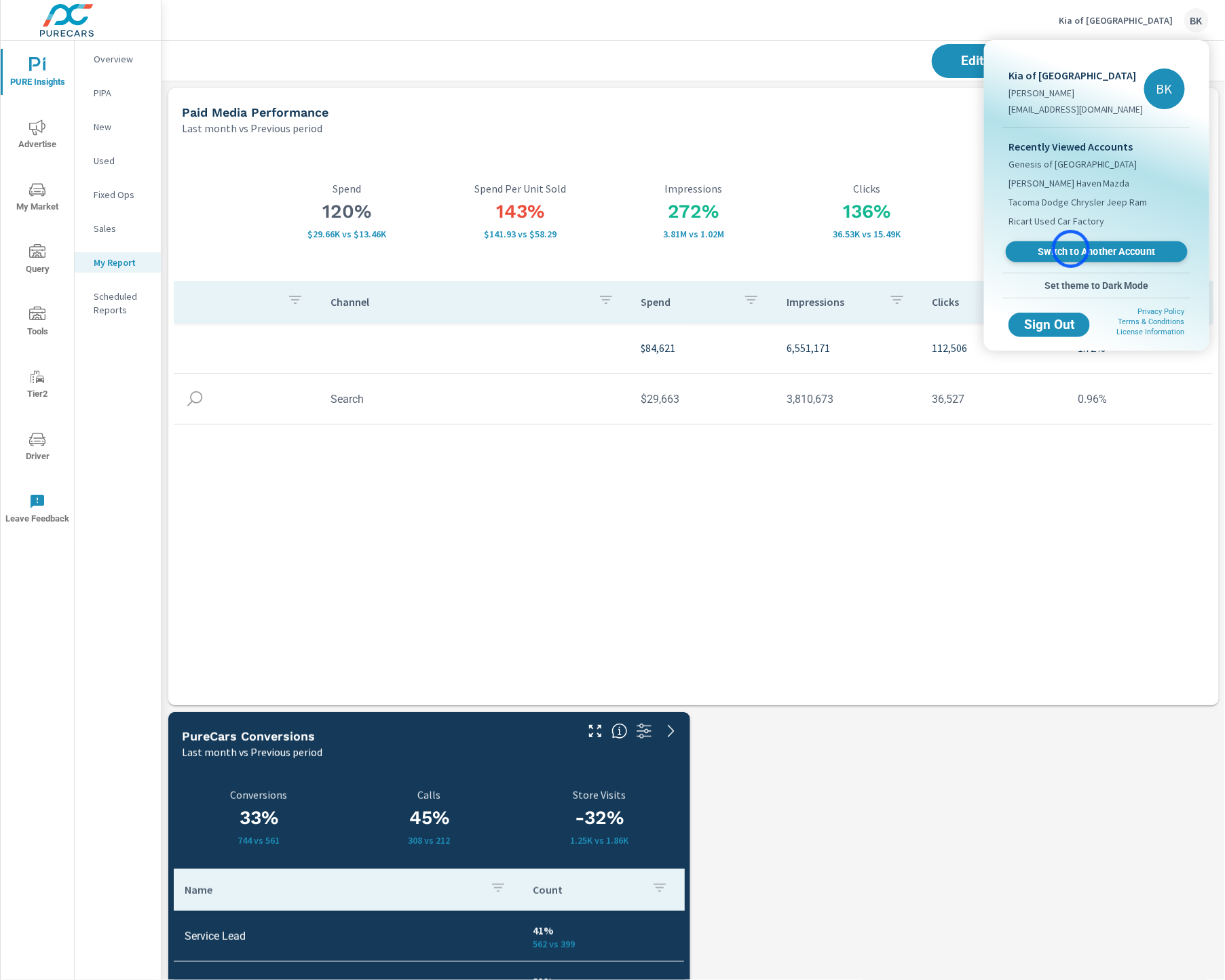
click at [1071, 249] on span "Switch to Another Account" at bounding box center [1096, 252] width 166 height 13
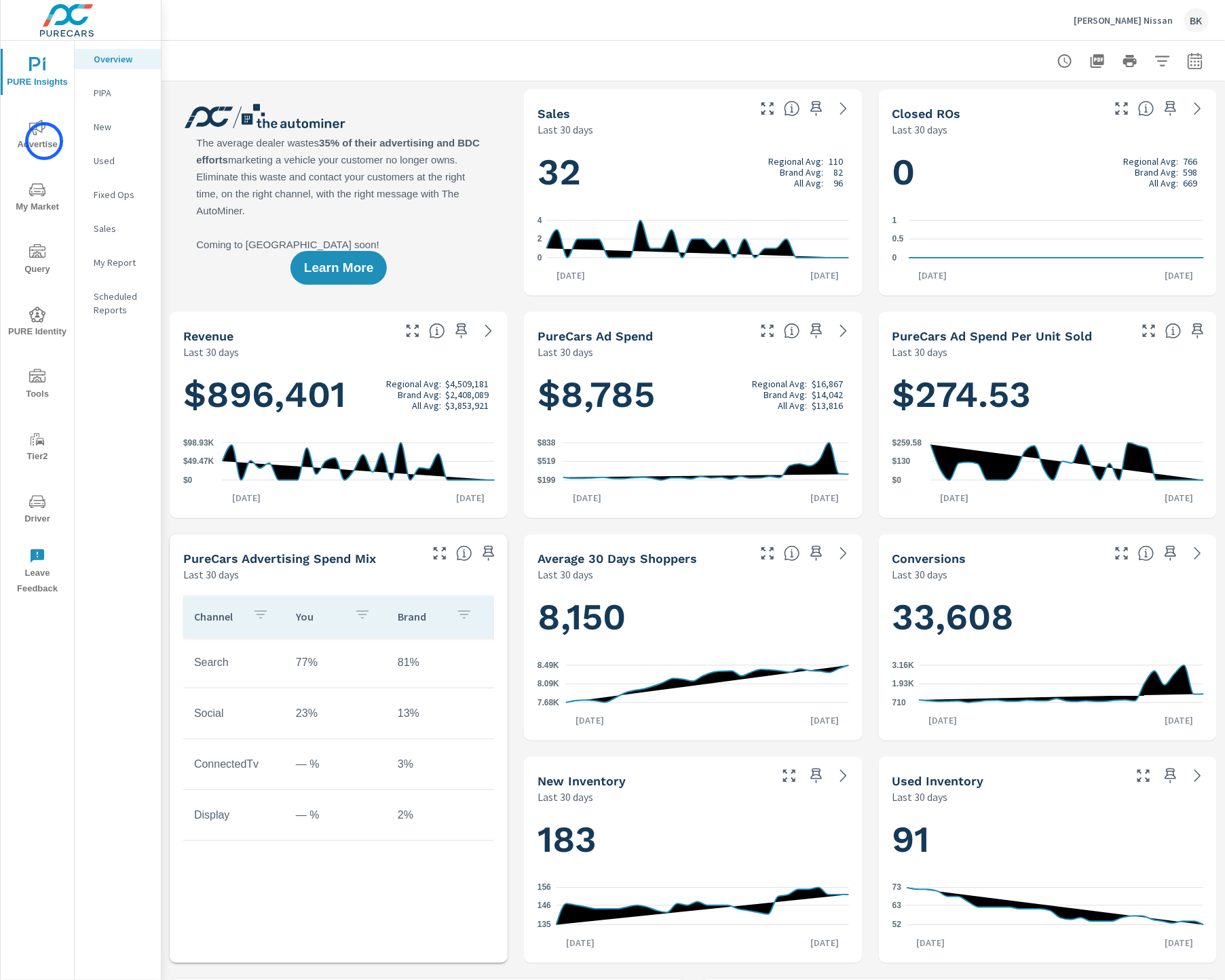
click at [44, 141] on span "Advertise" at bounding box center [37, 136] width 65 height 33
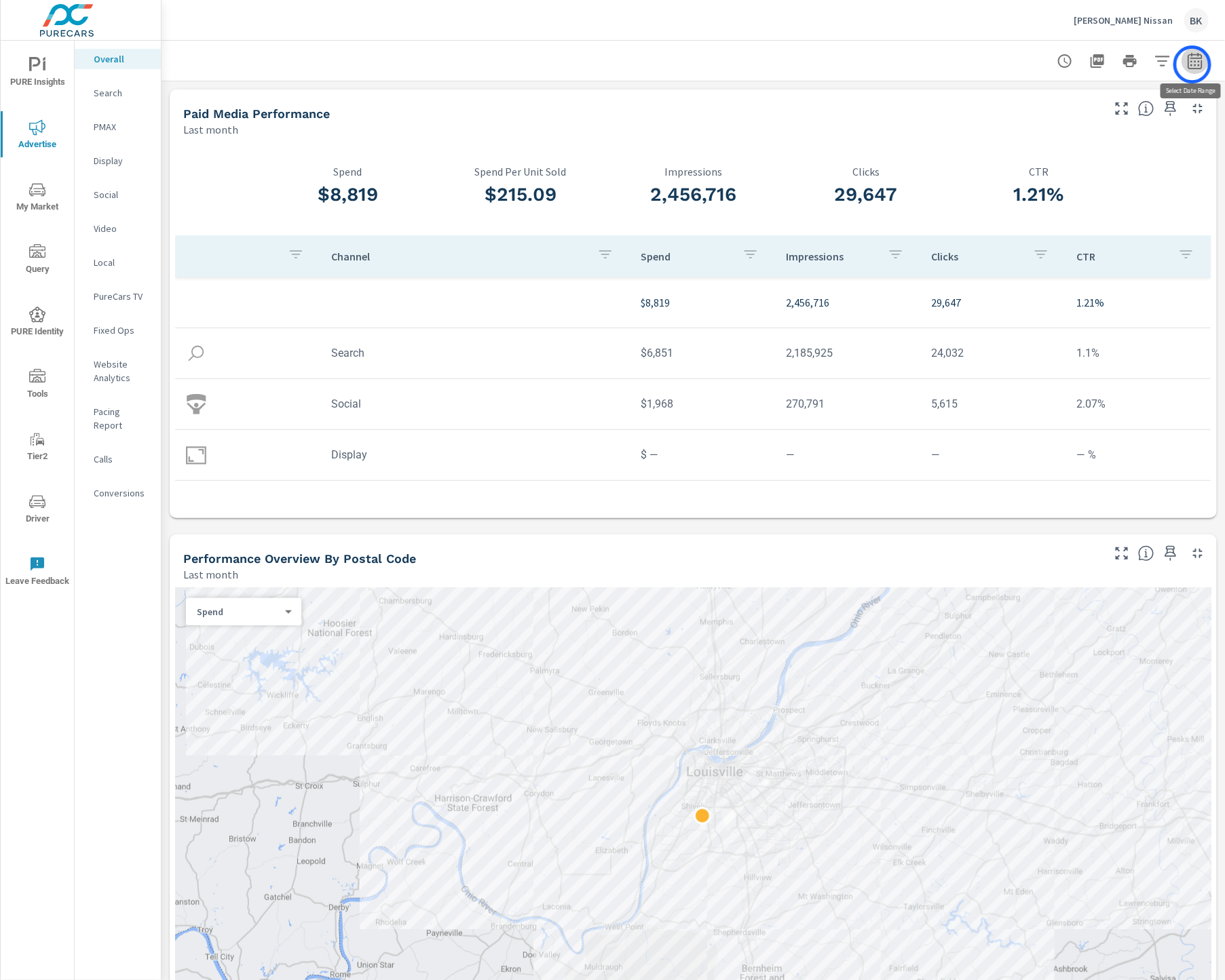
click at [1193, 64] on icon "button" at bounding box center [1195, 63] width 9 height 5
select select "Last month"
click at [1082, 145] on p "+ Add comparison" at bounding box center [1101, 152] width 174 height 17
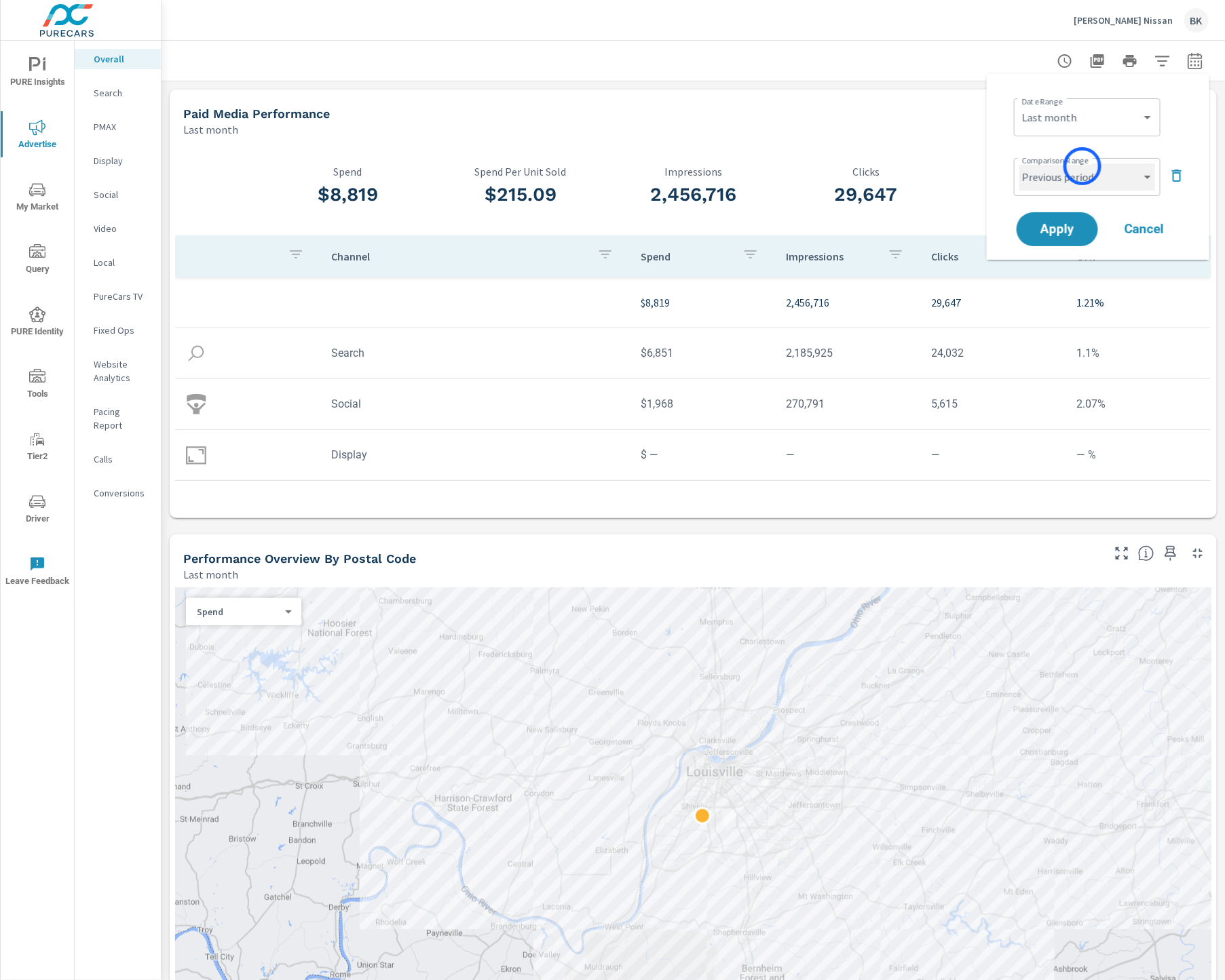
click at [1082, 166] on select "Custom Previous period Previous month Previous year" at bounding box center [1087, 177] width 136 height 27
click at [1020, 164] on select "Custom Previous period Previous month Previous year" at bounding box center [1087, 177] width 136 height 27
select select "Previous month"
click at [1062, 238] on button "Apply" at bounding box center [1057, 229] width 84 height 36
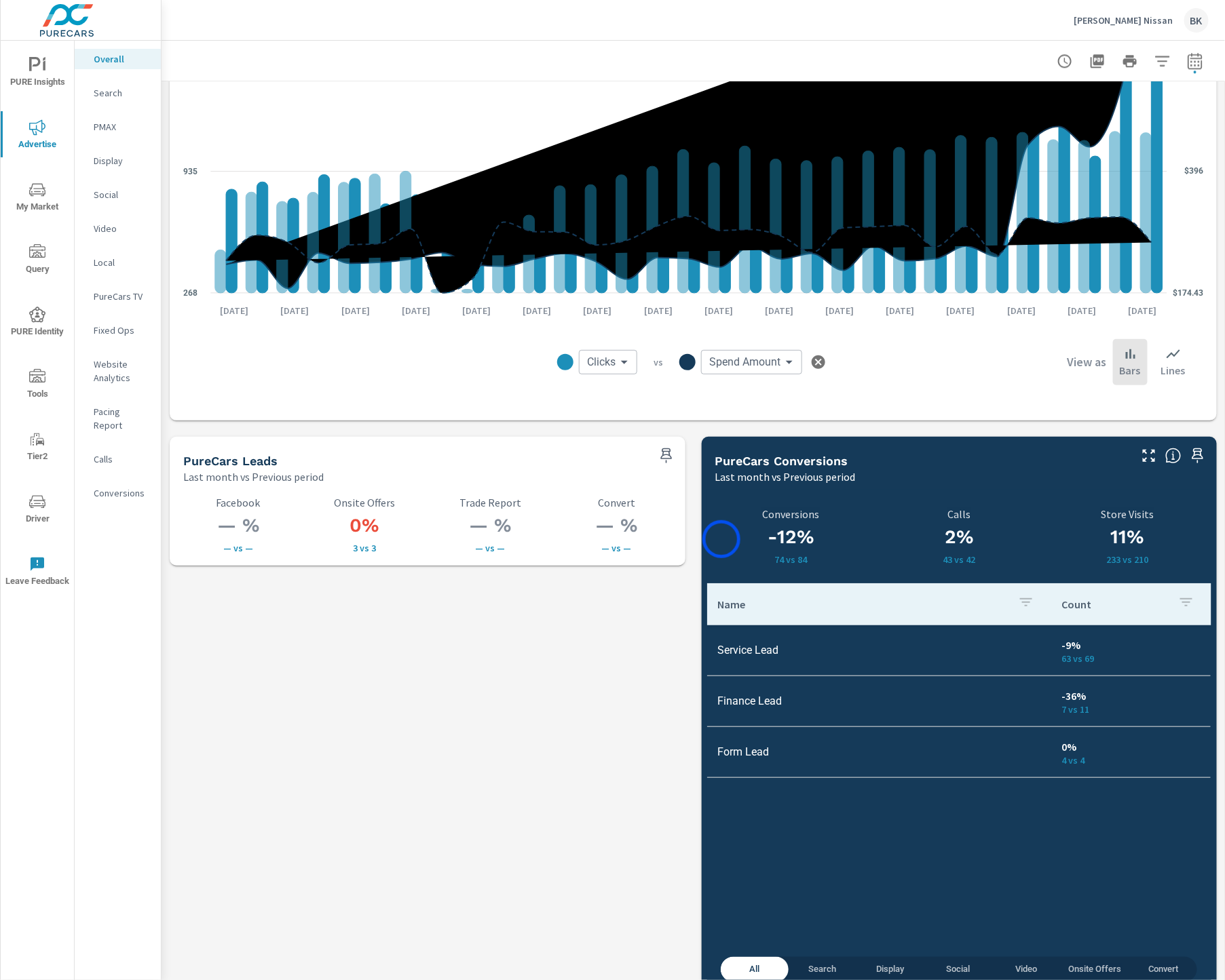
scroll to position [1568, 0]
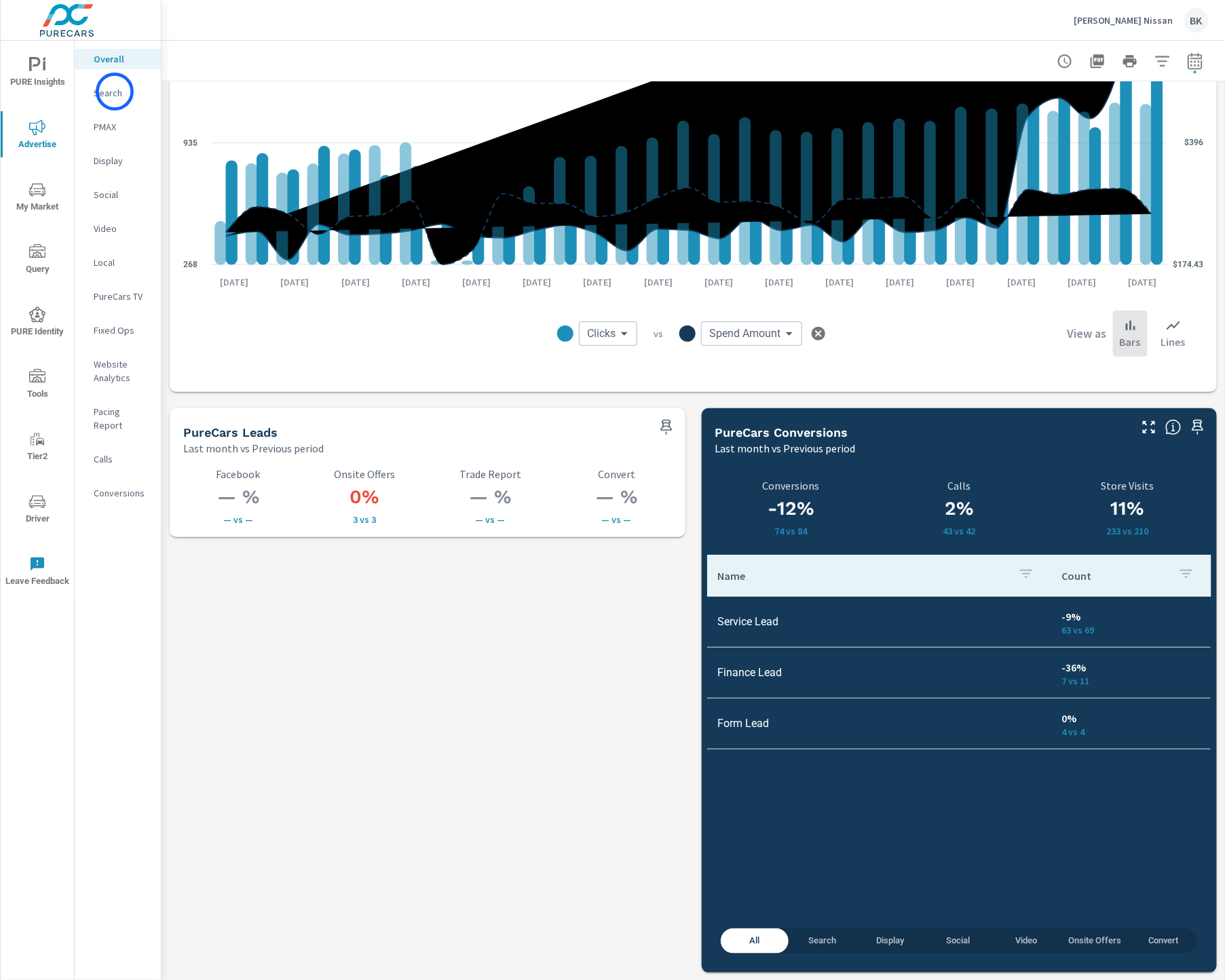
click at [115, 91] on p "Search" at bounding box center [122, 93] width 57 height 14
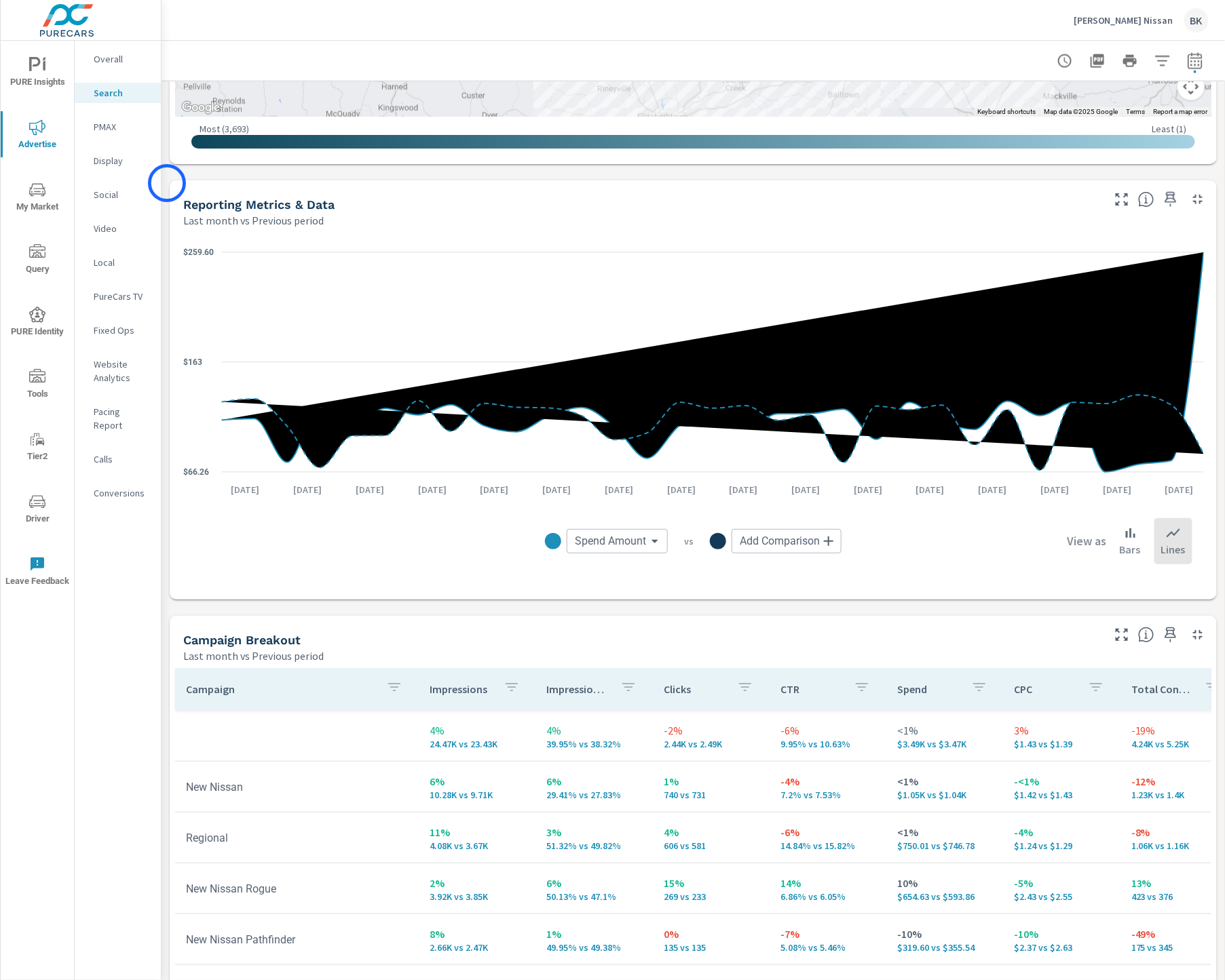
scroll to position [988, 0]
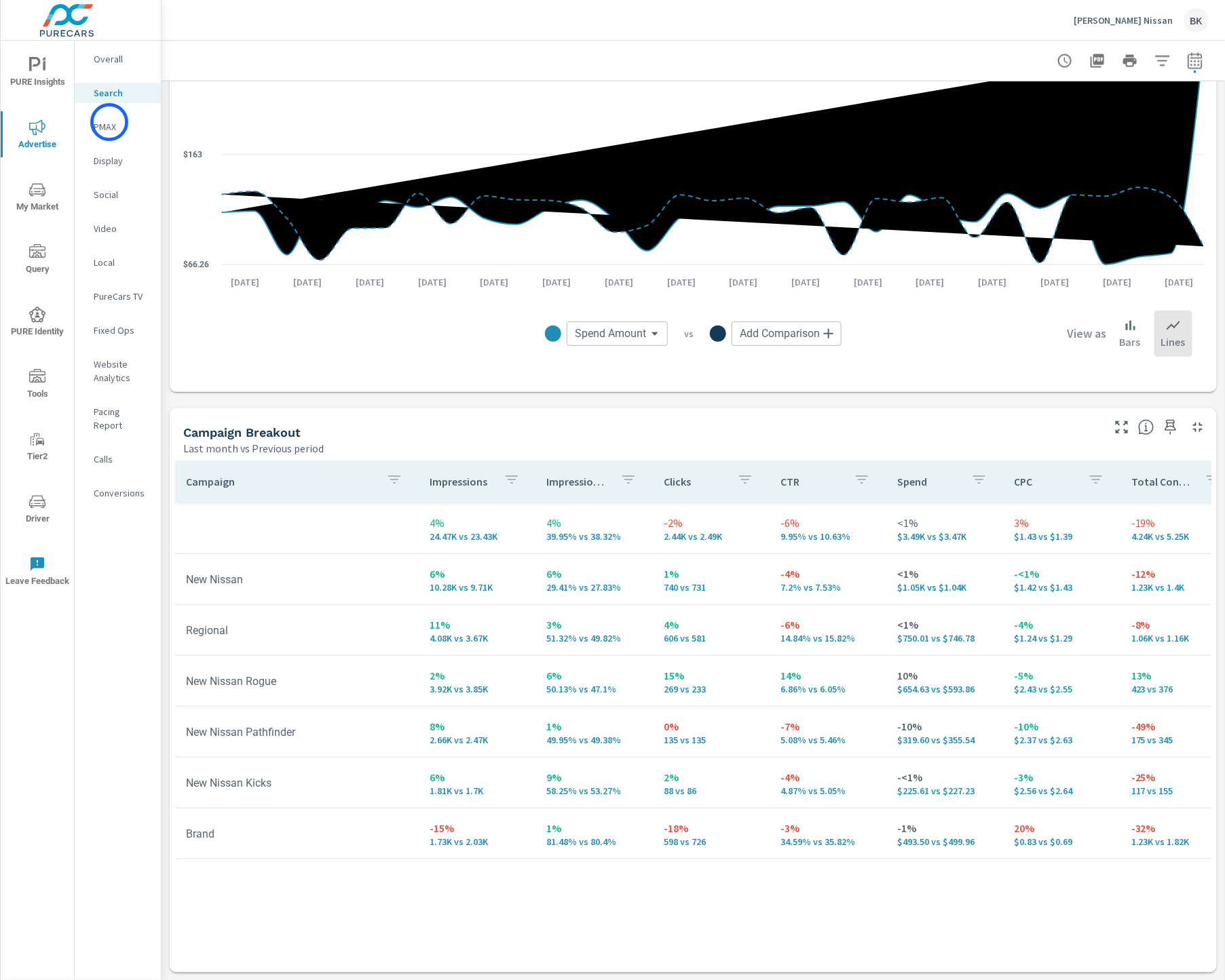
click at [109, 122] on p "PMAX" at bounding box center [122, 127] width 57 height 14
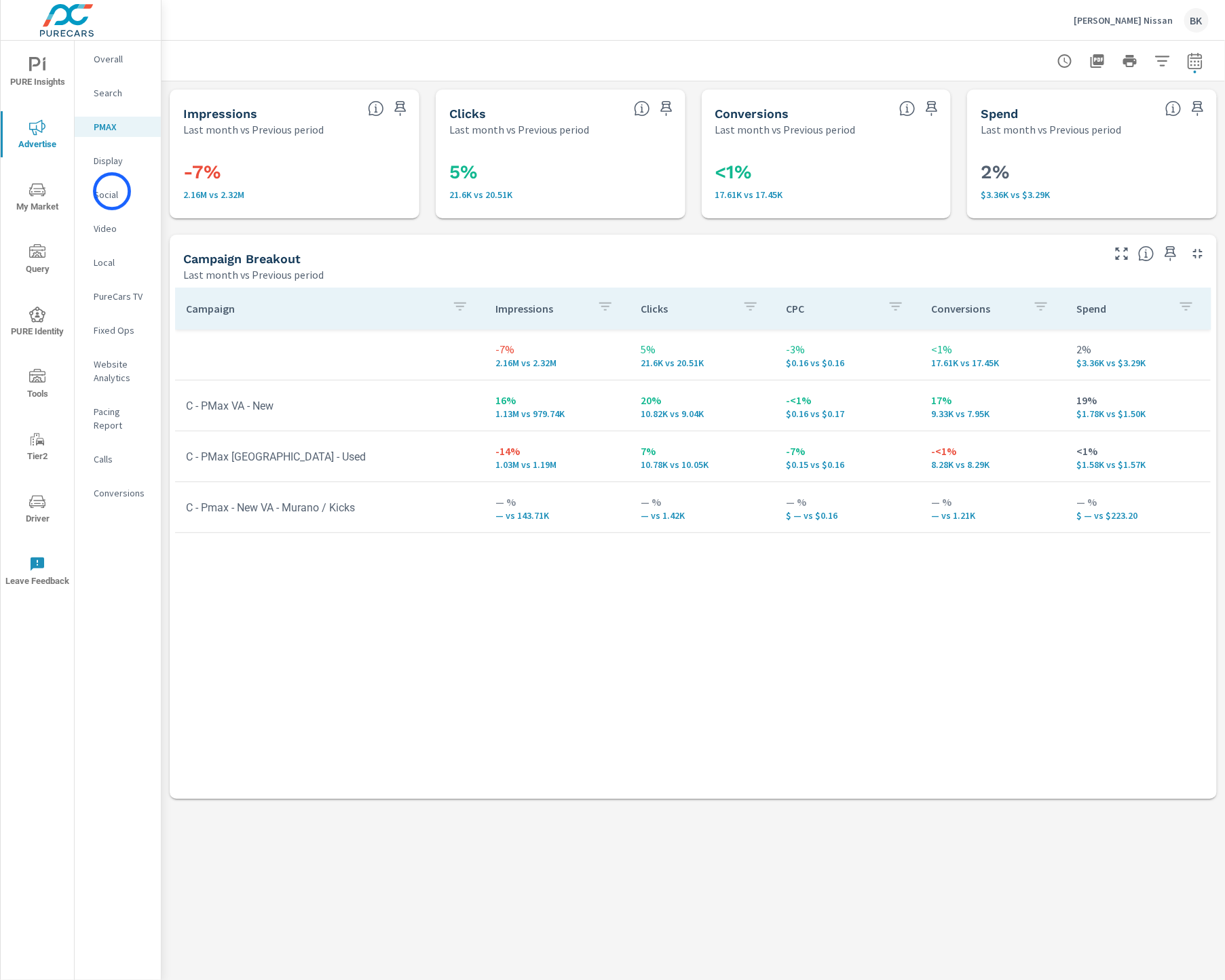
click at [112, 191] on p "Social" at bounding box center [122, 195] width 57 height 14
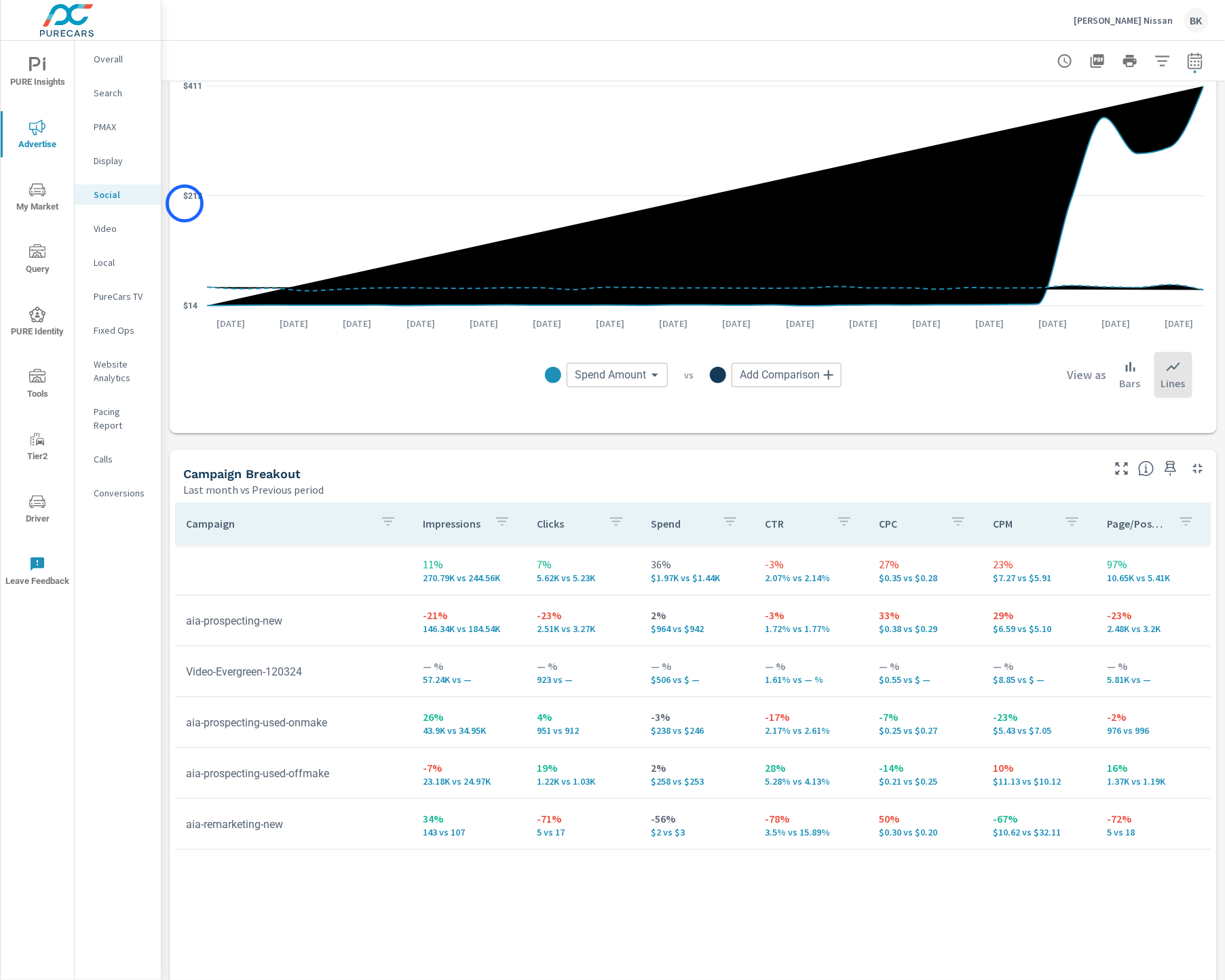
scroll to position [192, 0]
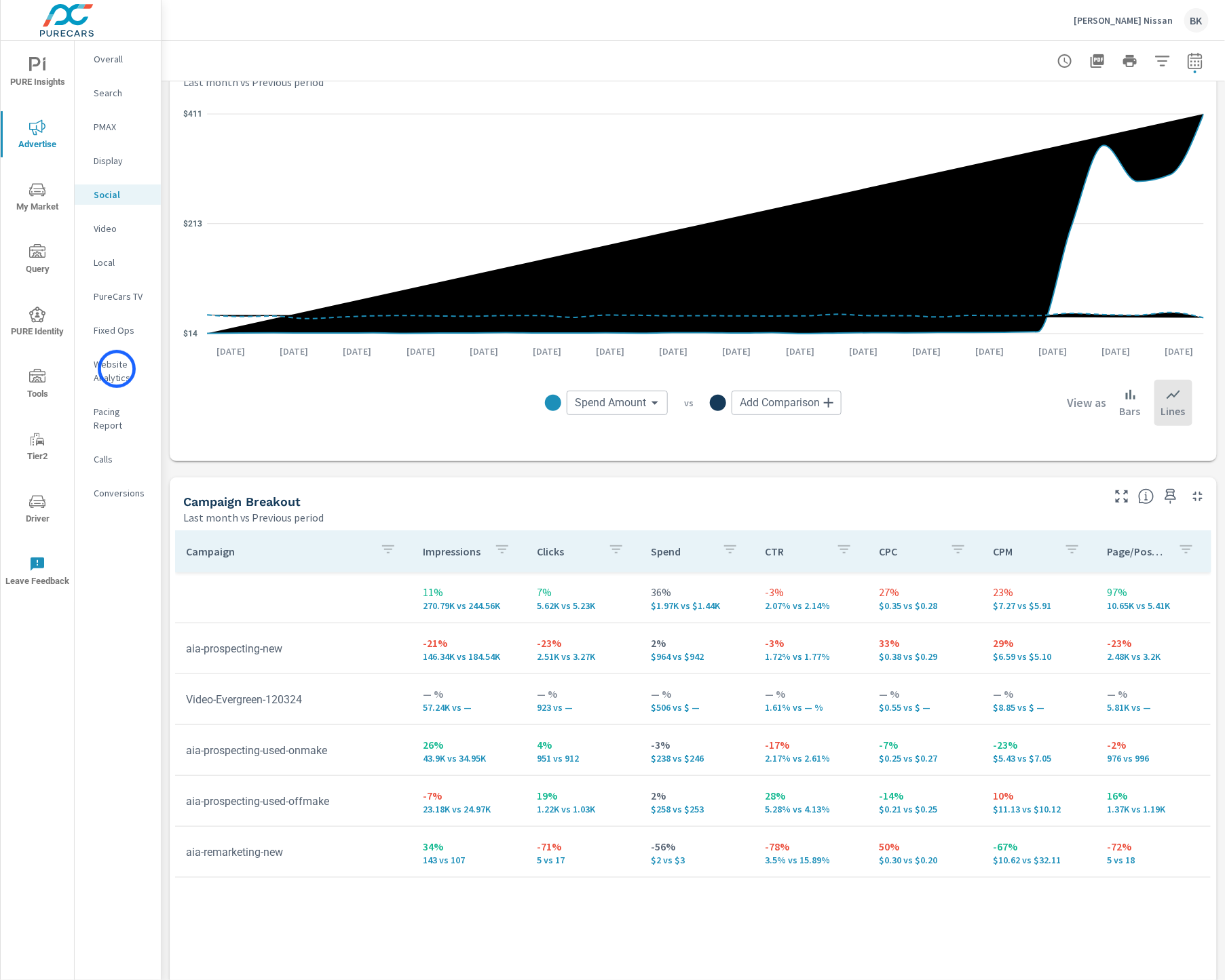
click at [117, 369] on p "Website Analytics" at bounding box center [122, 371] width 57 height 27
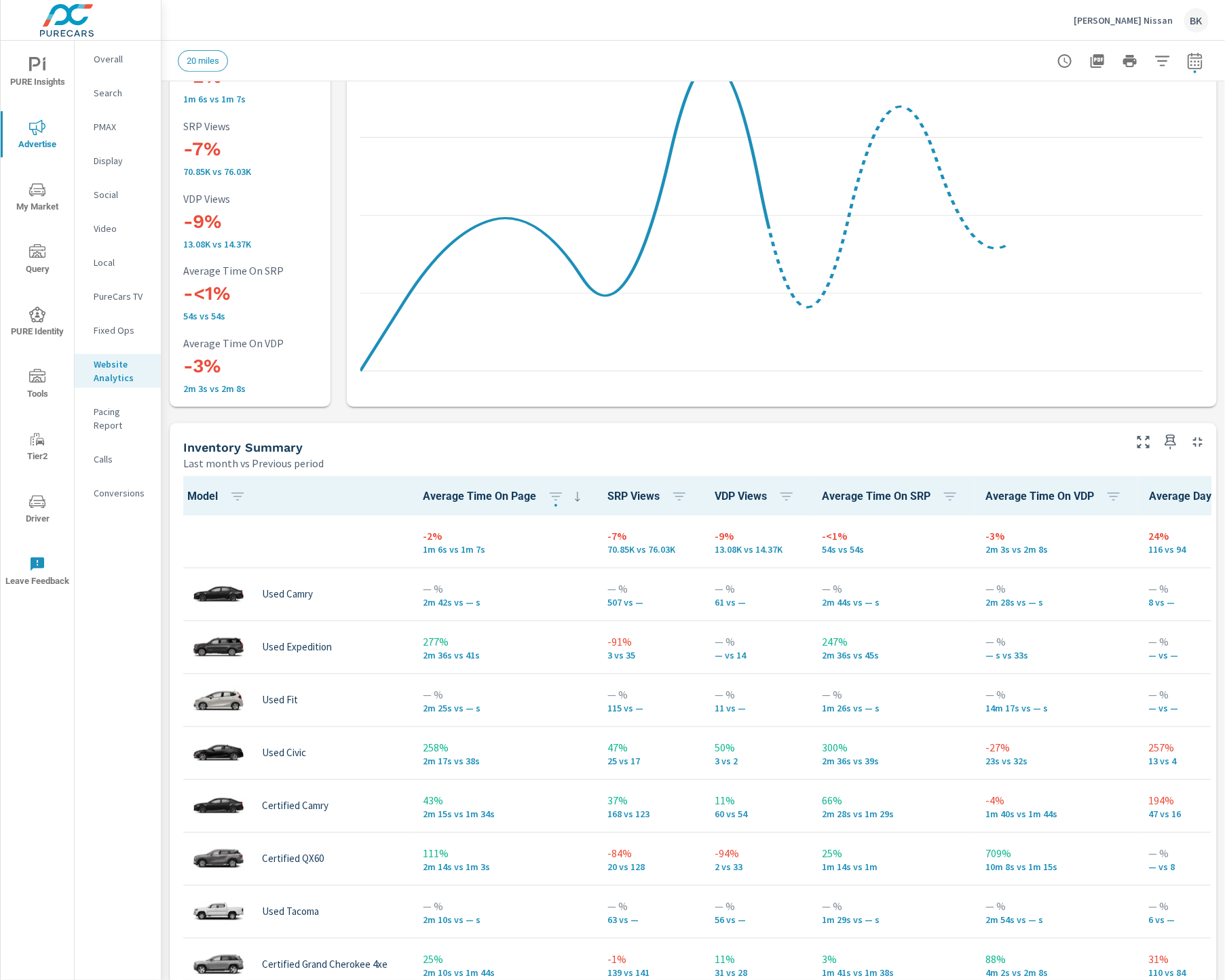
scroll to position [1, 0]
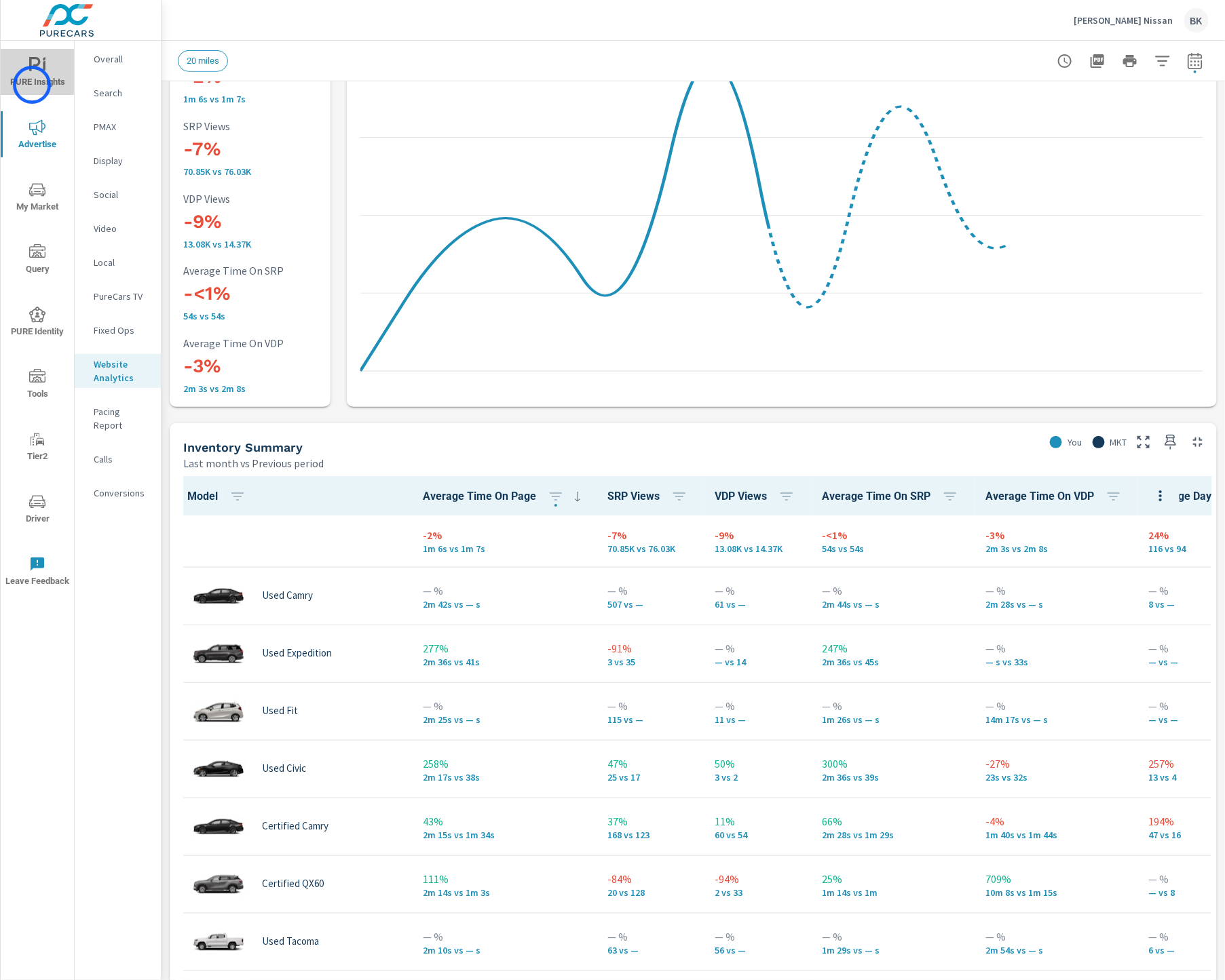
click at [32, 84] on span "PURE Insights" at bounding box center [37, 73] width 65 height 33
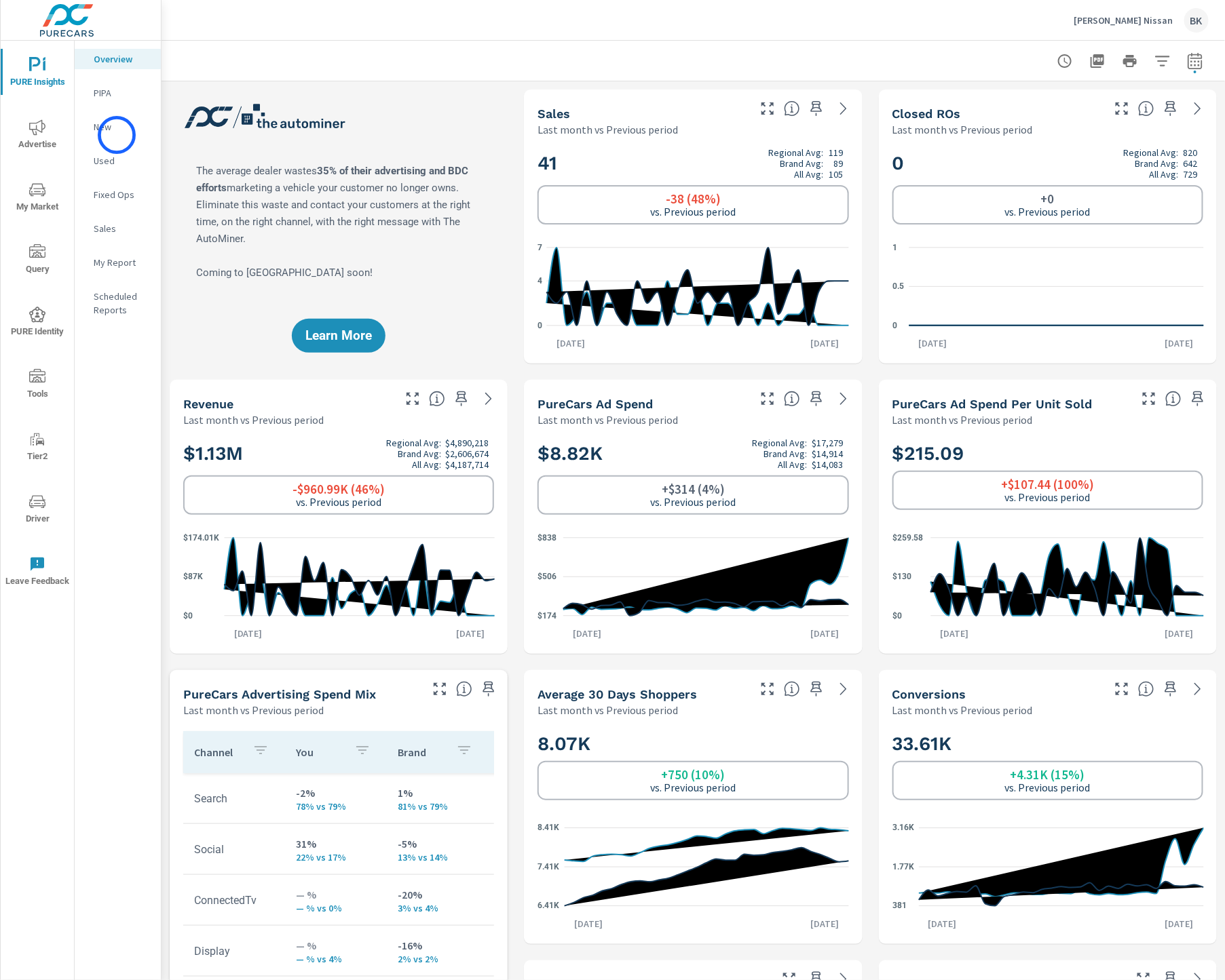
click at [117, 135] on div "New" at bounding box center [118, 126] width 86 height 20
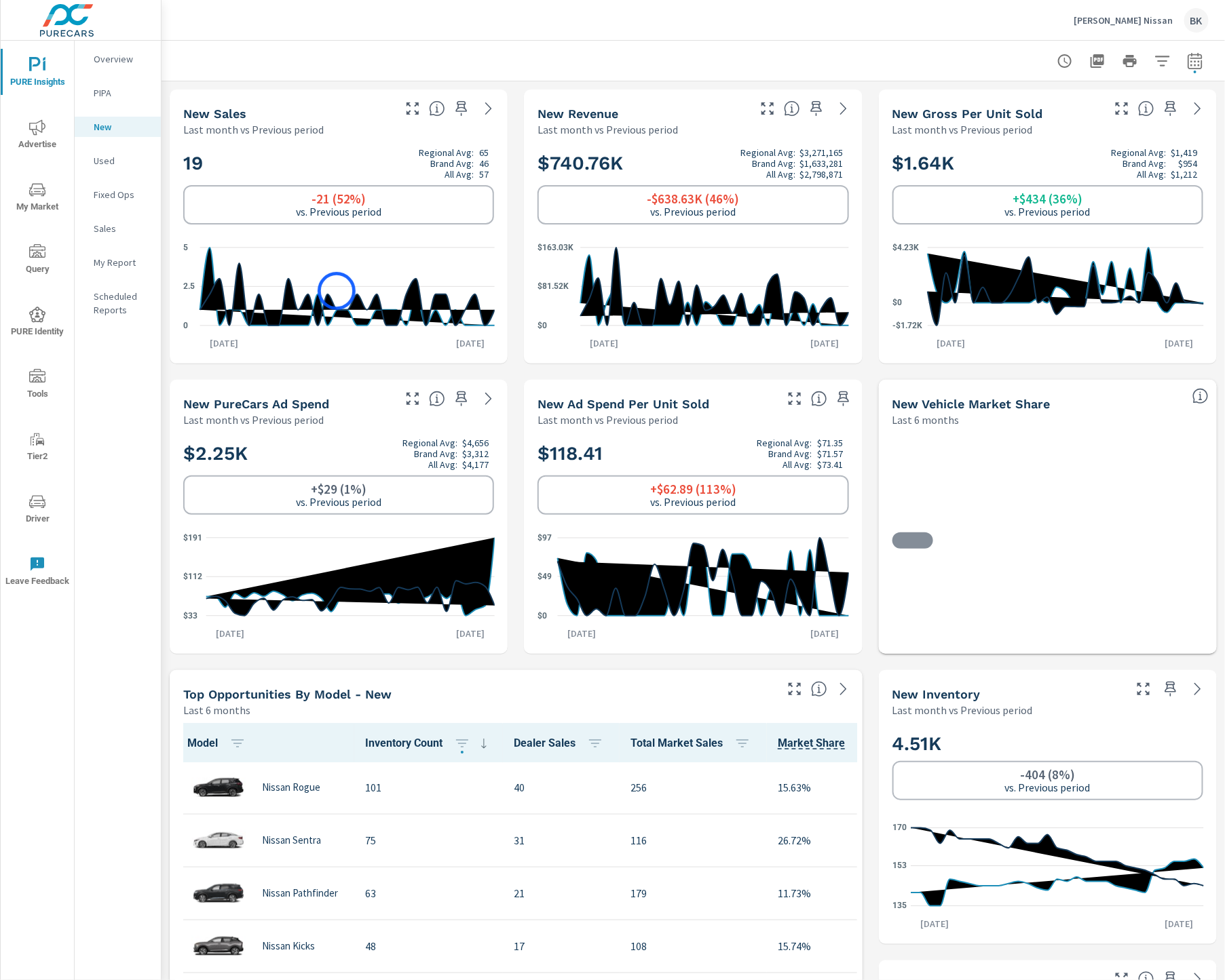
scroll to position [1, 0]
click at [111, 159] on p "Used" at bounding box center [122, 161] width 57 height 14
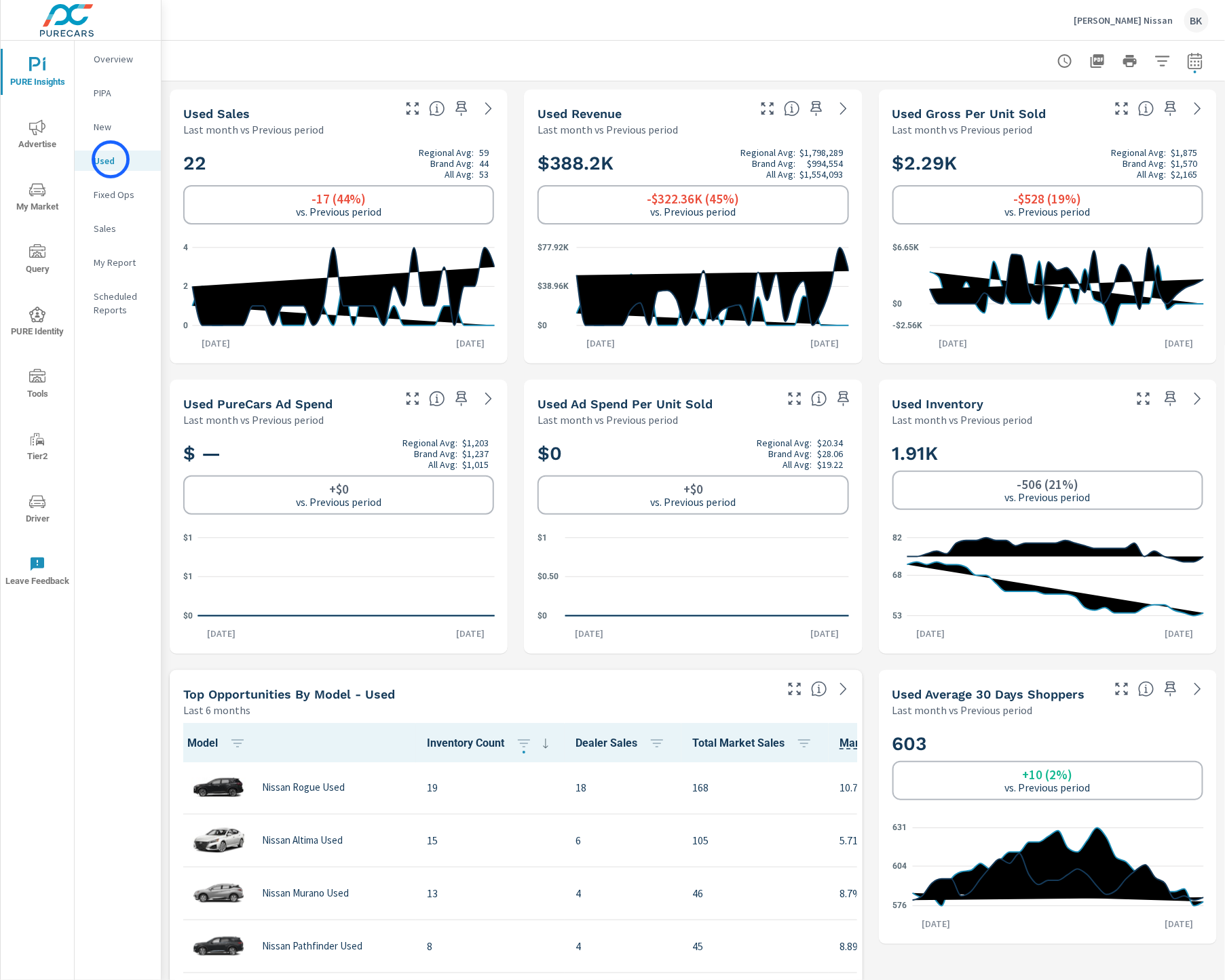
scroll to position [1, 0]
click at [111, 126] on p "New" at bounding box center [122, 127] width 57 height 14
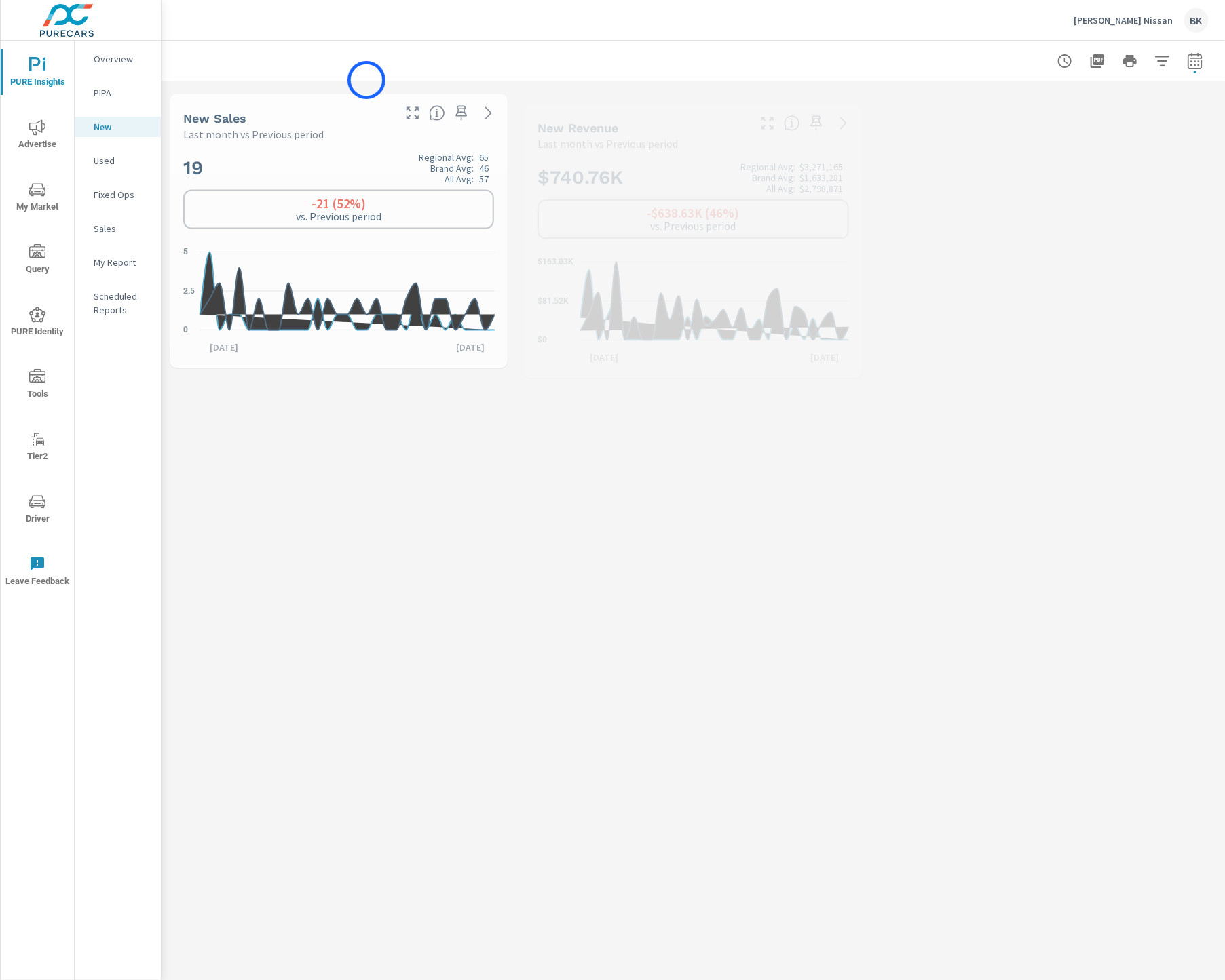
scroll to position [1, 0]
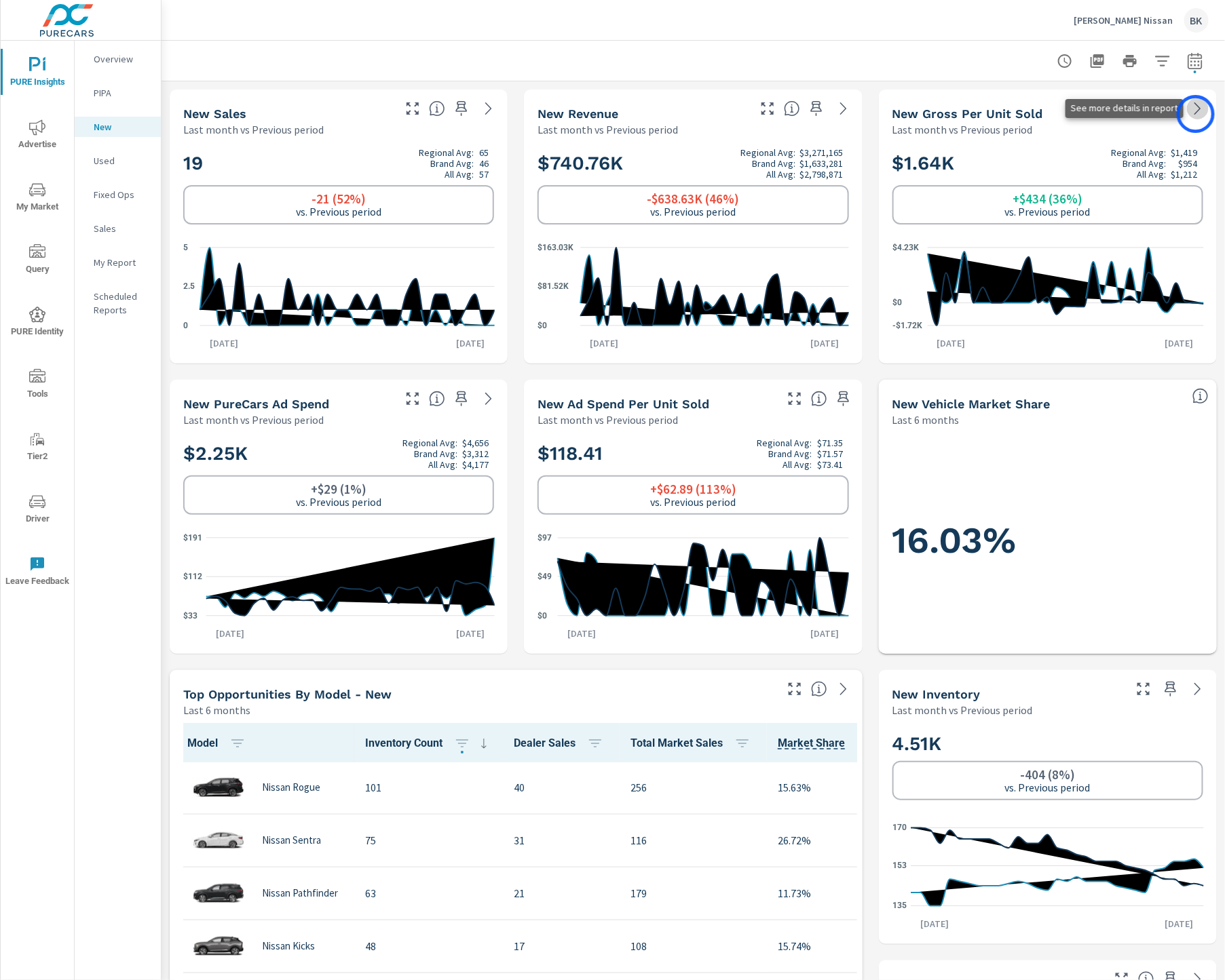
click at [1195, 114] on icon at bounding box center [1197, 108] width 17 height 17
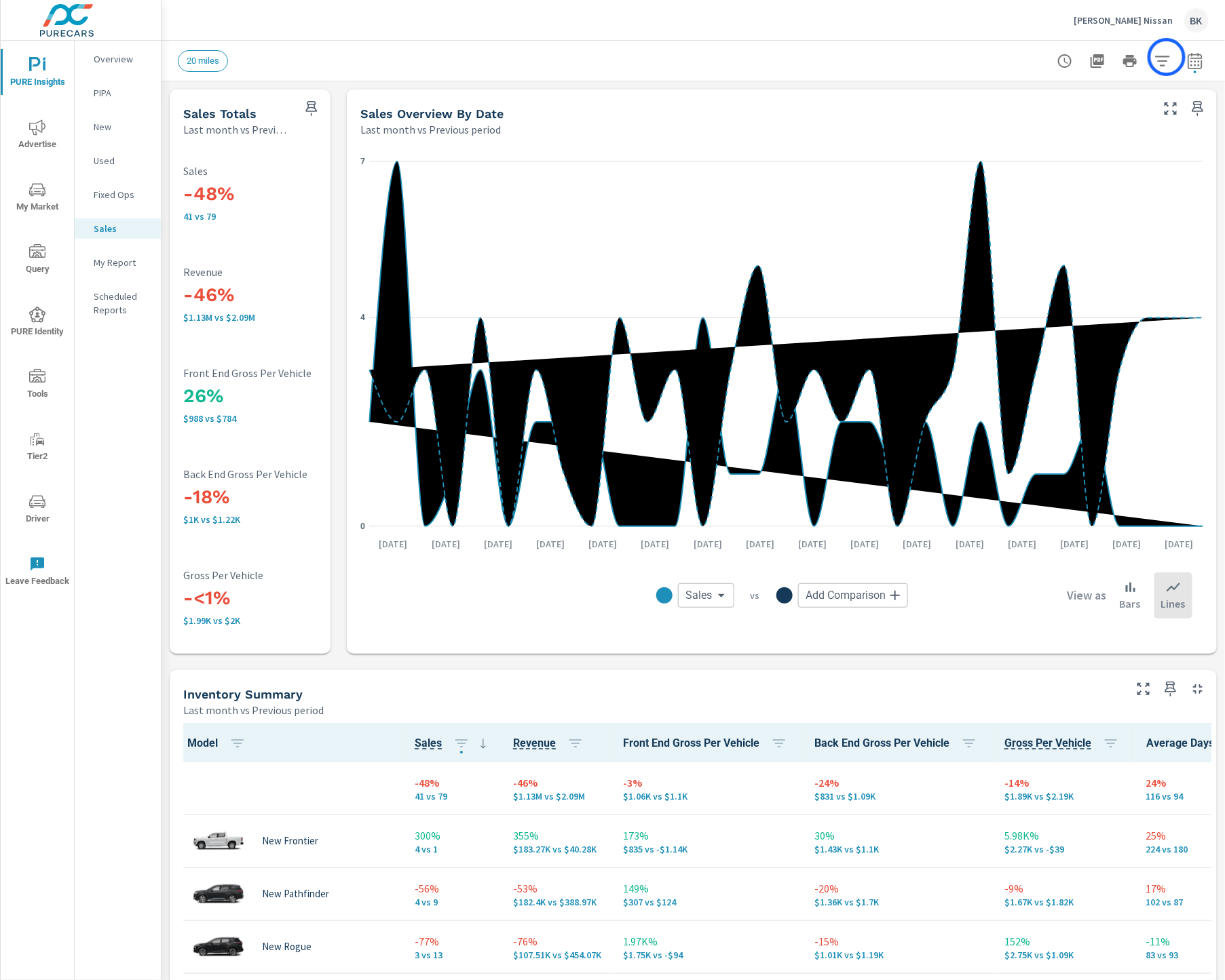
scroll to position [1, 0]
click at [1195, 64] on icon "button" at bounding box center [1195, 63] width 9 height 5
select select "Last month"
select select "Previous period"
click at [1162, 64] on icon "button" at bounding box center [1162, 61] width 17 height 17
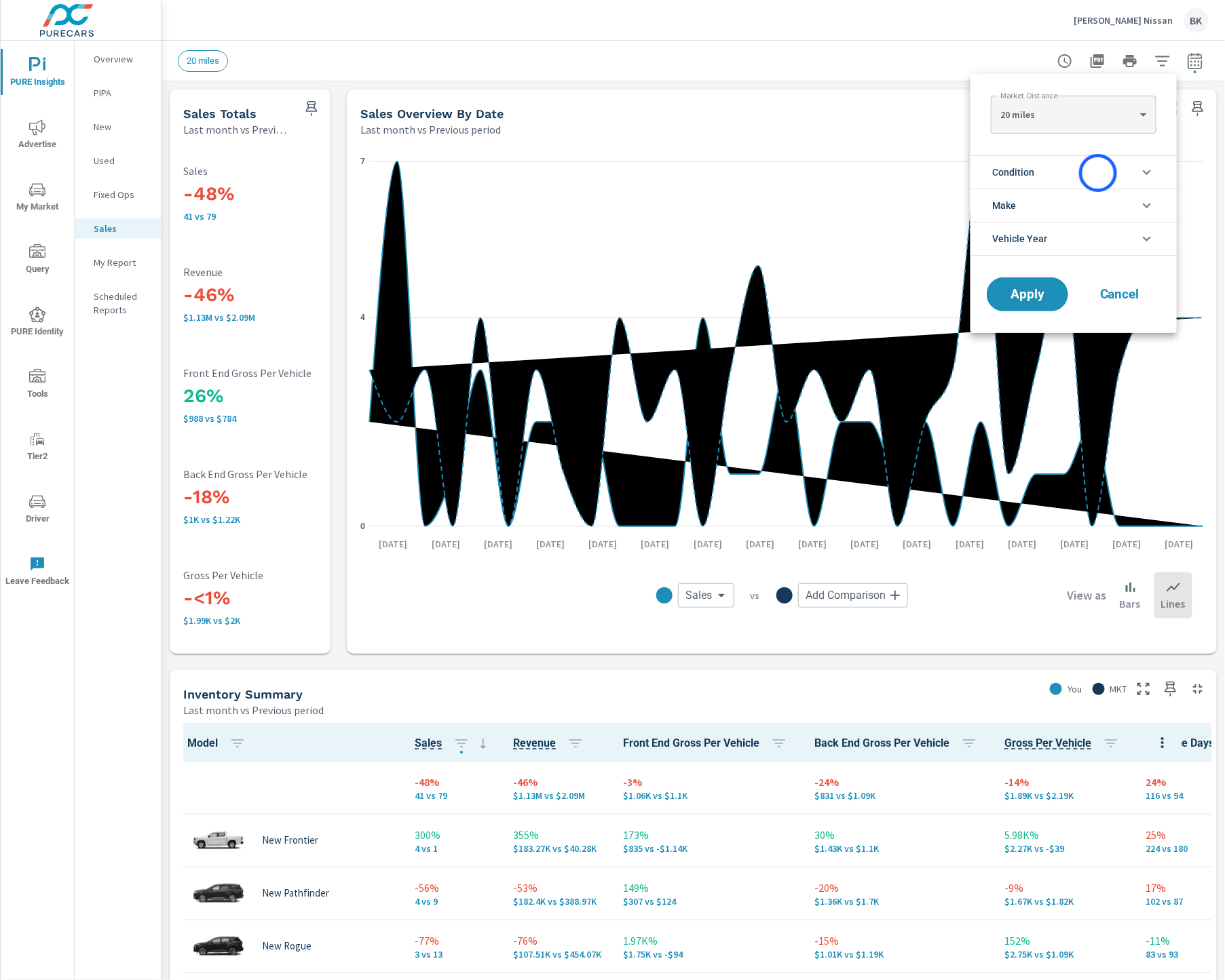
click at [1098, 173] on li "Condition" at bounding box center [1074, 171] width 206 height 33
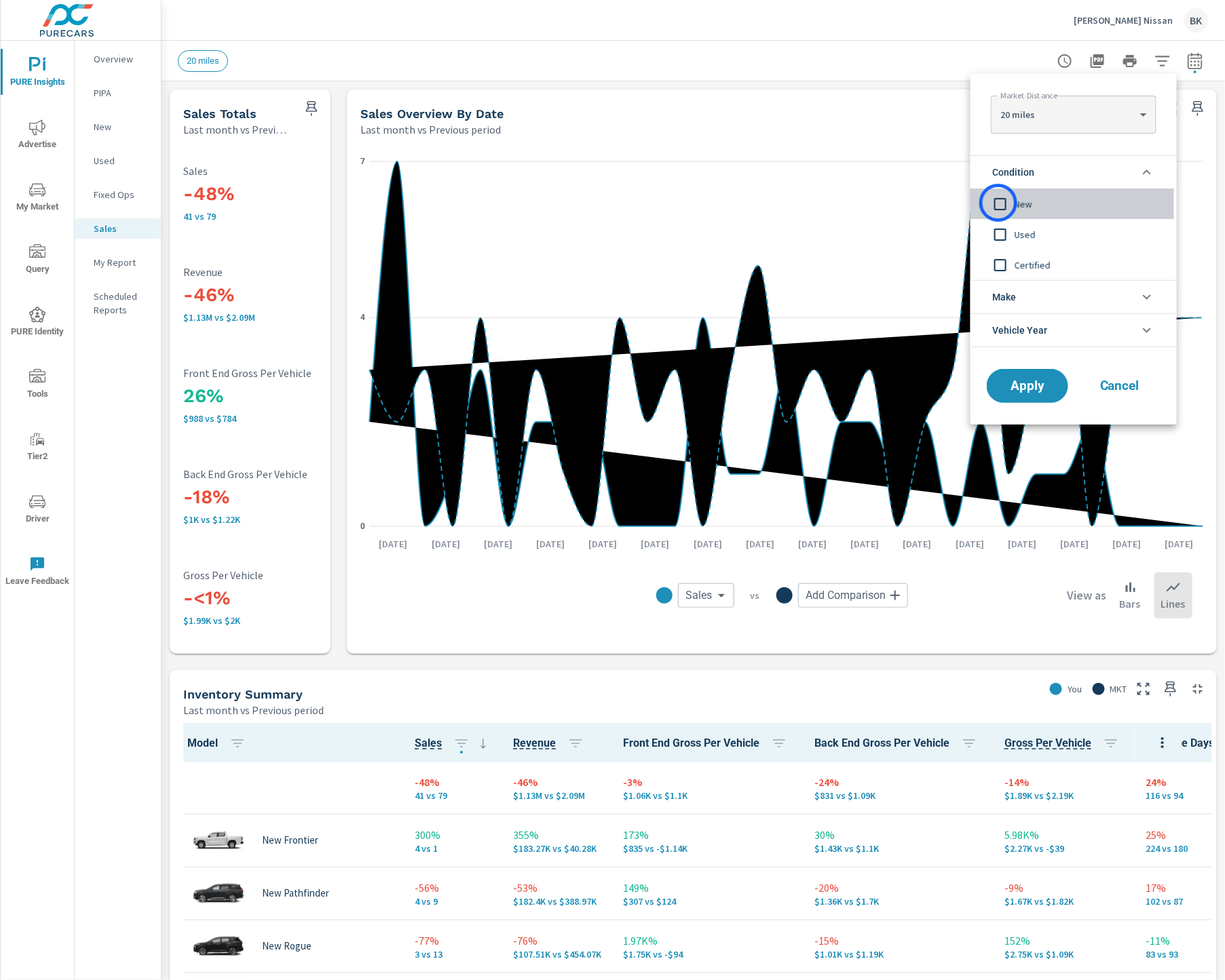
click at [999, 203] on input "filter options" at bounding box center [1000, 204] width 29 height 29
click at [1026, 383] on span "Apply" at bounding box center [1027, 386] width 56 height 13
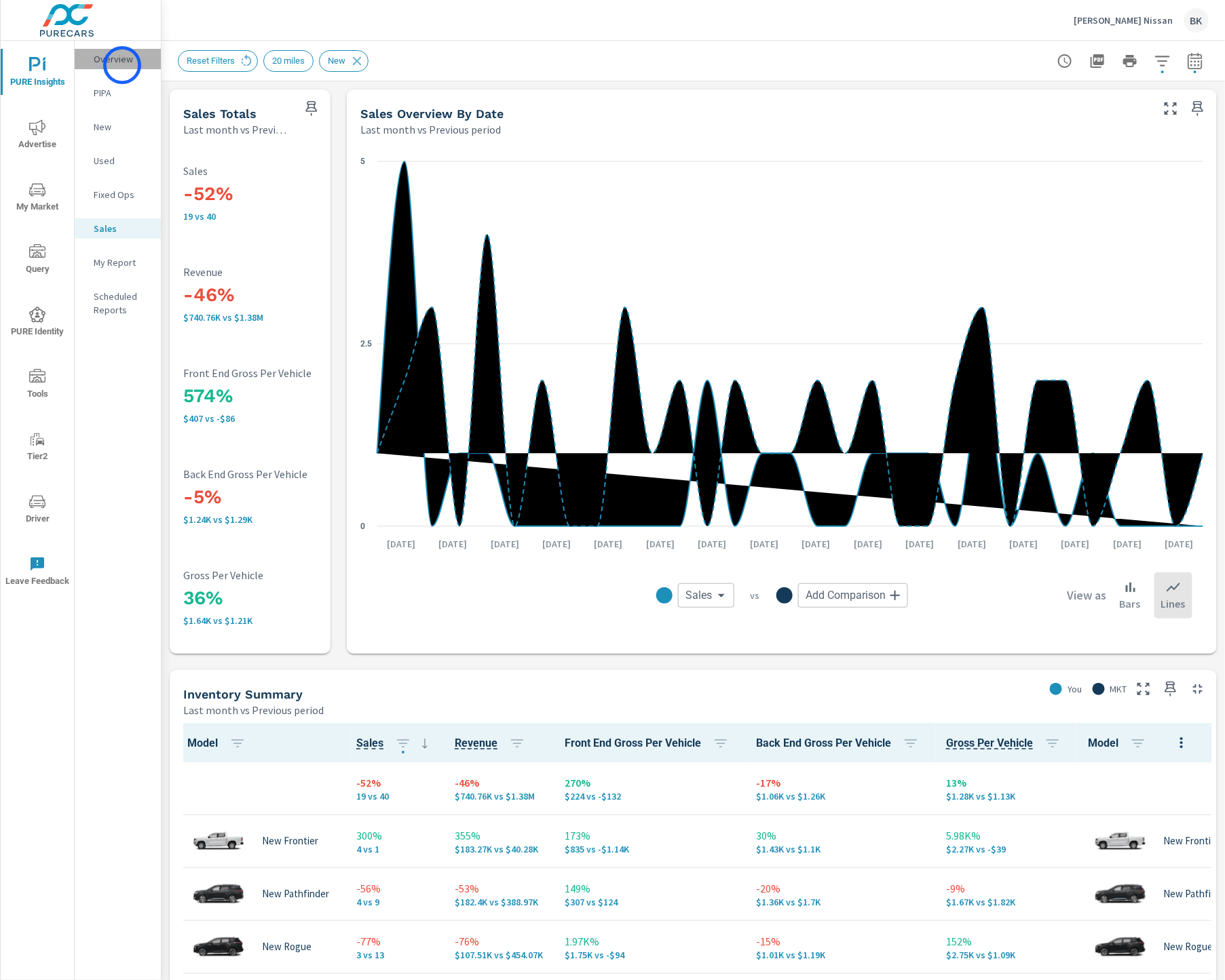
click at [122, 65] on p "Overview" at bounding box center [122, 59] width 57 height 14
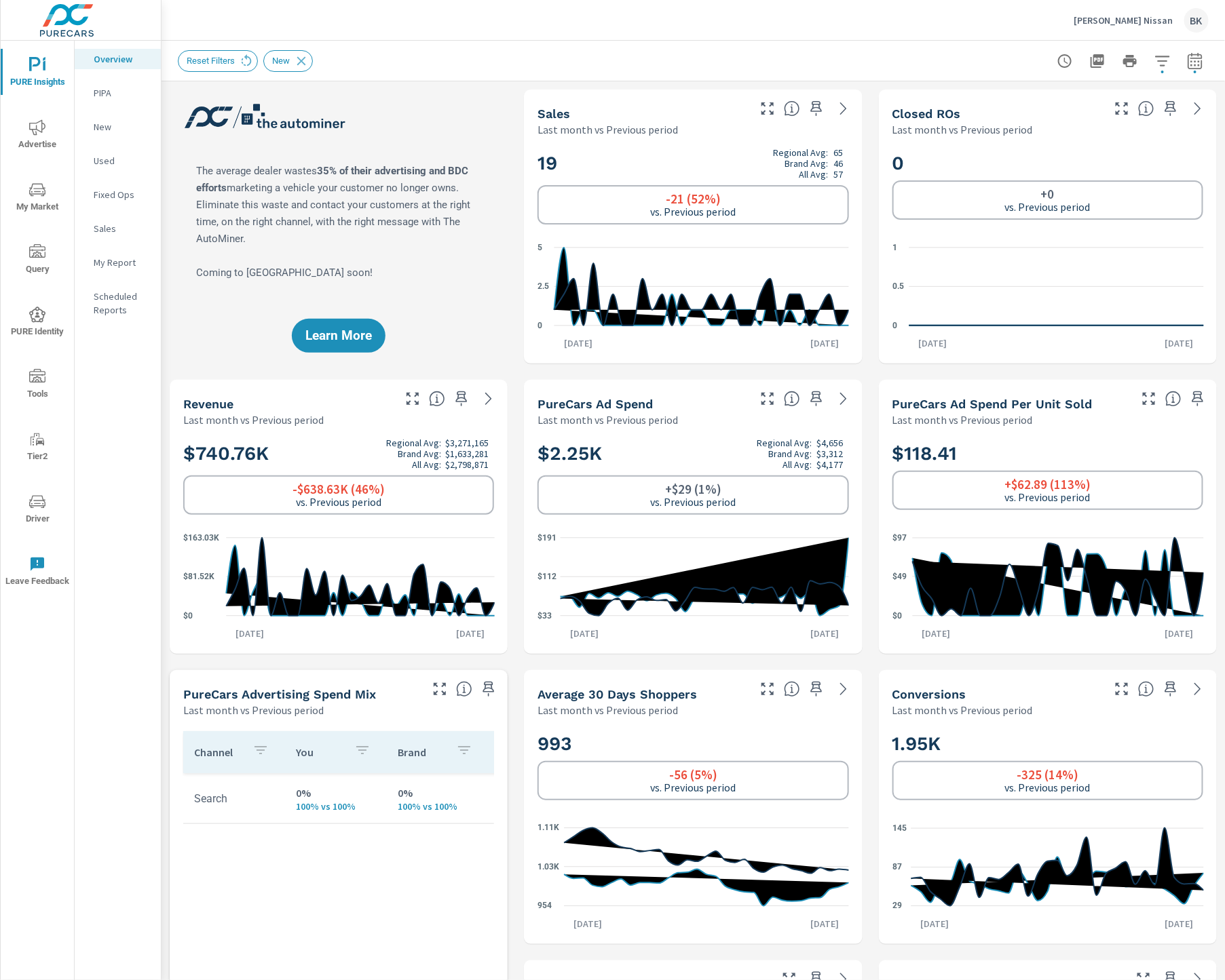
scroll to position [1, 0]
click at [309, 60] on icon at bounding box center [301, 61] width 15 height 15
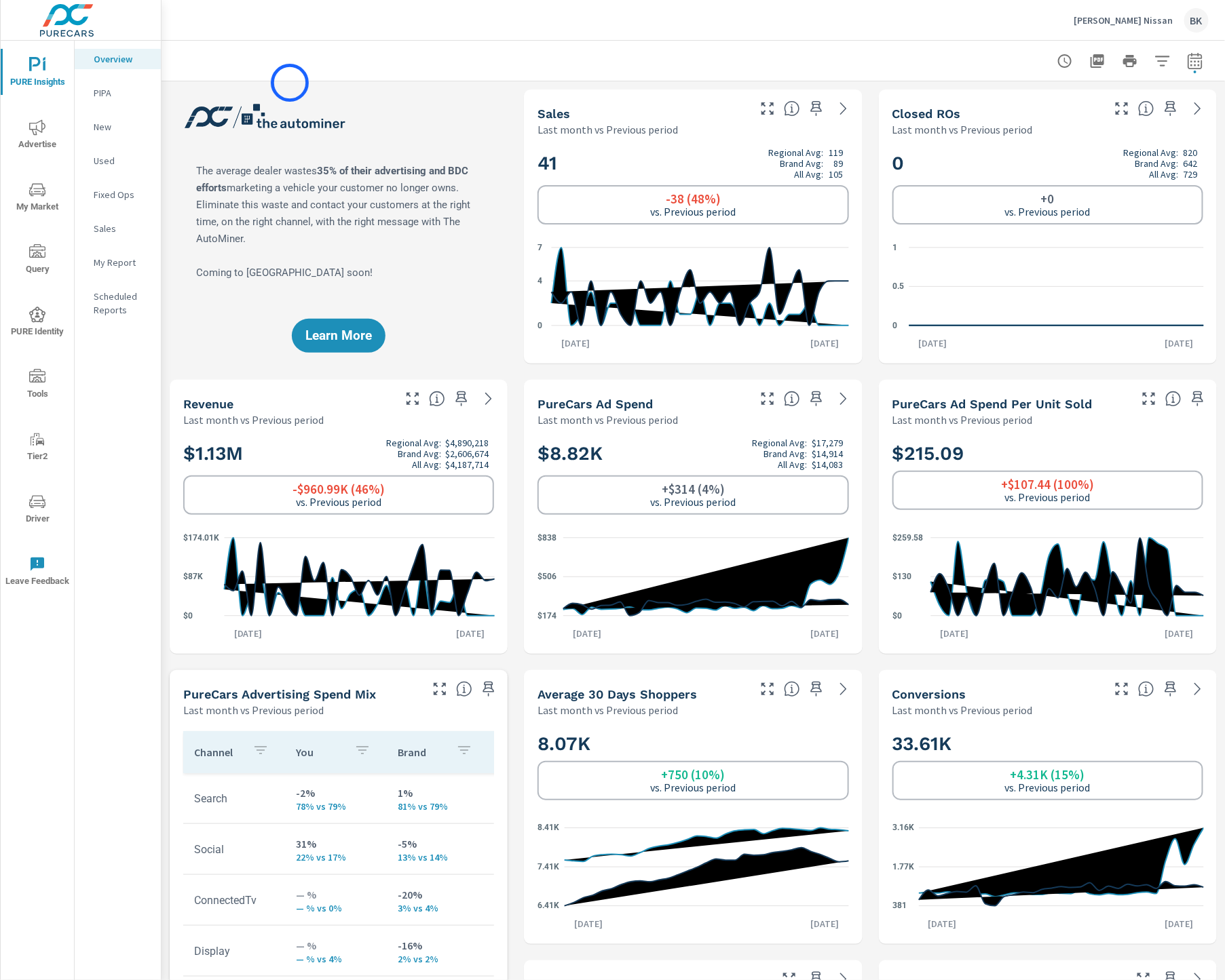
scroll to position [1, 0]
click at [104, 124] on p "New" at bounding box center [122, 127] width 57 height 14
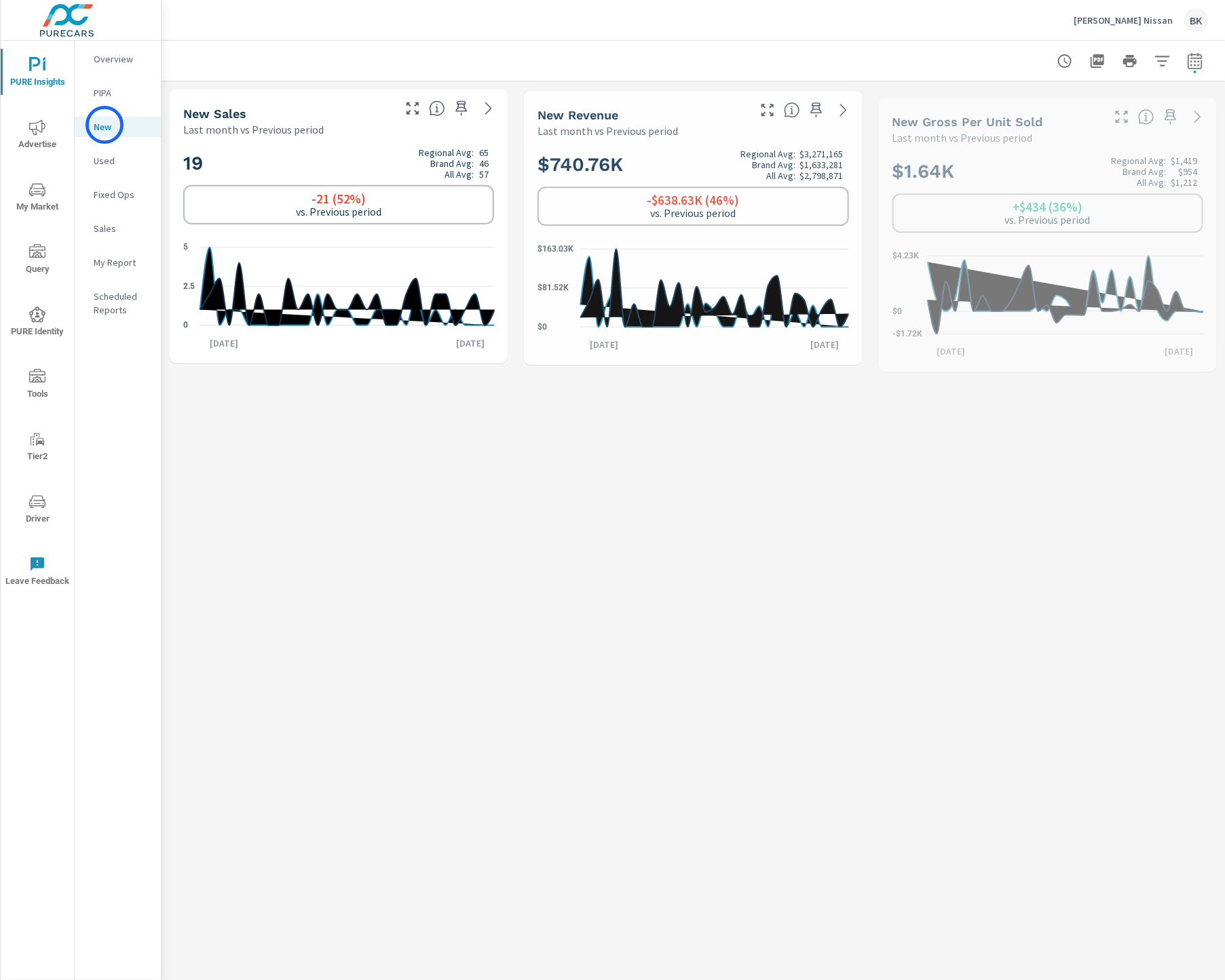
scroll to position [1, 0]
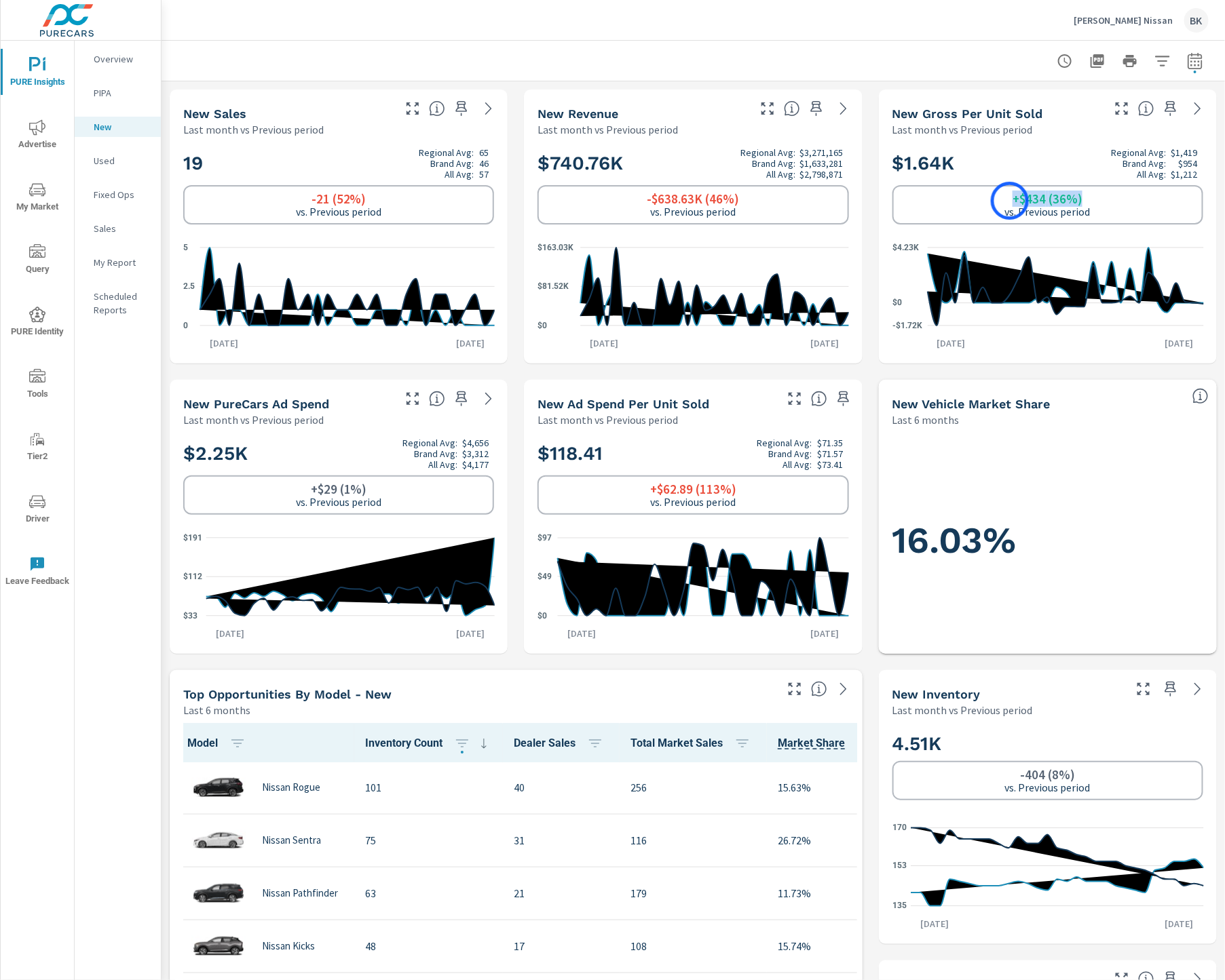
drag, startPoint x: 1085, startPoint y: 199, endPoint x: 1010, endPoint y: 201, distance: 75.0
click at [1010, 201] on div "+$434 (36%) vs. Previous period" at bounding box center [1047, 205] width 85 height 26
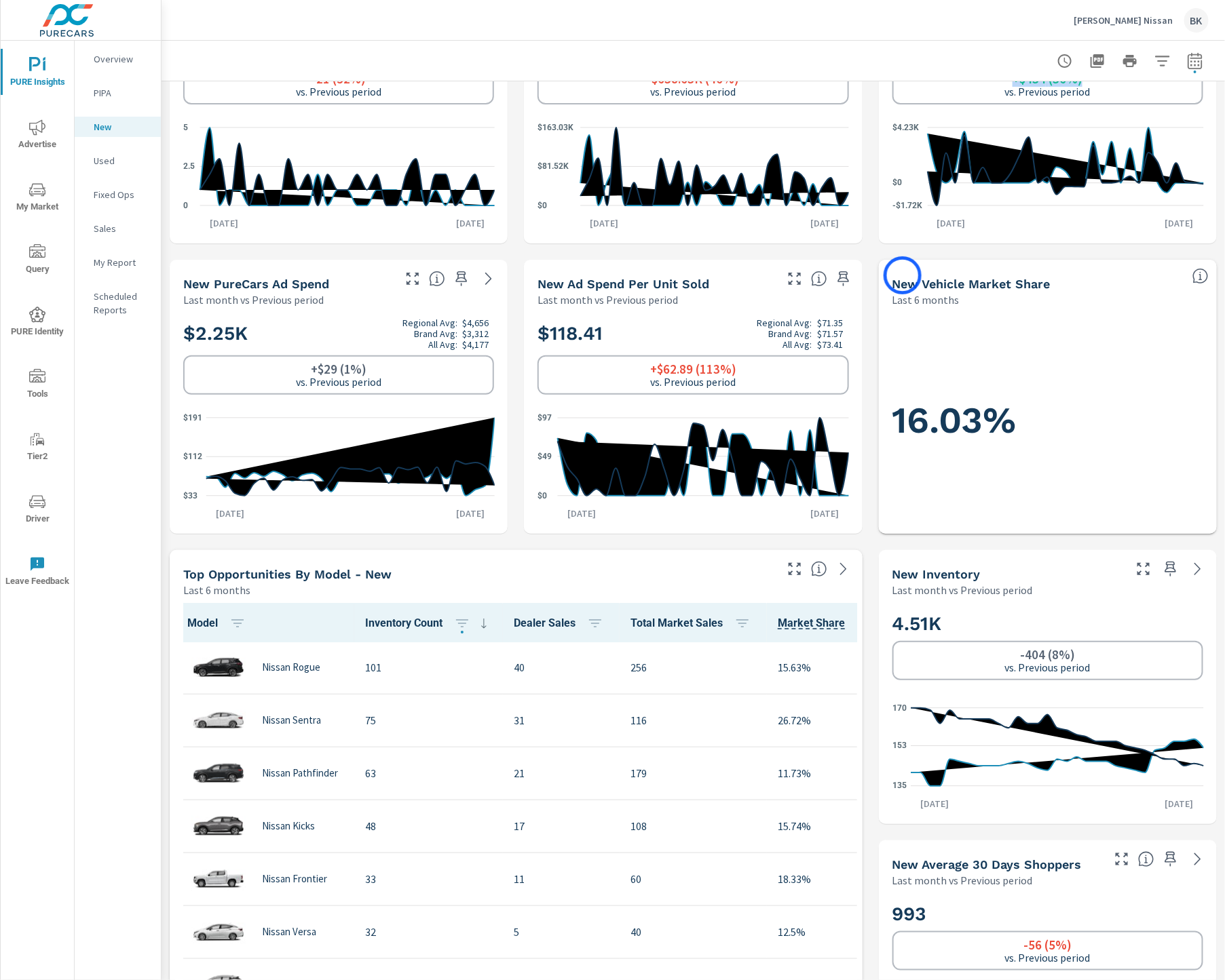
scroll to position [0, 0]
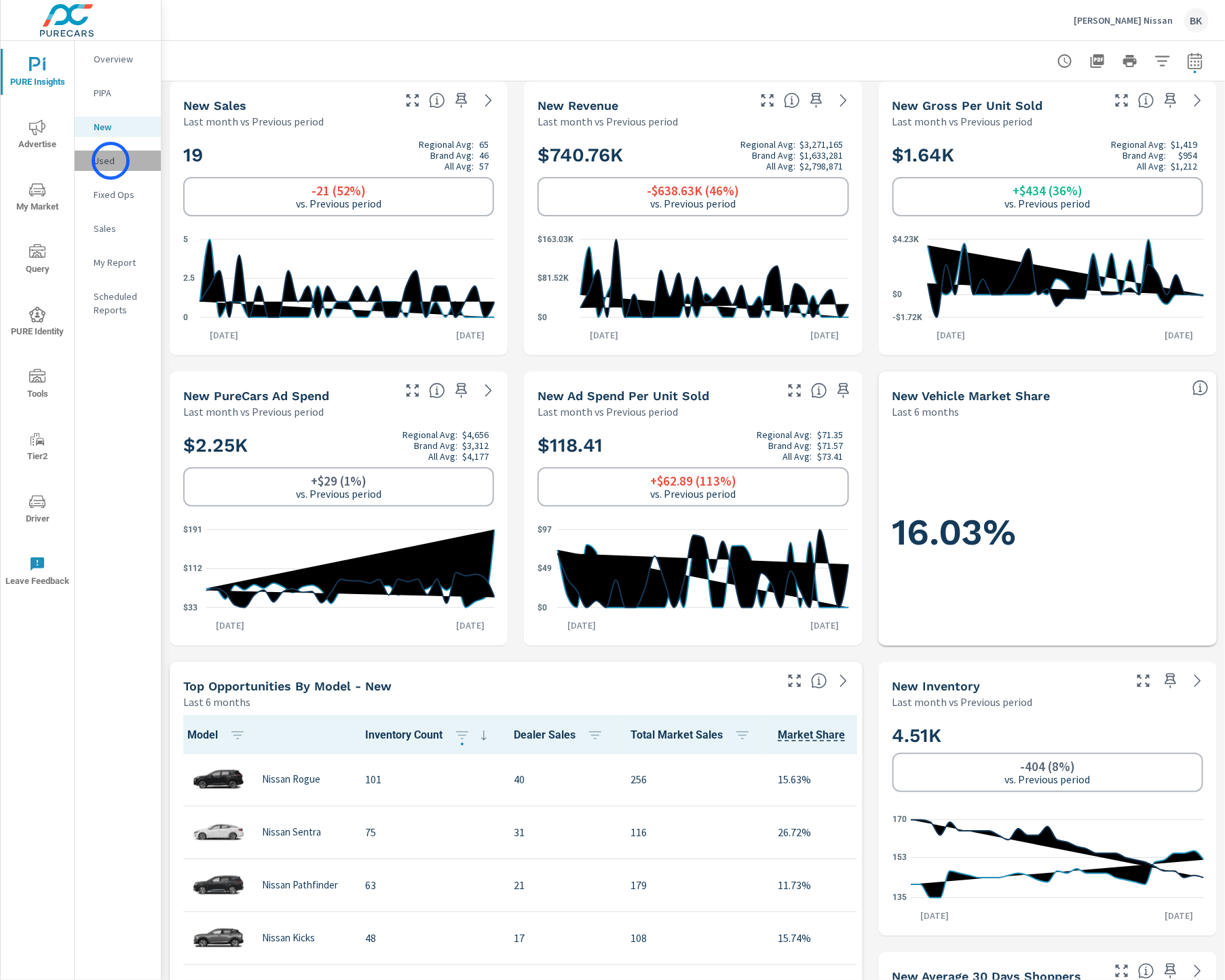
click at [111, 161] on p "Used" at bounding box center [122, 161] width 57 height 14
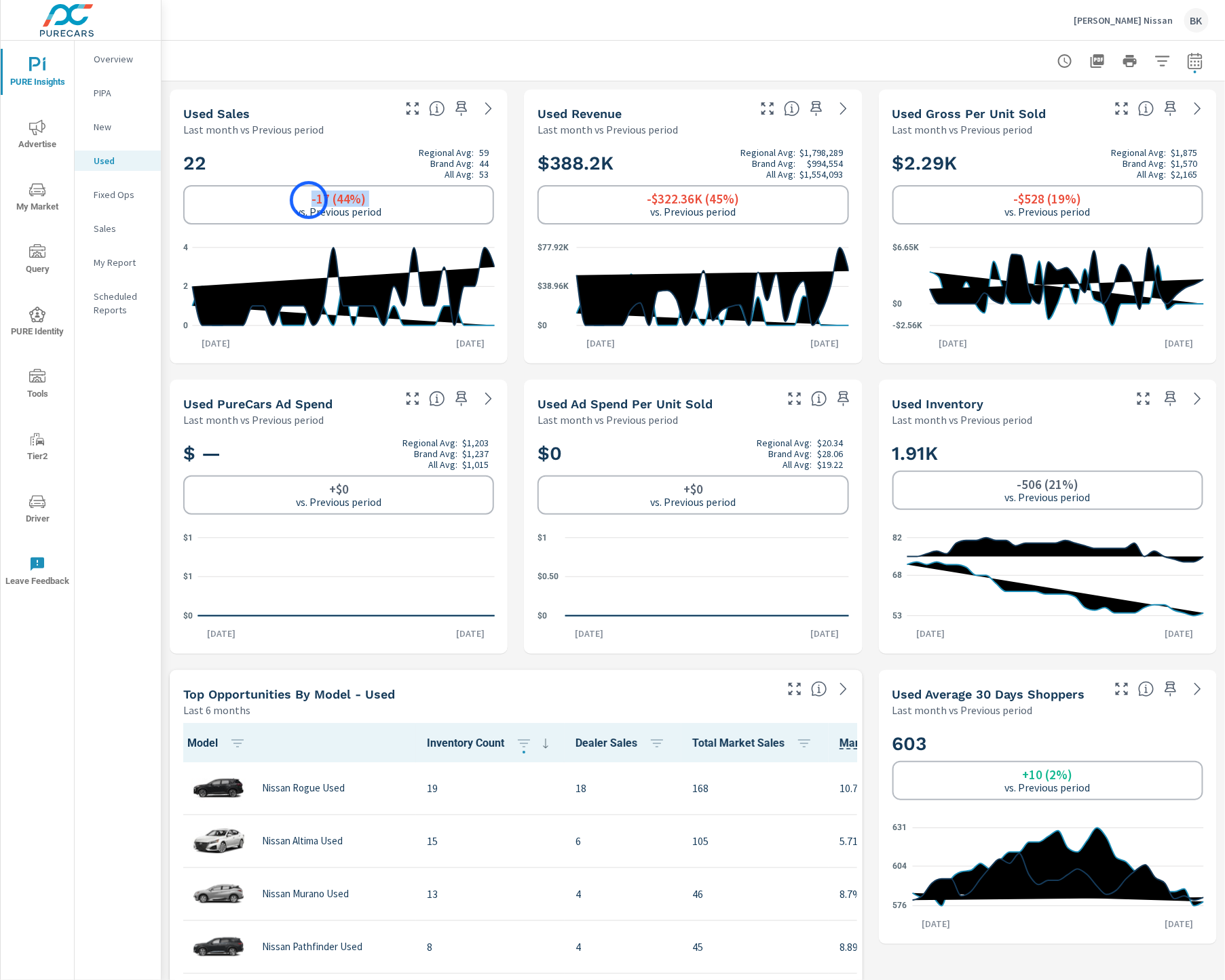
drag, startPoint x: 388, startPoint y: 200, endPoint x: 309, endPoint y: 200, distance: 79.0
click at [309, 200] on div "-17 (44%) vs. Previous period" at bounding box center [338, 205] width 311 height 39
click at [347, 175] on h2 "22 Regional Avg: 59 Brand Avg: 44 All Avg: 53" at bounding box center [338, 163] width 311 height 32
click at [379, 198] on div "-17 (44%) vs. Previous period" at bounding box center [339, 205] width 85 height 26
drag, startPoint x: 379, startPoint y: 198, endPoint x: 305, endPoint y: 198, distance: 74.0
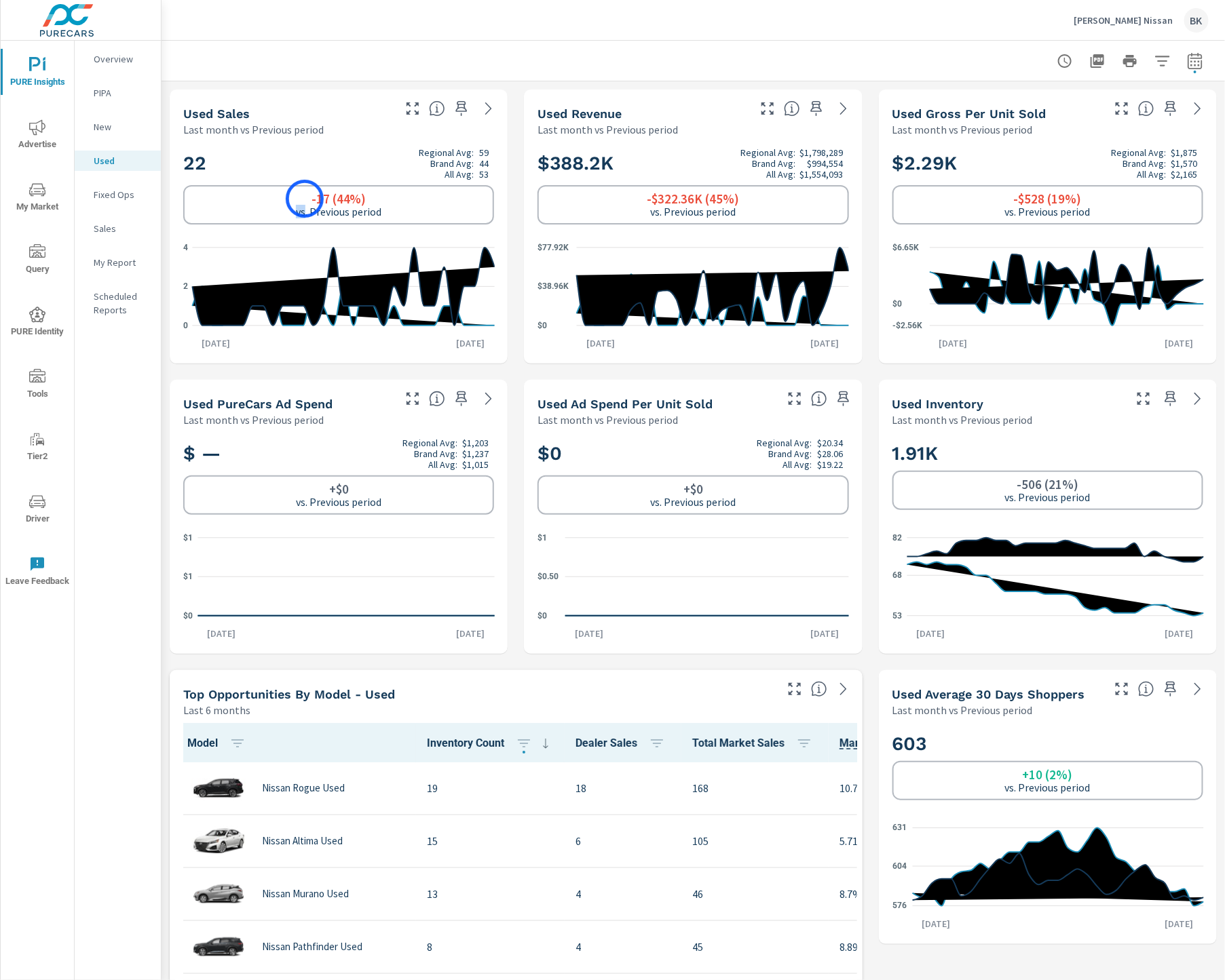
click at [305, 198] on div "-17 (44%) vs. Previous period" at bounding box center [339, 205] width 85 height 26
click at [411, 202] on div "-17 (44%) vs. Previous period" at bounding box center [338, 205] width 311 height 39
drag, startPoint x: 331, startPoint y: 198, endPoint x: 291, endPoint y: 199, distance: 40.0
click at [291, 199] on div "-17 (44%) vs. Previous period" at bounding box center [338, 205] width 311 height 39
click at [407, 204] on div "-17 (44%) vs. Previous period" at bounding box center [338, 205] width 311 height 39
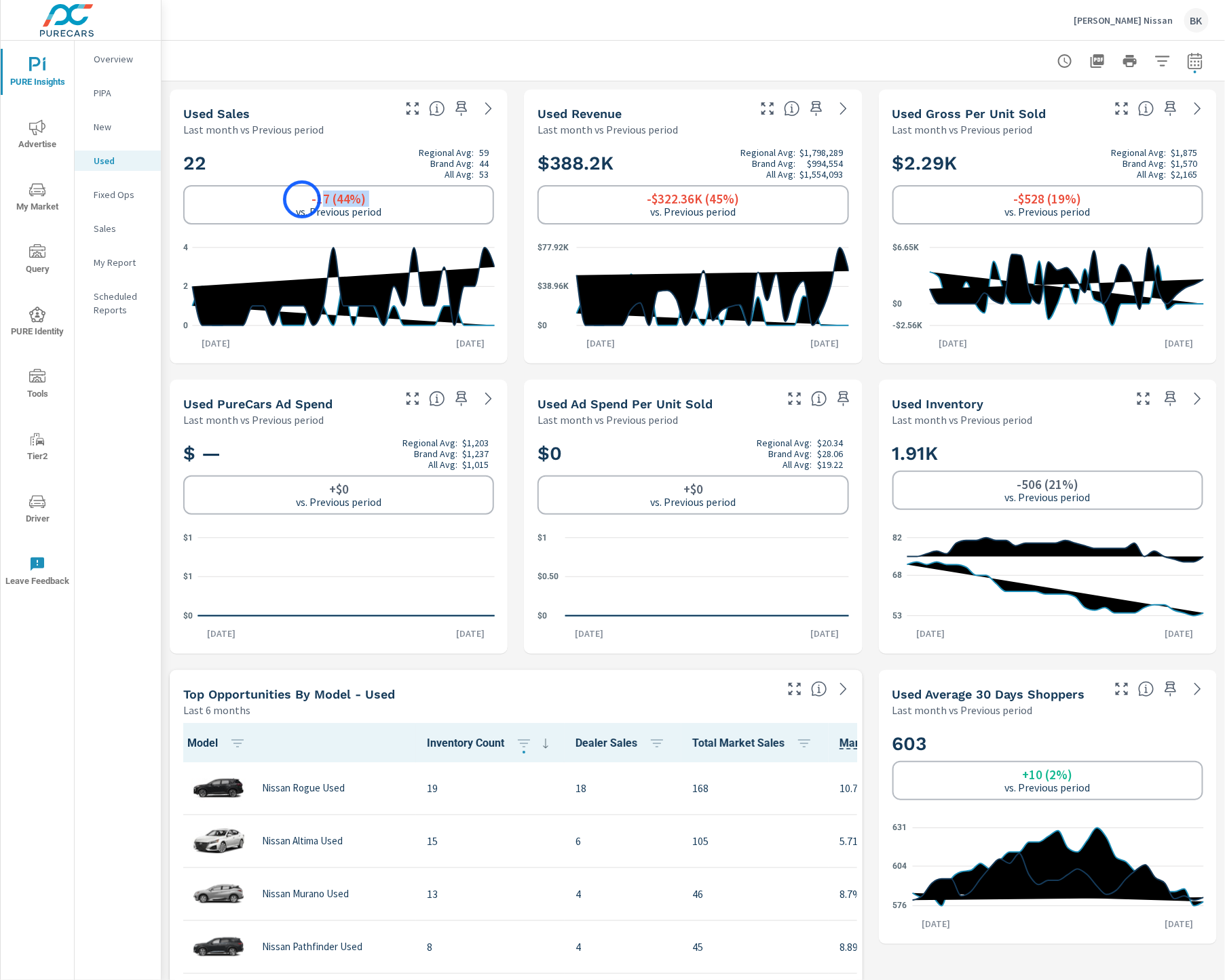
drag, startPoint x: 326, startPoint y: 200, endPoint x: 302, endPoint y: 199, distance: 24.0
click at [302, 199] on div "-17 (44%) vs. Previous period" at bounding box center [339, 205] width 85 height 26
click at [411, 205] on div "-17 (44%) vs. Previous period" at bounding box center [338, 205] width 311 height 39
click at [42, 379] on icon "nav menu" at bounding box center [37, 377] width 17 height 17
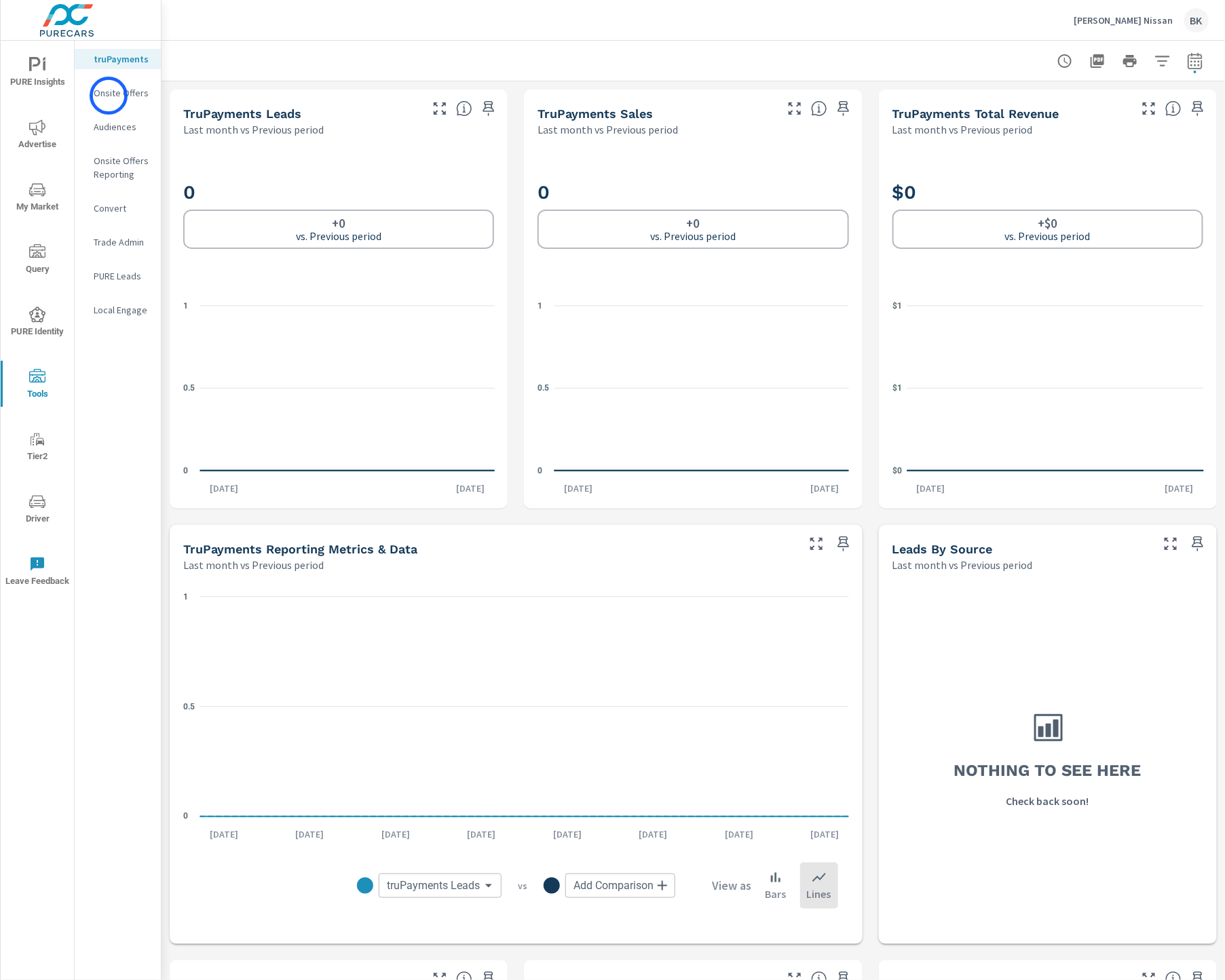
click at [109, 96] on p "Onsite Offers" at bounding box center [122, 93] width 57 height 14
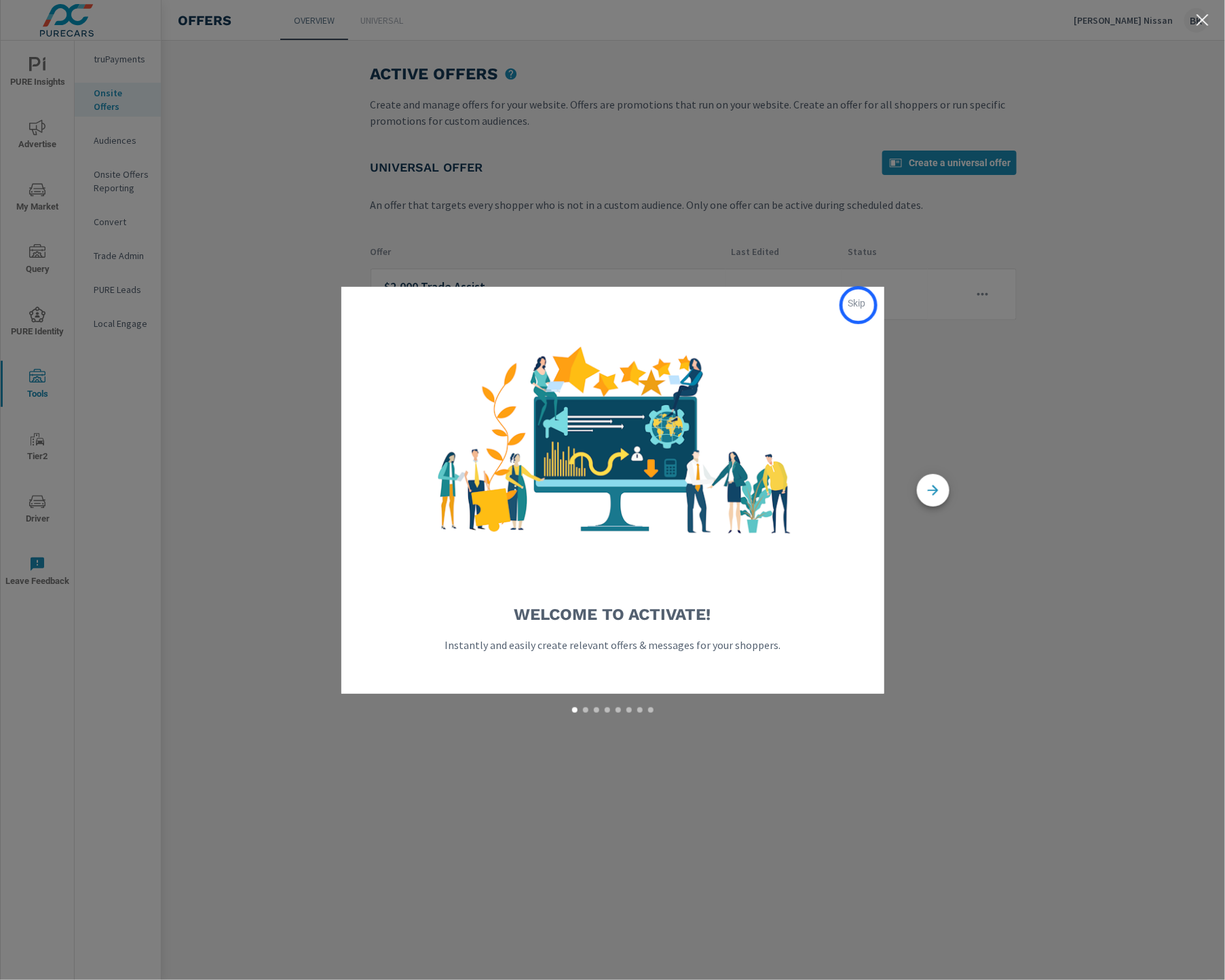
click at [858, 305] on span "Skip" at bounding box center [857, 303] width 32 height 12
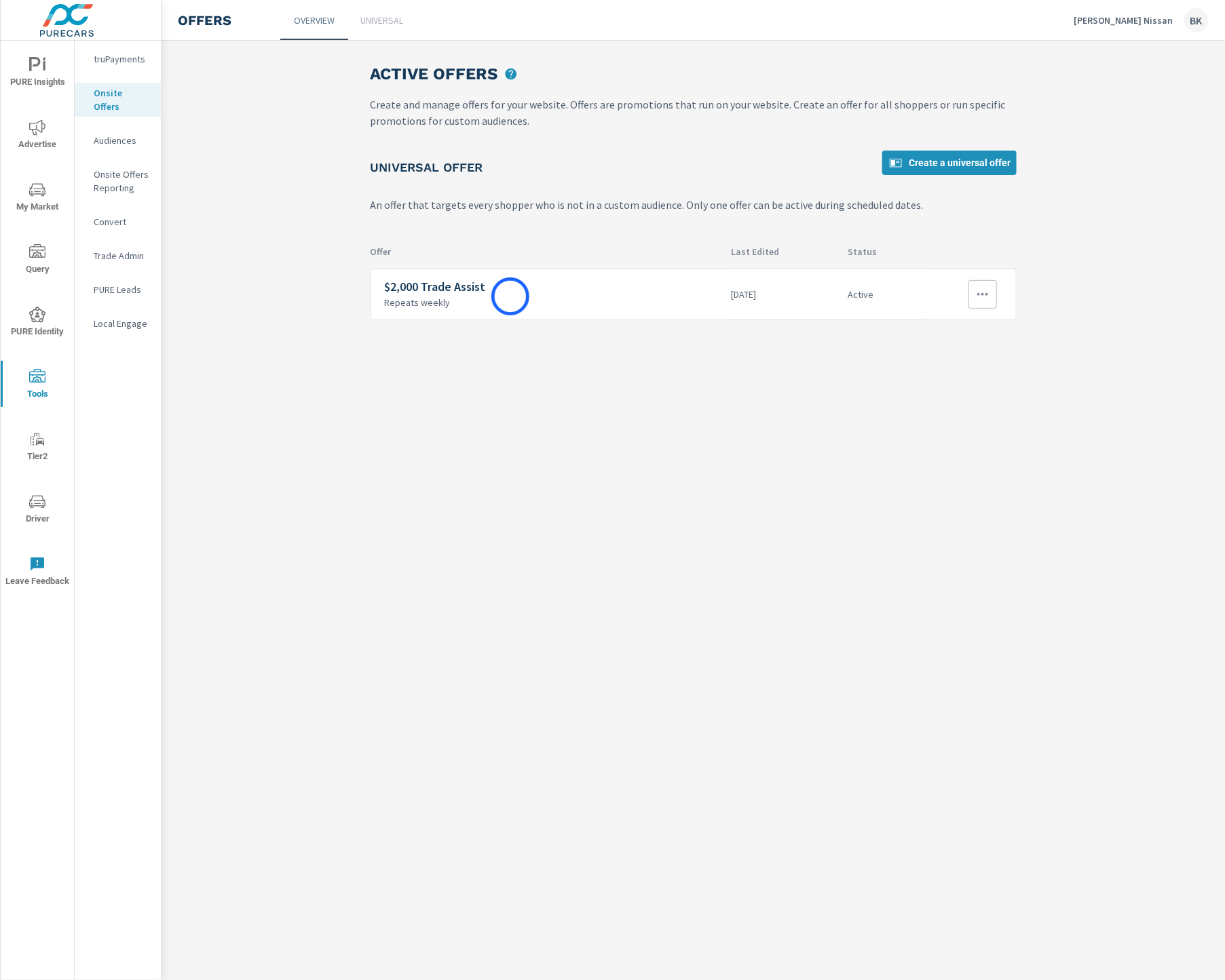
click at [510, 297] on p "Repeats weekly" at bounding box center [553, 303] width 336 height 12
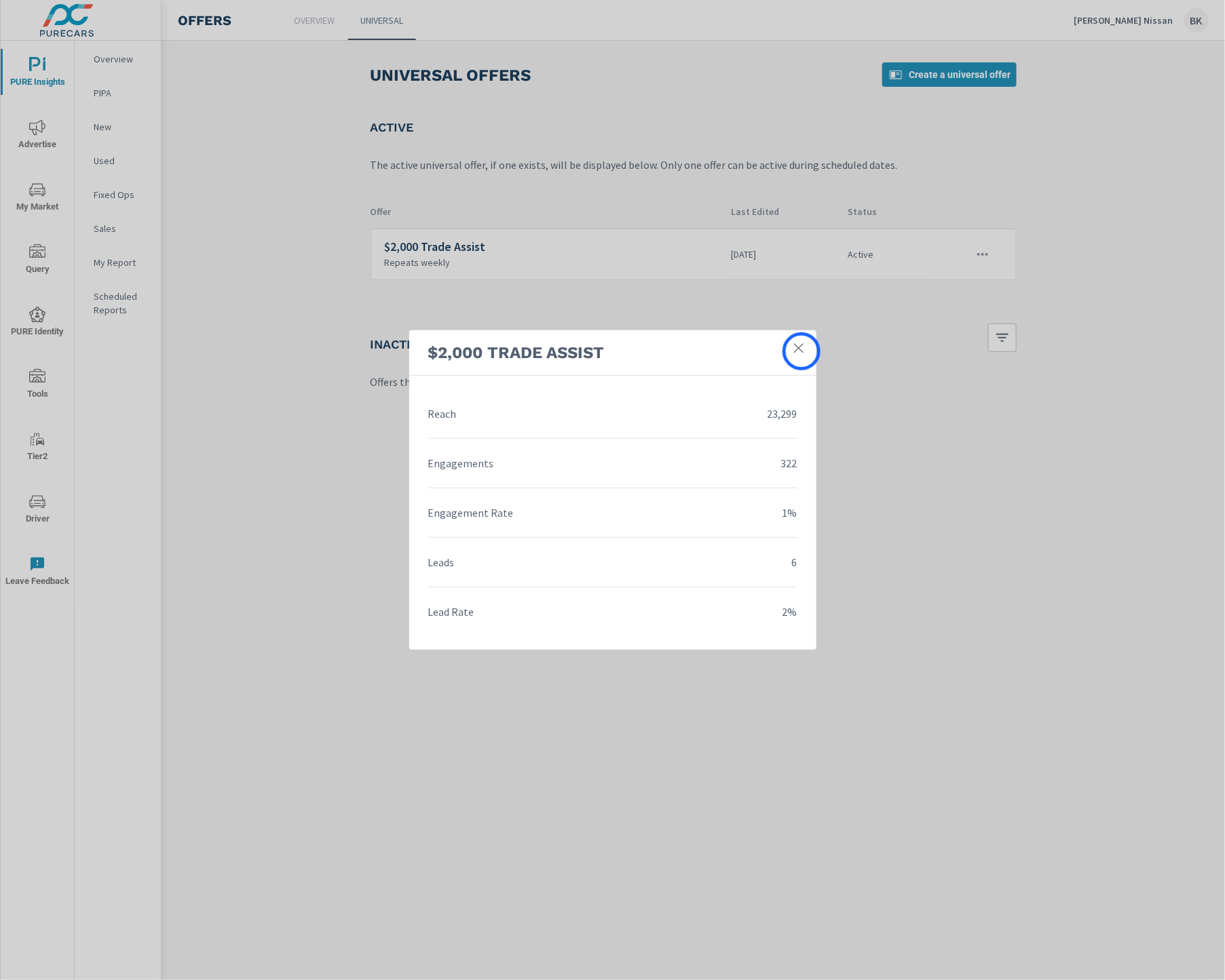
click at [802, 352] on icon at bounding box center [798, 347] width 10 height 10
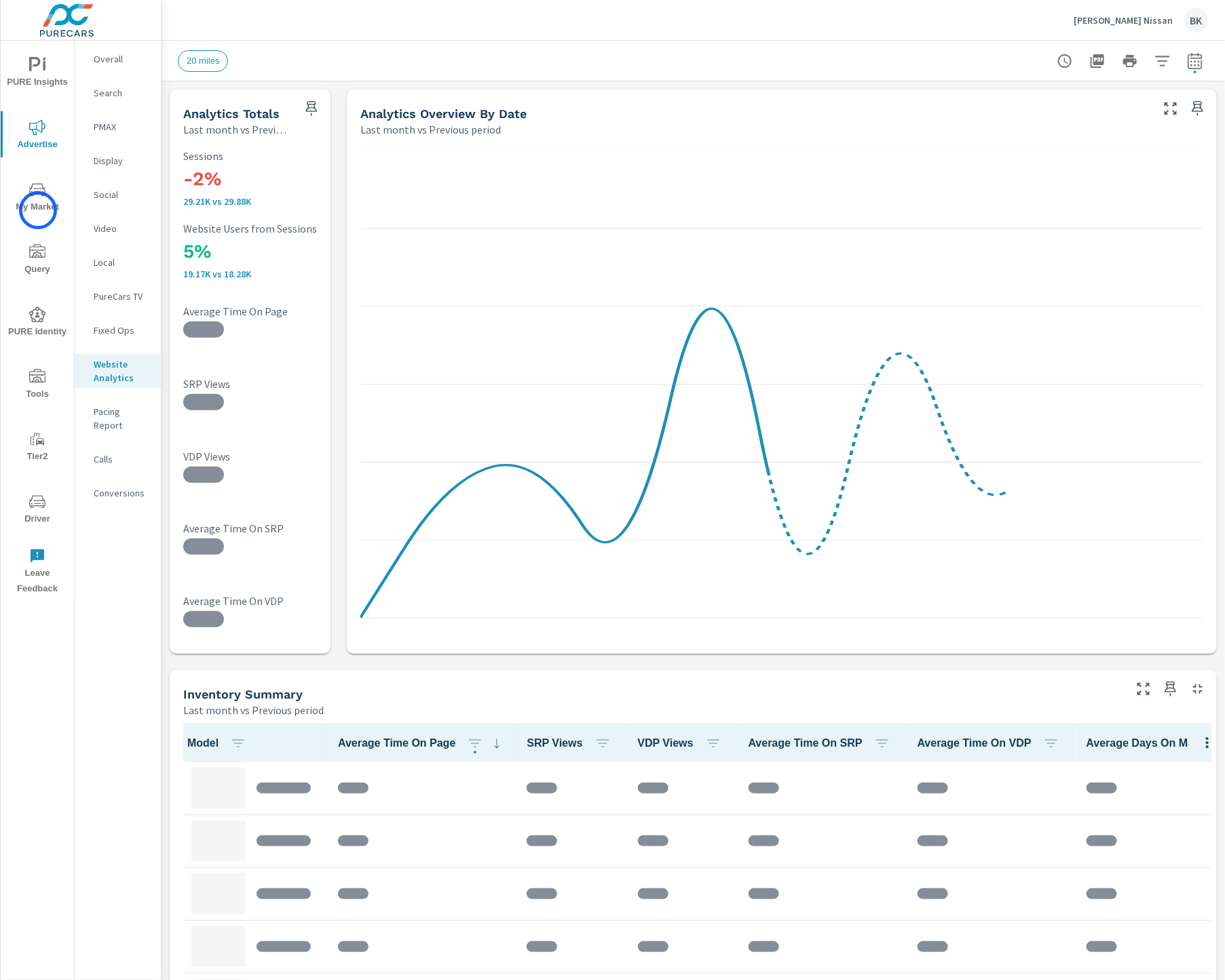
click at [38, 211] on span "My Market" at bounding box center [37, 198] width 65 height 33
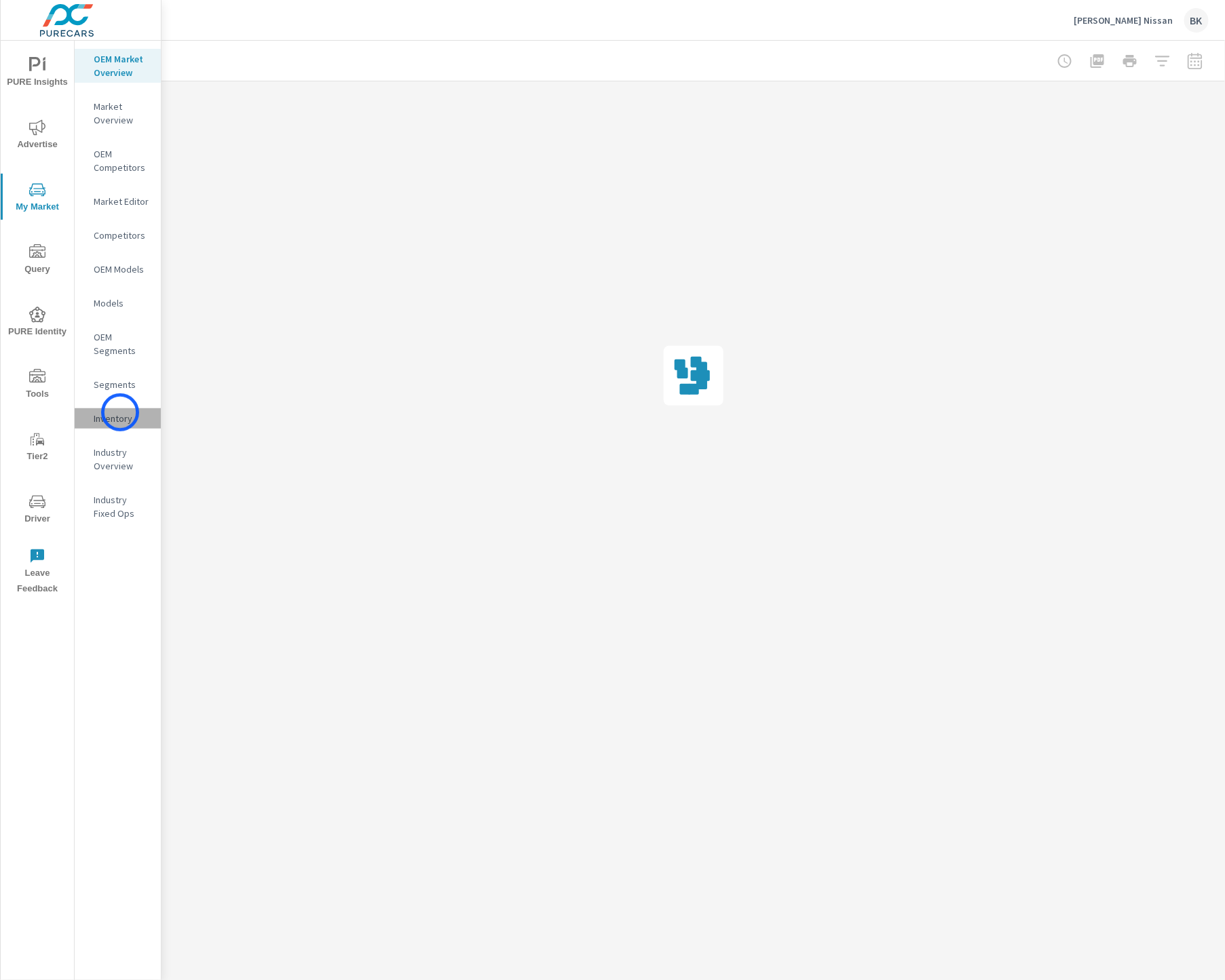
click at [120, 413] on p "Inventory" at bounding box center [122, 419] width 57 height 14
